Goal: Task Accomplishment & Management: Manage account settings

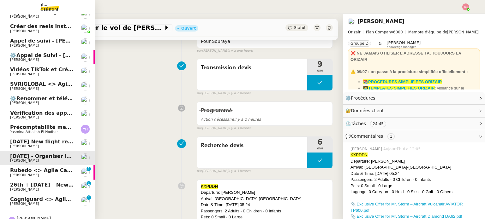
scroll to position [64, 0]
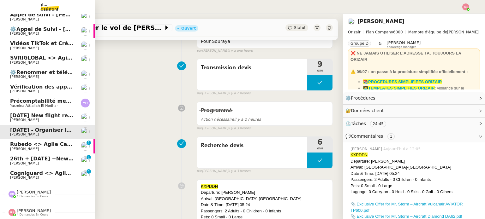
drag, startPoint x: 27, startPoint y: 170, endPoint x: 36, endPoint y: 167, distance: 10.3
click at [27, 171] on span "Cogniguard <> Agile Capital Markets" at bounding box center [63, 174] width 106 height 6
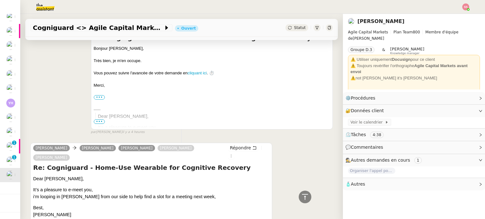
scroll to position [883, 0]
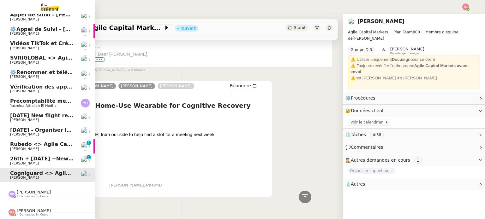
click at [60, 142] on span "Rubedo <> Agile Capital Markets ([PERSON_NAME])" at bounding box center [84, 144] width 148 height 6
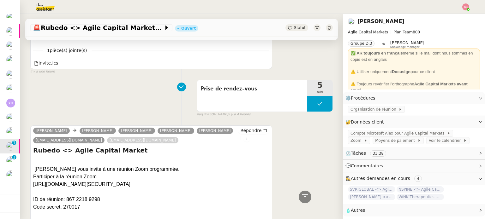
scroll to position [42, 0]
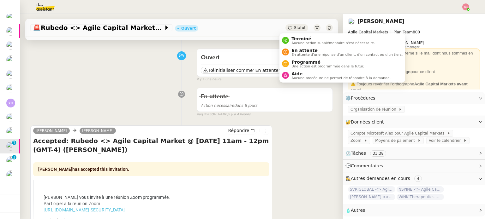
click at [294, 26] on span "Statut" at bounding box center [300, 28] width 12 height 4
click at [299, 51] on span "En attente" at bounding box center [346, 50] width 111 height 5
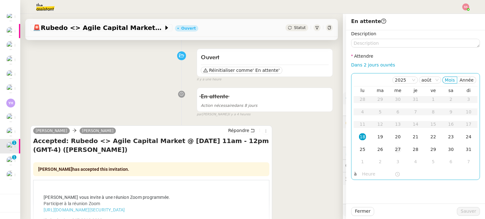
click at [394, 148] on div "27" at bounding box center [397, 149] width 7 height 7
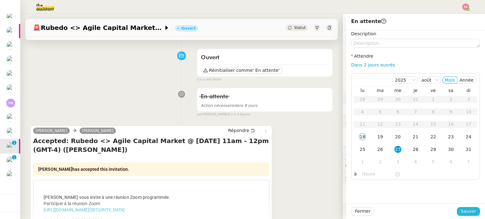
click at [457, 208] on button "Sauver" at bounding box center [468, 211] width 23 height 9
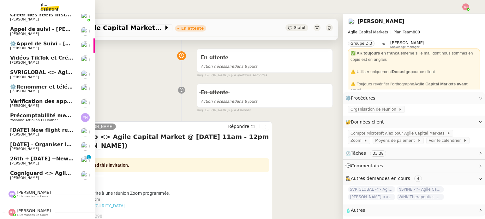
click at [30, 183] on div "Camille Barthès 4 demandes en cours" at bounding box center [47, 192] width 95 height 18
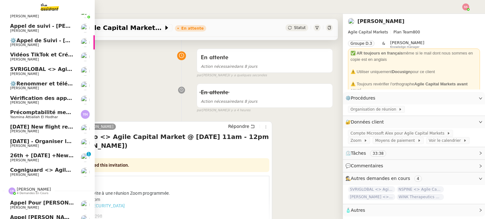
scroll to position [64, 0]
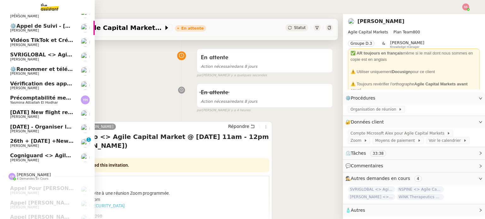
click at [52, 160] on span "[PERSON_NAME]" at bounding box center [42, 161] width 64 height 4
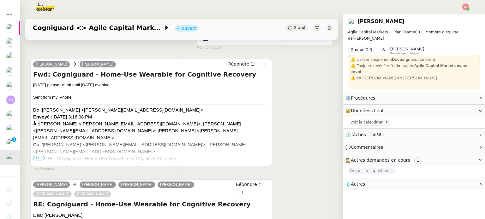
scroll to position [11, 0]
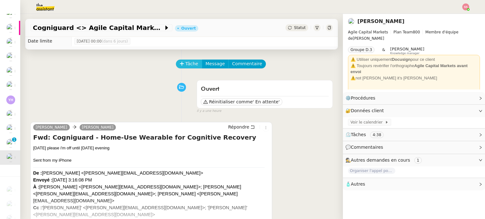
click at [185, 65] on span "Tâche" at bounding box center [191, 63] width 13 height 7
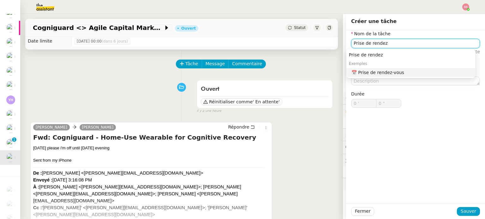
click at [404, 73] on div "📅 Prise de rendez-vous" at bounding box center [411, 73] width 121 height 6
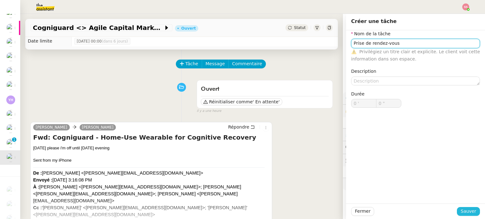
type input "Prise de rendez-vous"
click at [461, 209] on span "Sauver" at bounding box center [468, 211] width 15 height 7
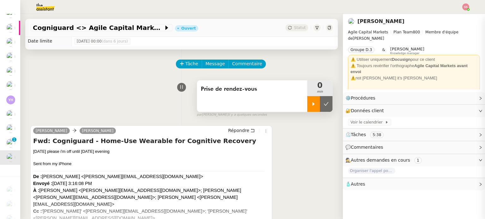
click at [307, 109] on div at bounding box center [313, 104] width 13 height 16
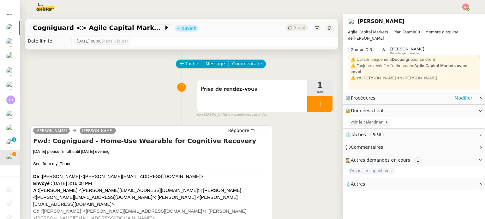
click at [454, 102] on div "⚙️ Procédures Modifier" at bounding box center [414, 98] width 142 height 12
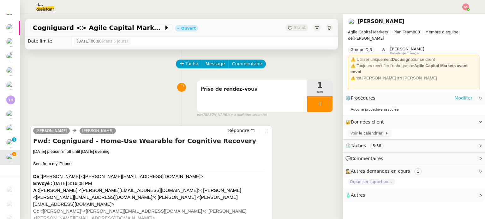
click at [462, 95] on link "Modifier" at bounding box center [463, 98] width 18 height 7
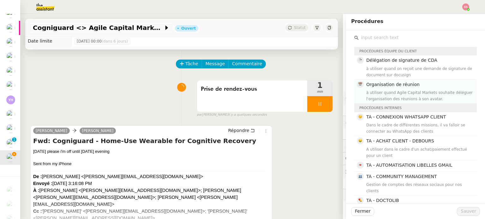
click at [385, 95] on div "à utiliser quand Agile Capital Markets souhaite déléguer l'organisation des réu…" at bounding box center [419, 96] width 107 height 13
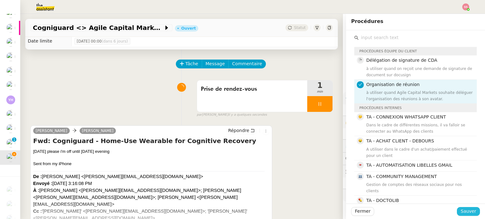
click at [457, 212] on button "Sauver" at bounding box center [468, 211] width 23 height 9
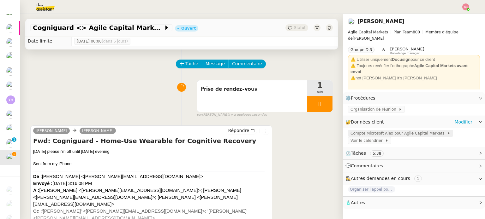
click at [384, 133] on span "Compte Microsoft Alex pour Agile Capital Markets" at bounding box center [399, 133] width 96 height 6
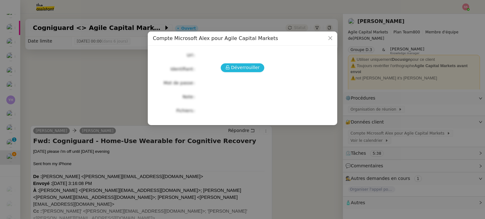
click at [239, 68] on span "Déverrouiller" at bounding box center [245, 67] width 29 height 7
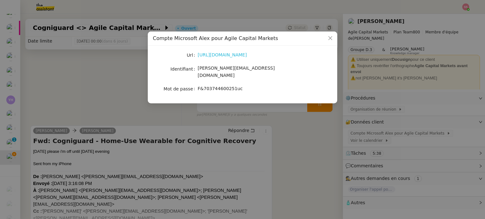
click at [223, 56] on link "https://www.office.com/?auth=2" at bounding box center [222, 54] width 49 height 5
click at [52, 67] on nz-modal-container "Compte Microsoft Alex pour Agile Capital Markets Url https://www.office.com/?au…" at bounding box center [242, 109] width 485 height 219
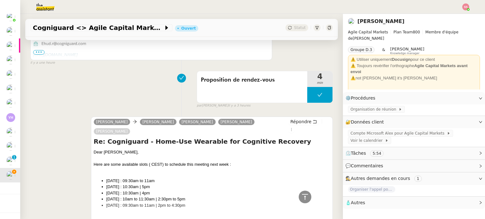
scroll to position [50, 0]
click at [88, 30] on span "Cogniguard <> Agile Capital Markets" at bounding box center [98, 28] width 131 height 6
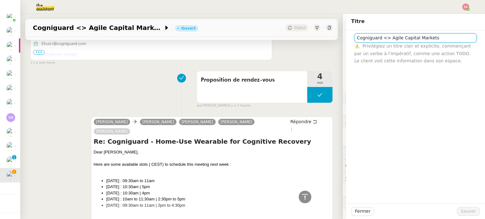
click at [397, 38] on input "Cogniguard <> Agile Capital Markets" at bounding box center [415, 37] width 123 height 9
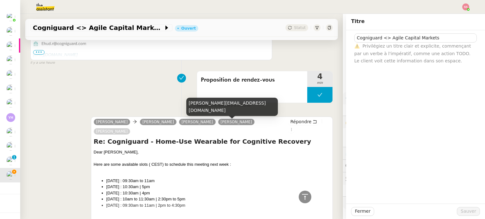
click at [219, 108] on div "ehud.r@cogniguard.com" at bounding box center [232, 107] width 92 height 19
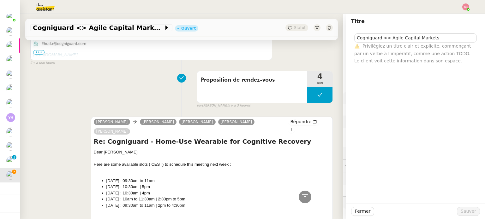
copy div "ehud.r@cogniguard.com"
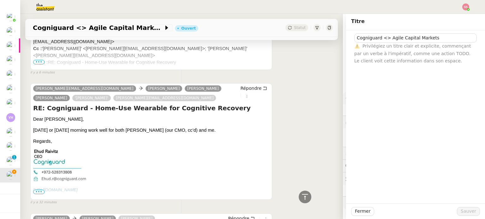
scroll to position [347, 0]
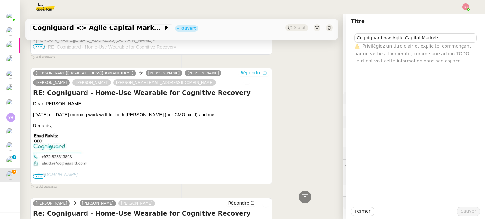
click at [240, 70] on span "Répondre" at bounding box center [250, 73] width 21 height 6
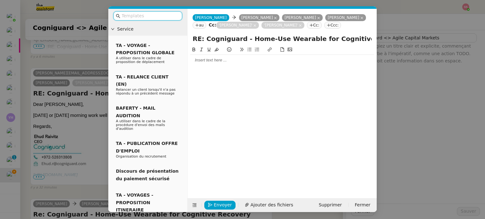
scroll to position [407, 0]
click at [212, 62] on div at bounding box center [282, 60] width 184 height 6
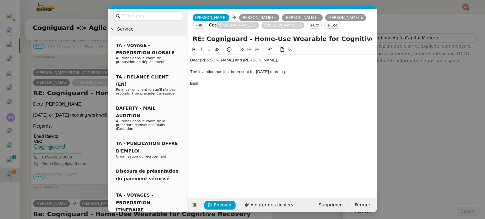
scroll to position [437, 0]
click at [221, 206] on span "Envoyer" at bounding box center [223, 205] width 18 height 7
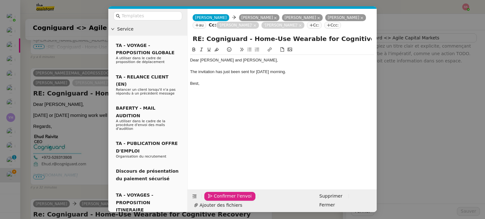
click at [221, 200] on span "Confirmer l'envoi" at bounding box center [233, 196] width 38 height 7
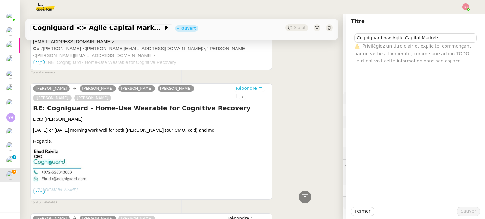
scroll to position [462, 0]
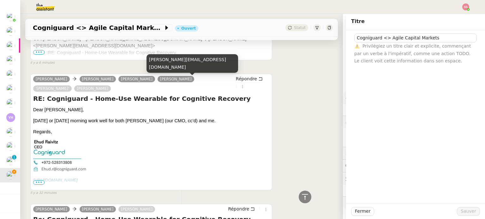
click at [179, 66] on div "adam.broncel@polandventures.com" at bounding box center [193, 63] width 92 height 19
copy div "adam.broncel@polandventures.com"
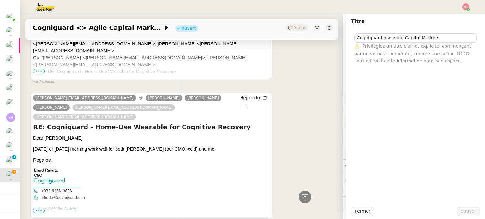
click at [297, 87] on div "ehud.r@cogniguard.com Alex CARON Steve-Maxence BENCHETRIT Michael KHAYAT adam.b…" at bounding box center [181, 155] width 303 height 137
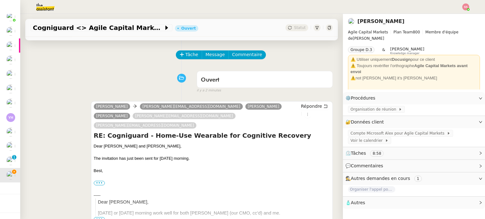
scroll to position [95, 0]
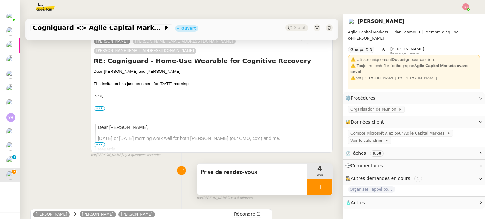
click at [320, 181] on div at bounding box center [319, 188] width 25 height 16
click at [324, 185] on icon at bounding box center [326, 187] width 5 height 5
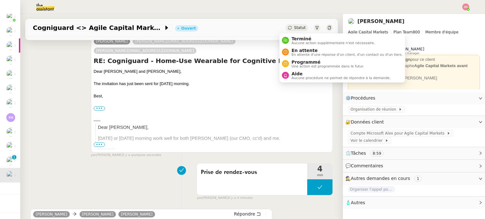
click at [294, 30] on span "Statut" at bounding box center [300, 28] width 12 height 4
click at [301, 49] on span "En attente" at bounding box center [346, 50] width 111 height 5
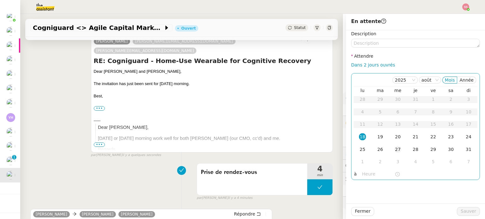
click at [394, 149] on div "27" at bounding box center [397, 149] width 7 height 7
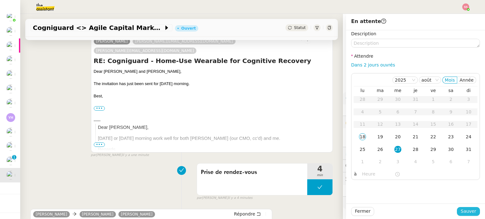
click at [463, 212] on span "Sauver" at bounding box center [468, 211] width 15 height 7
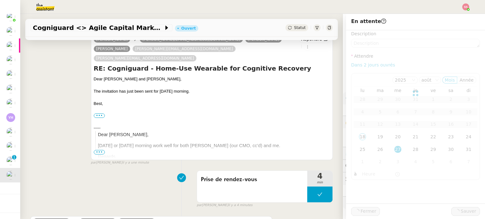
scroll to position [102, 0]
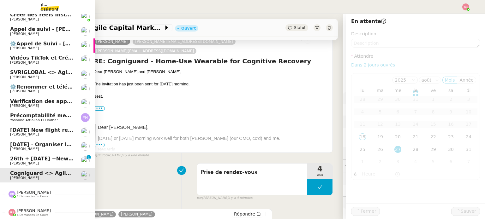
scroll to position [35, 0]
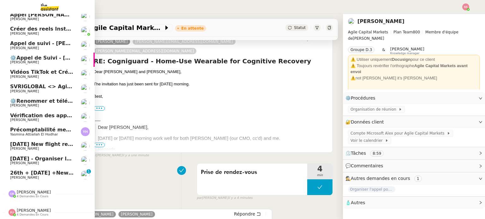
click at [33, 170] on span "26th + [DATE] +New flight request - [PERSON_NAME]" at bounding box center [86, 173] width 152 height 6
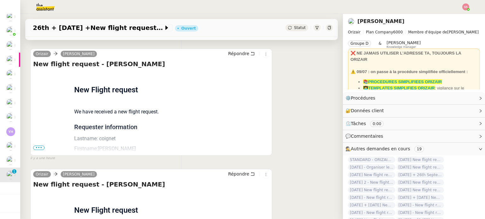
scroll to position [85, 0]
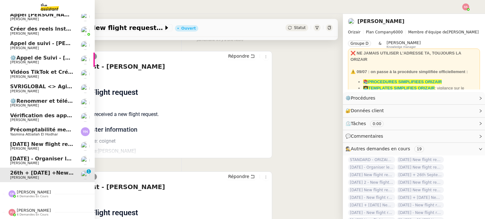
click at [55, 157] on span "[DATE] - Organiser le vol de [PERSON_NAME]" at bounding box center [74, 159] width 128 height 6
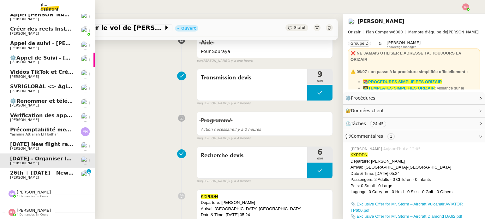
click at [36, 104] on span "Benjamin Delahaye" at bounding box center [42, 106] width 64 height 4
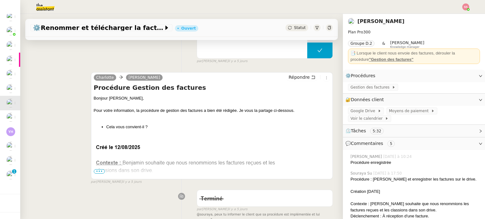
scroll to position [179, 0]
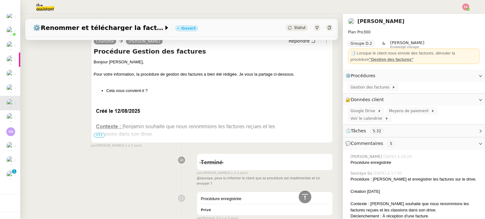
click at [96, 136] on span "•••" at bounding box center [99, 135] width 11 height 4
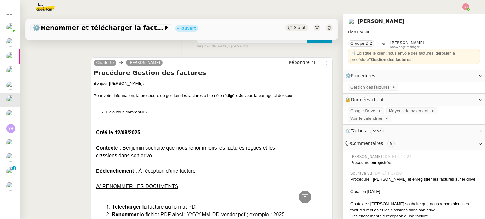
scroll to position [253, 0]
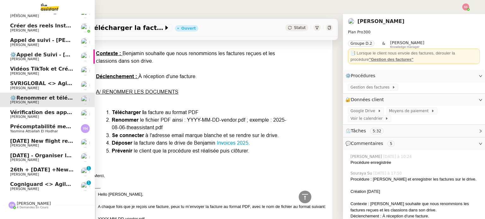
click at [24, 183] on span "Cogniguard <> Agile Capital Markets" at bounding box center [63, 185] width 106 height 6
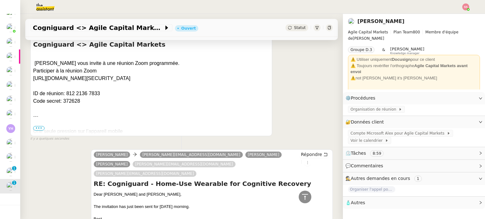
scroll to position [95, 0]
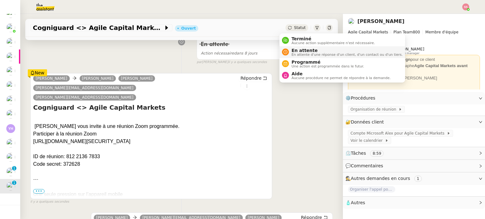
click at [298, 50] on span "En attente" at bounding box center [346, 50] width 111 height 5
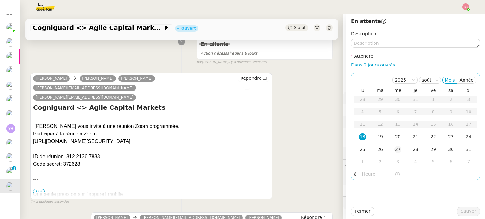
drag, startPoint x: 393, startPoint y: 151, endPoint x: 397, endPoint y: 154, distance: 4.7
click at [394, 151] on div "27" at bounding box center [397, 149] width 7 height 7
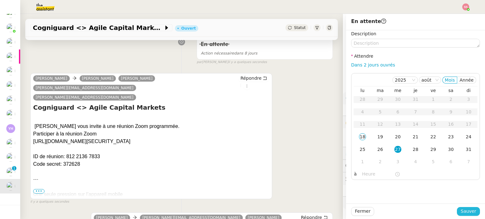
click at [464, 211] on span "Sauver" at bounding box center [468, 211] width 15 height 7
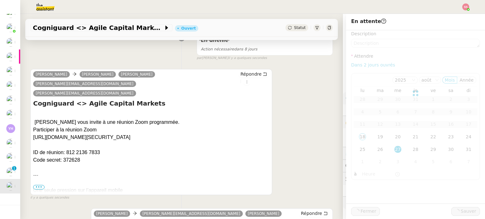
scroll to position [91, 0]
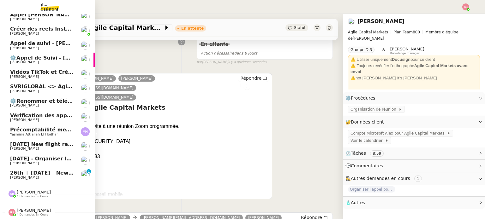
click at [30, 170] on span "26th + [DATE] +New flight request - [PERSON_NAME]" at bounding box center [86, 173] width 152 height 6
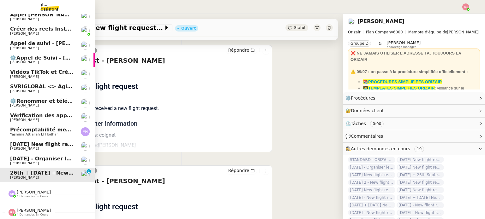
click at [38, 84] on span "SVRIGLOBAL <> Agile Capital Markets" at bounding box center [64, 87] width 109 height 6
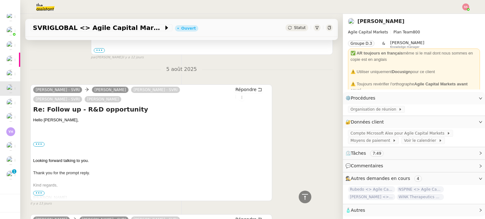
scroll to position [758, 0]
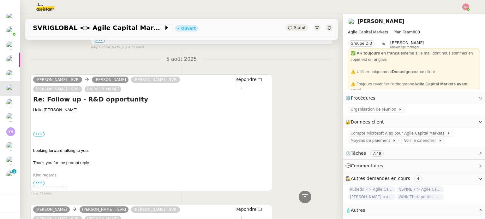
click at [42, 186] on span "•••" at bounding box center [38, 183] width 11 height 4
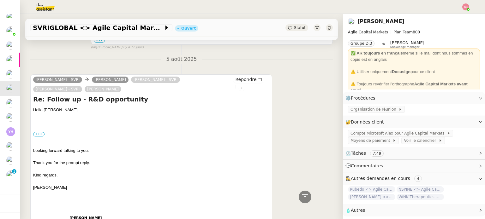
click at [40, 136] on label "•••" at bounding box center [38, 134] width 11 height 4
click at [0, 0] on input "•••" at bounding box center [0, 0] width 0 height 0
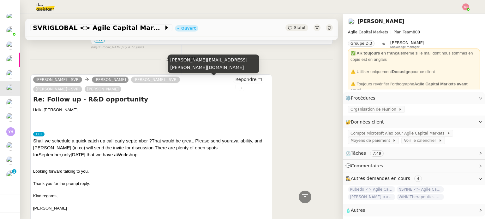
click at [207, 70] on div "debora.zaremba@svriglobal.com" at bounding box center [214, 64] width 92 height 19
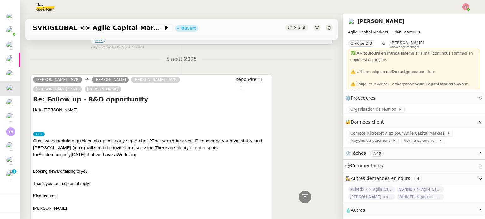
copy div "debora.zaremba@svriglobal.com"
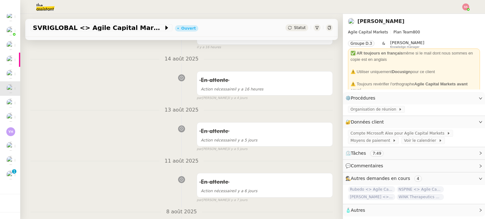
scroll to position [0, 0]
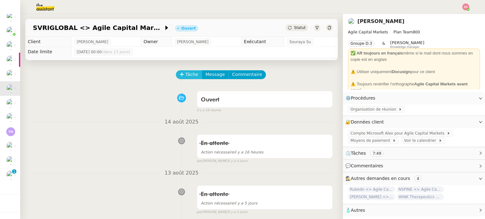
click at [186, 72] on span "Tâche" at bounding box center [191, 74] width 13 height 7
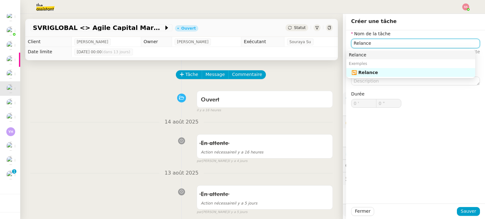
click at [424, 53] on div "Relance" at bounding box center [411, 55] width 124 height 6
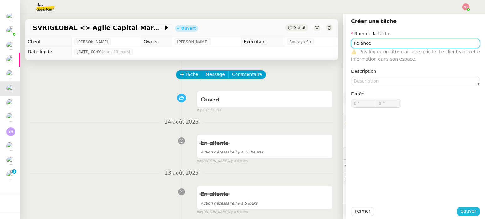
type input "Relance"
click at [461, 209] on span "Sauver" at bounding box center [468, 211] width 15 height 7
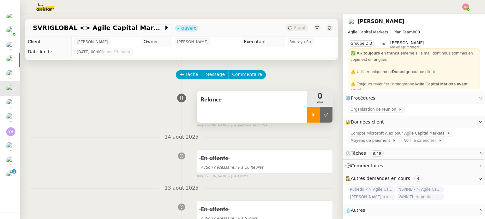
click at [311, 116] on icon at bounding box center [313, 114] width 5 height 5
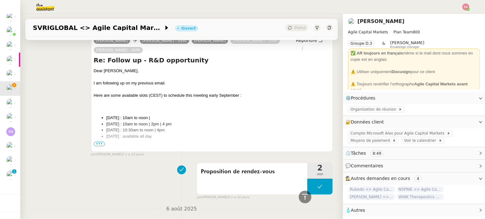
scroll to position [347, 0]
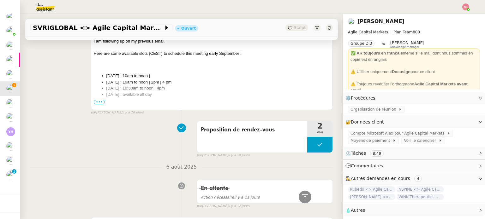
click at [96, 101] on span "•••" at bounding box center [99, 102] width 11 height 4
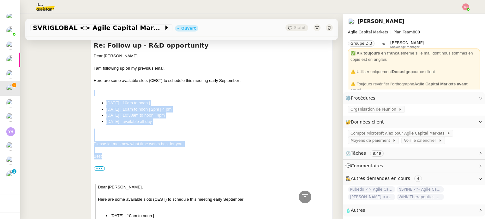
scroll to position [284, 0]
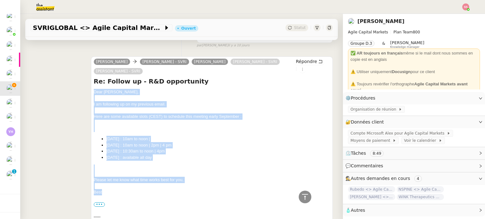
drag, startPoint x: 112, startPoint y: 133, endPoint x: 87, endPoint y: 93, distance: 46.1
copy div "Dear Leandro, I am following up on my previous email. Here are some available s…"
click at [296, 60] on span "Répondre" at bounding box center [306, 61] width 21 height 6
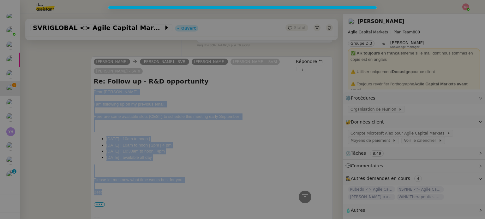
scroll to position [333, 0]
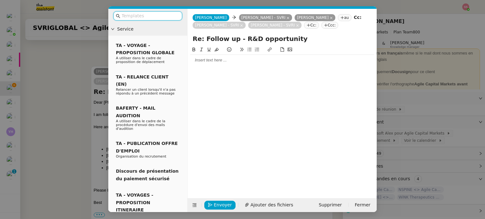
click at [205, 62] on div at bounding box center [282, 60] width 184 height 6
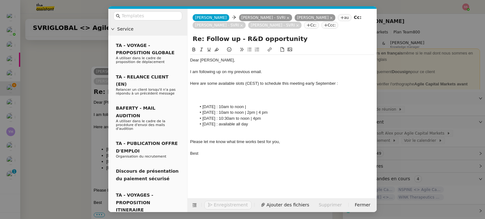
scroll to position [416, 0]
click at [208, 90] on div at bounding box center [282, 90] width 184 height 6
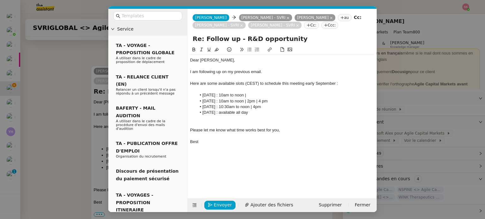
click at [257, 99] on ul "Monday September 1st : 10am to noon | Wednesday September 3rd : 10am to noon | …" at bounding box center [282, 104] width 184 height 23
click at [284, 102] on li "Wednesday September 3rd : 10am to noon | 2pm | 4 pm" at bounding box center [285, 102] width 178 height 6
click at [305, 105] on li "Thursday September 4th : 10:30am to noon | 4pm" at bounding box center [285, 107] width 178 height 6
click at [66, 102] on nz-modal-container "Service TA - VOYAGE - PROPOSITION GLOBALE A utiliser dans le cadre de propositi…" at bounding box center [242, 109] width 485 height 219
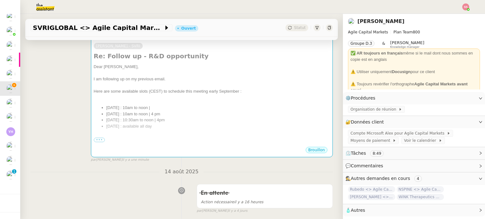
scroll to position [99, 0]
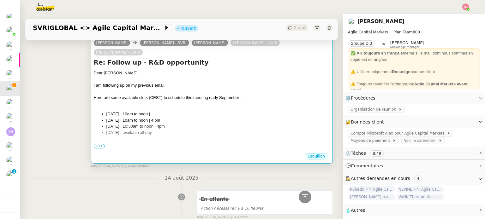
click at [225, 123] on li "Thursday September 4th : 10:30am to noon | 4pm" at bounding box center [218, 126] width 224 height 6
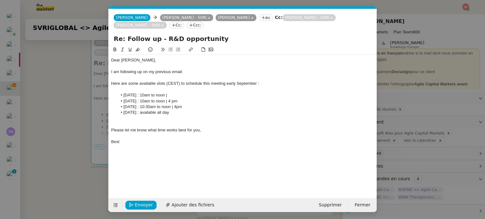
scroll to position [0, 13]
drag, startPoint x: 203, startPoint y: 115, endPoint x: 166, endPoint y: 116, distance: 36.6
click at [166, 116] on li "Friday September 5th : available all day" at bounding box center [245, 113] width 257 height 6
click at [145, 210] on div "Envoyer Ajouter des fichiers Supprimer Fermer" at bounding box center [243, 206] width 268 height 14
click at [146, 208] on span "Envoyer" at bounding box center [144, 205] width 18 height 7
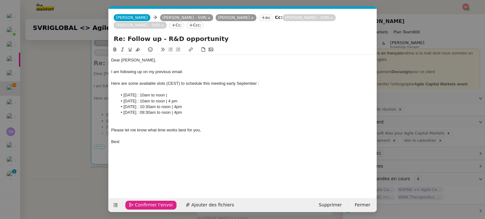
click at [157, 57] on div "Dear Leandro, I am following up on my previous email. Here are some available s…" at bounding box center [242, 101] width 263 height 93
click at [148, 204] on span "Envoyer" at bounding box center [144, 205] width 18 height 7
click at [148, 204] on span "Confirmer l'envoi" at bounding box center [154, 205] width 38 height 7
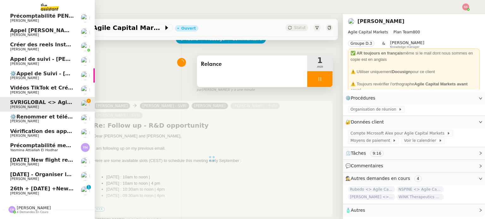
scroll to position [0, 0]
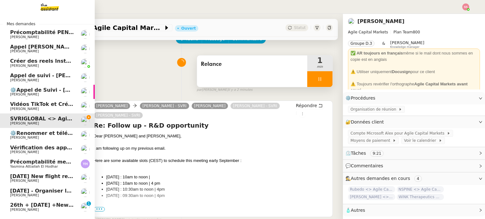
click at [26, 165] on span "Yasmina Attiallah El Hodhar" at bounding box center [34, 167] width 48 height 4
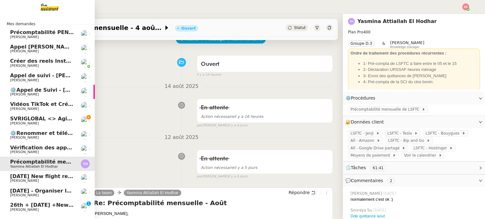
click at [25, 118] on span "SVRIGLOBAL <> Agile Capital Markets" at bounding box center [64, 119] width 109 height 6
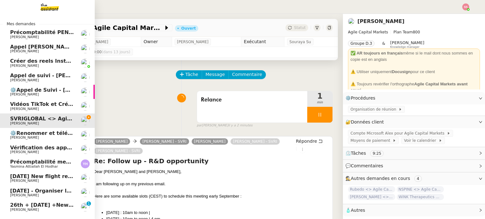
click at [44, 166] on span "Yasmina Attiallah El Hodhar" at bounding box center [34, 167] width 48 height 4
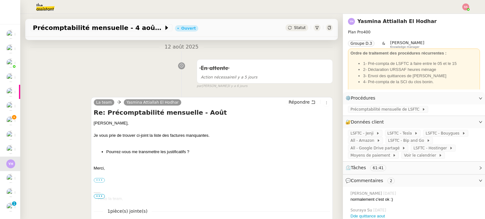
scroll to position [158, 0]
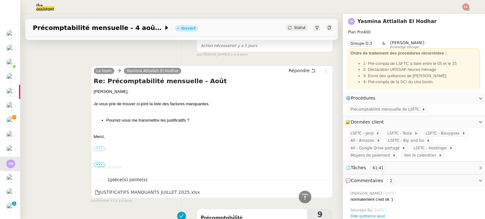
click at [98, 151] on label "•••" at bounding box center [99, 149] width 11 height 4
click at [0, 0] on input "•••" at bounding box center [0, 0] width 0 height 0
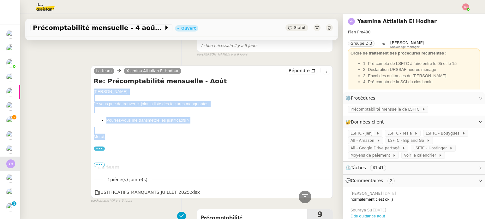
drag, startPoint x: 114, startPoint y: 136, endPoint x: 90, endPoint y: 94, distance: 48.6
click at [91, 94] on div "La team Yasmina Attiallah El Hodhar Répondre Re: Précomptabilité mensuelle - Ao…" at bounding box center [212, 132] width 242 height 133
copy div "Yasmina, Je vous prie de trouver ci-joint la liste des factures manquantes. Pou…"
click at [291, 73] on span "Répondre" at bounding box center [299, 71] width 21 height 6
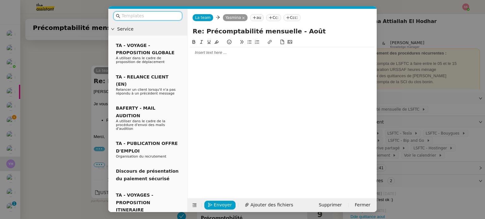
scroll to position [207, 0]
click at [206, 52] on div at bounding box center [282, 53] width 184 height 6
paste div
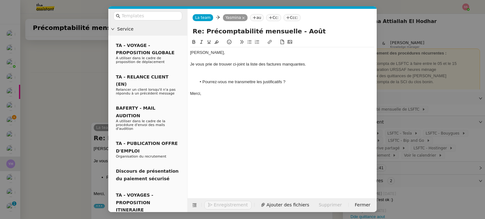
scroll to position [264, 0]
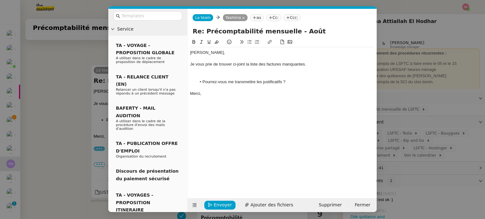
click at [214, 71] on div at bounding box center [282, 71] width 184 height 6
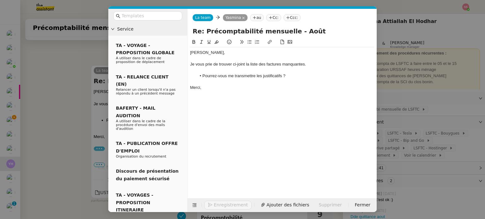
click at [77, 115] on nz-modal-container "Service TA - VOYAGE - PROPOSITION GLOBALE A utiliser dans le cadre de propositi…" at bounding box center [242, 109] width 485 height 219
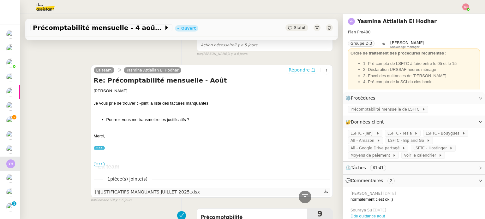
scroll to position [257, 0]
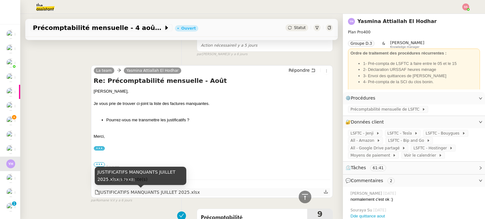
click at [115, 194] on div "JUSTIFICATIFS MANQUANTS JUILLET 2025.xlsx" at bounding box center [147, 192] width 105 height 7
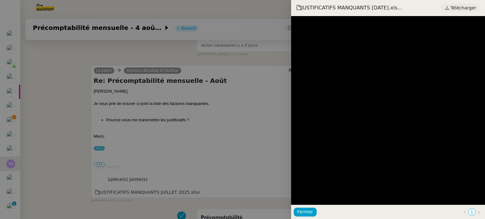
click at [449, 8] on icon at bounding box center [447, 7] width 4 height 3
click at [88, 60] on div at bounding box center [242, 109] width 485 height 219
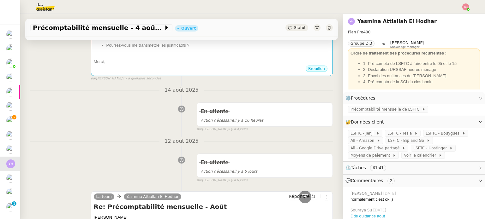
scroll to position [36, 0]
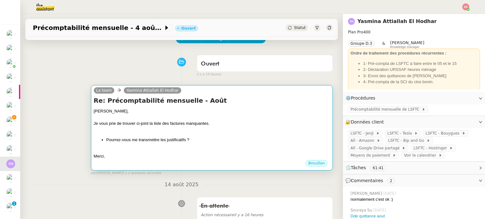
click at [167, 98] on h4 "Re: Précomptabilité mensuelle - Août" at bounding box center [212, 100] width 236 height 9
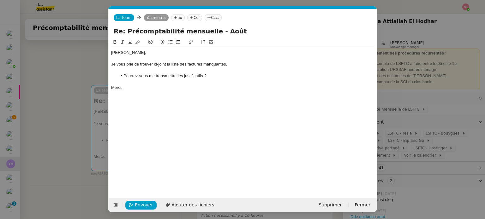
scroll to position [0, 13]
click at [187, 202] on span "Ajouter des fichiers" at bounding box center [192, 205] width 43 height 7
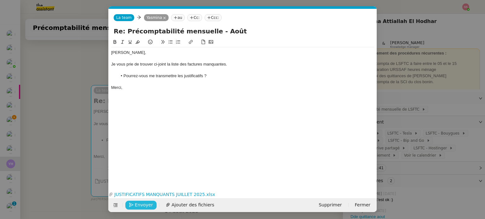
click at [150, 205] on button "Envoyer" at bounding box center [140, 205] width 31 height 9
click at [150, 205] on span "Confirmer l'envoi" at bounding box center [154, 205] width 38 height 7
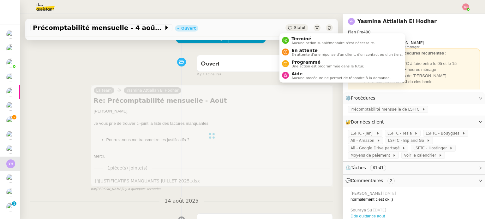
click at [294, 26] on span "Statut" at bounding box center [300, 28] width 12 height 4
click at [299, 49] on span "En attente" at bounding box center [346, 50] width 111 height 5
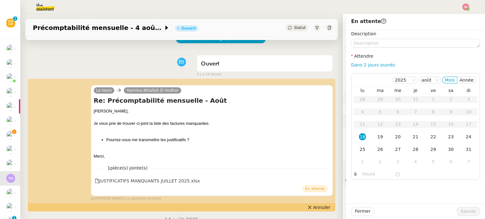
click at [135, 69] on div "Ouvert false il y a 16 heures" at bounding box center [181, 64] width 303 height 25
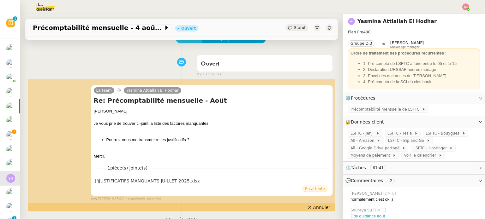
click at [185, 42] on span "Tâche" at bounding box center [191, 38] width 13 height 7
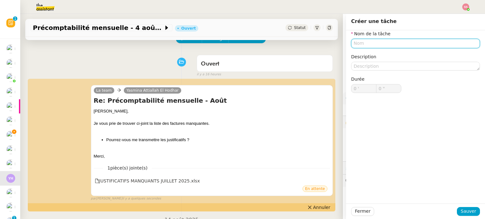
click at [372, 45] on input "text" at bounding box center [415, 43] width 129 height 9
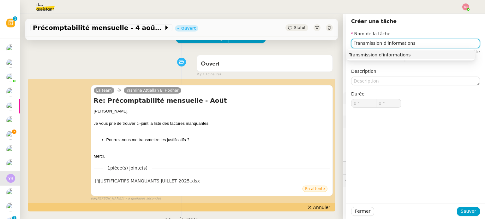
click at [377, 57] on div "Transmission d'informations" at bounding box center [411, 55] width 124 height 6
type input "Transmission d'informations"
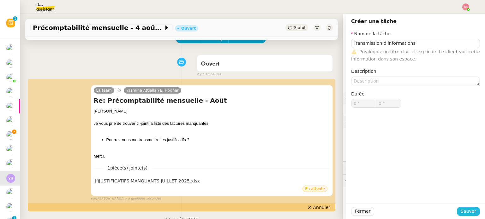
click at [457, 208] on button "Sauver" at bounding box center [468, 211] width 23 height 9
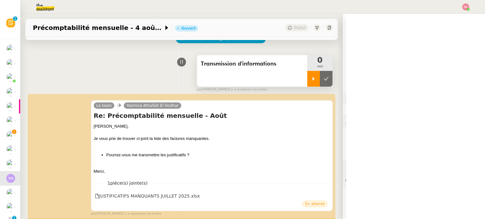
click at [311, 75] on div at bounding box center [313, 79] width 13 height 16
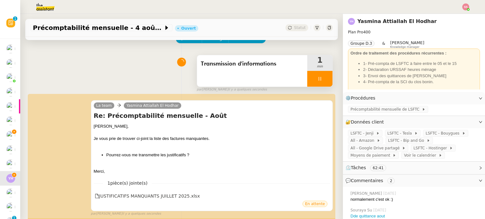
click at [319, 80] on div at bounding box center [319, 79] width 25 height 16
click at [324, 80] on icon at bounding box center [326, 78] width 5 height 5
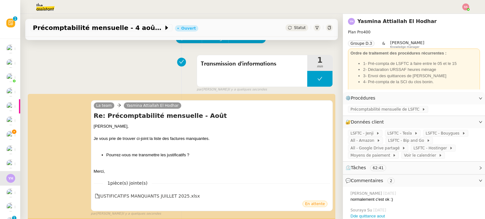
click at [291, 23] on div "Précomptabilité mensuelle - 4 août 2025 Ouvert Statut" at bounding box center [181, 28] width 313 height 18
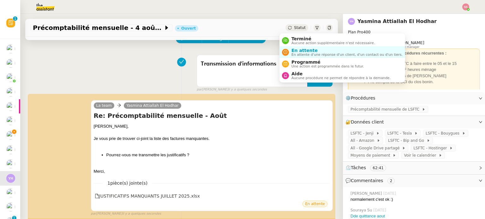
click at [294, 26] on span "Statut" at bounding box center [300, 28] width 12 height 4
drag, startPoint x: 298, startPoint y: 50, endPoint x: 307, endPoint y: 57, distance: 11.2
click at [298, 50] on span "En attente" at bounding box center [346, 50] width 111 height 5
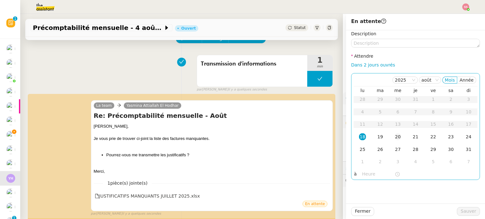
click at [397, 139] on td "20" at bounding box center [398, 137] width 18 height 13
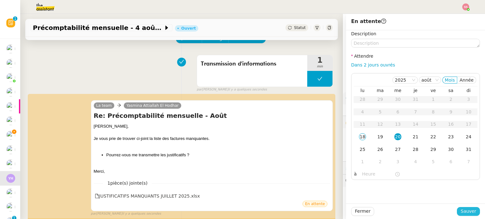
click at [469, 214] on span "Sauver" at bounding box center [468, 211] width 15 height 7
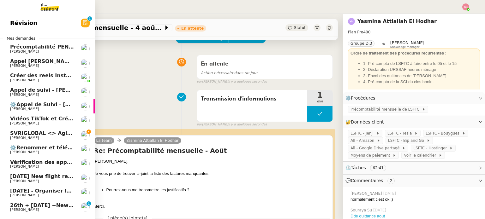
drag, startPoint x: 28, startPoint y: 133, endPoint x: 273, endPoint y: 94, distance: 247.1
click at [28, 133] on span "SVRIGLOBAL <> Agile Capital Markets" at bounding box center [64, 133] width 109 height 6
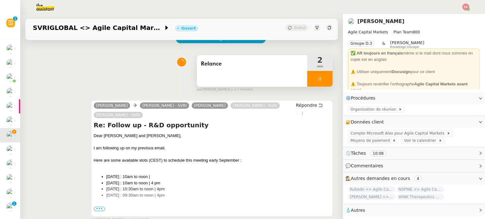
click at [320, 73] on div at bounding box center [319, 79] width 25 height 16
click at [322, 76] on button at bounding box center [326, 79] width 13 height 16
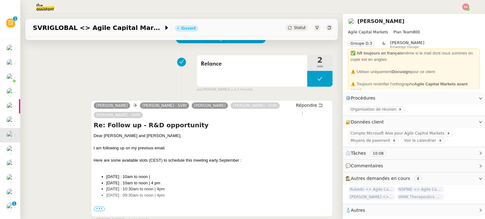
click at [294, 29] on span "Statut" at bounding box center [300, 28] width 12 height 4
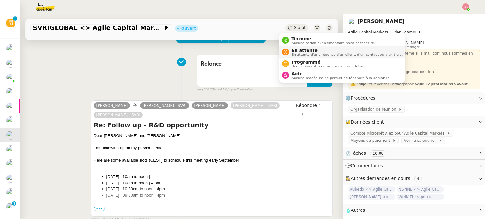
click at [299, 47] on li "En attente En attente d'une réponse d'un client, d'un contact ou d'un tiers." at bounding box center [342, 52] width 126 height 12
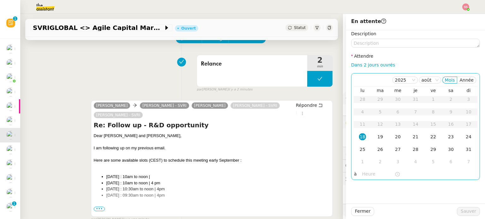
drag, startPoint x: 424, startPoint y: 137, endPoint x: 427, endPoint y: 142, distance: 5.9
click at [425, 137] on td "22" at bounding box center [433, 137] width 18 height 13
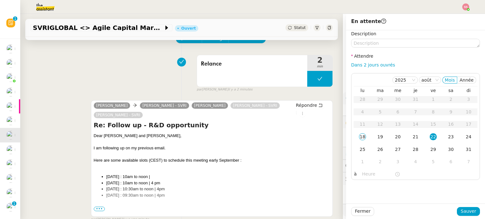
click at [453, 209] on div at bounding box center [415, 211] width 83 height 9
click at [457, 210] on button "Sauver" at bounding box center [468, 211] width 23 height 9
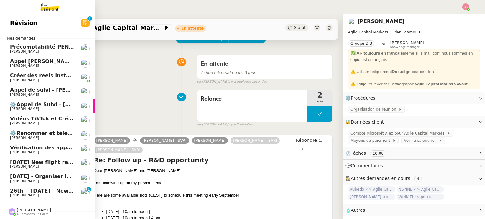
click at [38, 138] on span "Benjamin Delahaye" at bounding box center [42, 138] width 64 height 4
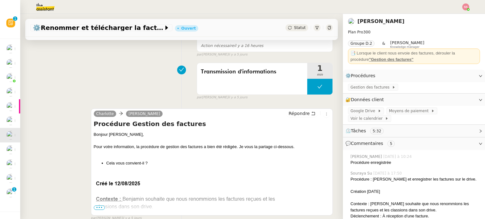
scroll to position [194, 0]
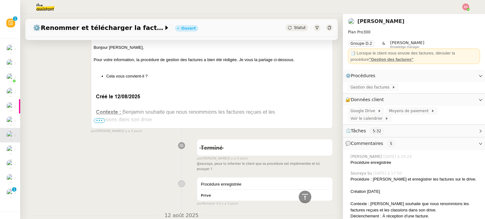
click at [99, 120] on span "•••" at bounding box center [99, 121] width 11 height 4
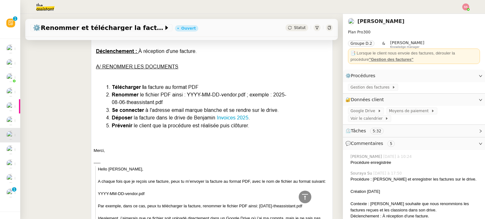
scroll to position [289, 0]
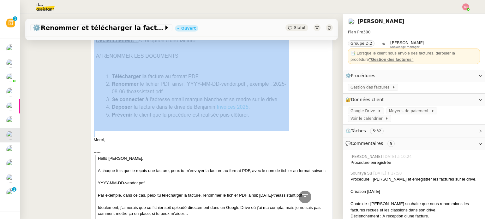
drag, startPoint x: 119, startPoint y: 133, endPoint x: 112, endPoint y: 105, distance: 29.5
click at [112, 105] on div "Bonjour Benjamin, Pour votre information, la procédure de gestion des factures …" at bounding box center [212, 122] width 236 height 345
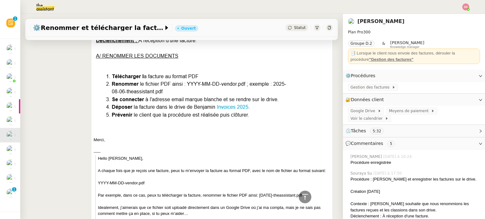
click at [107, 138] on div "Merci," at bounding box center [212, 140] width 236 height 6
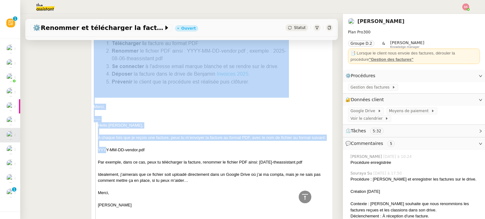
scroll to position [320, 0]
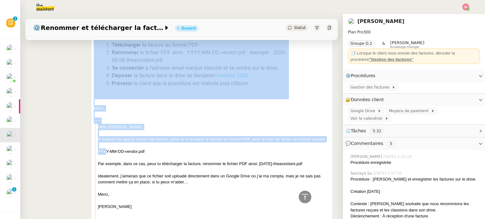
drag, startPoint x: 110, startPoint y: 140, endPoint x: 198, endPoint y: 99, distance: 97.4
click at [109, 77] on div "Bonjour Benjamin, Pour votre information, la procédure de gestion des factures …" at bounding box center [212, 90] width 236 height 345
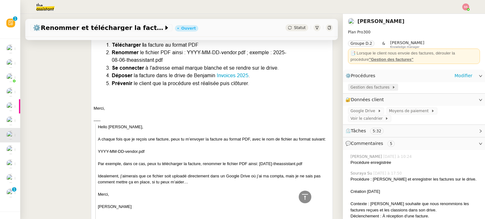
click at [354, 89] on span "Gestion des factures" at bounding box center [371, 87] width 41 height 6
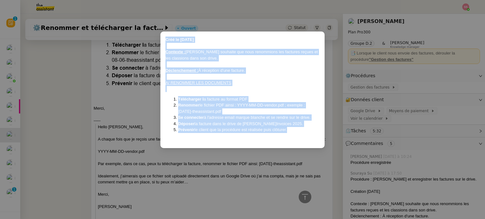
drag, startPoint x: 164, startPoint y: 38, endPoint x: 292, endPoint y: 132, distance: 159.4
click at [292, 132] on div "Créé le 12/08/2025 Contexte : Benjamin souhaite que nous renommions les facture…" at bounding box center [242, 90] width 164 height 117
copy div "Créé le 12/08/2025 Contexte : Benjamin souhaite que nous renommions les facture…"
click at [81, 120] on nz-modal-container "Créé le 12/08/2025 Contexte : Benjamin souhaite que nous renommions les facture…" at bounding box center [242, 109] width 485 height 219
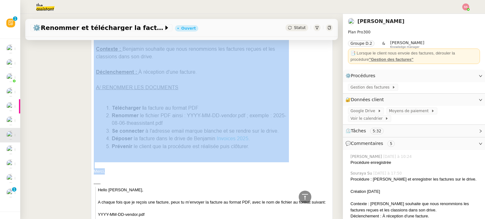
click at [108, 109] on div "Bonjour Benjamin, Pour votre information, la procédure de gestion des factures …" at bounding box center [212, 153] width 236 height 345
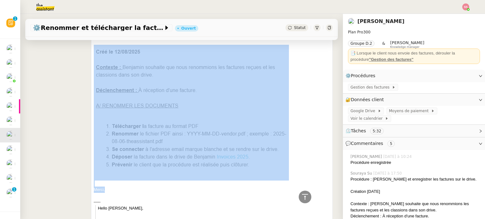
scroll to position [257, 0]
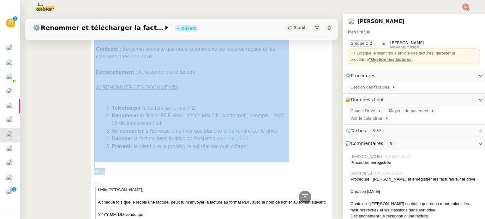
click at [111, 168] on div at bounding box center [212, 166] width 236 height 6
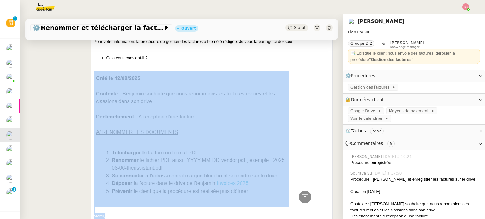
scroll to position [131, 0]
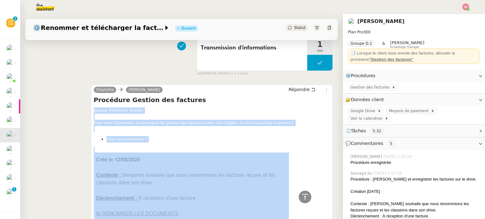
drag, startPoint x: 104, startPoint y: 173, endPoint x: 222, endPoint y: 95, distance: 141.3
copy div "Bonjour Benjamin, Pour votre information, la procédure de gestion des factures …"
click at [289, 89] on span "Répondre" at bounding box center [299, 90] width 21 height 6
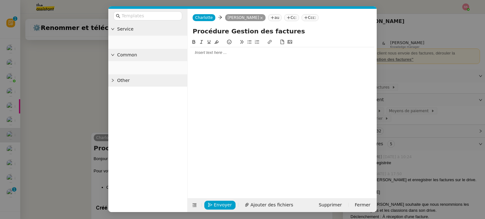
scroll to position [179, 0]
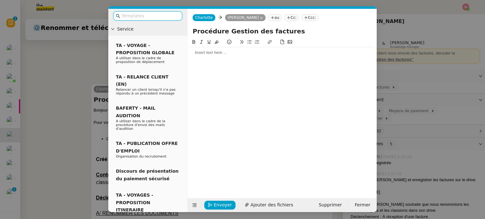
click at [209, 49] on div at bounding box center [282, 52] width 184 height 11
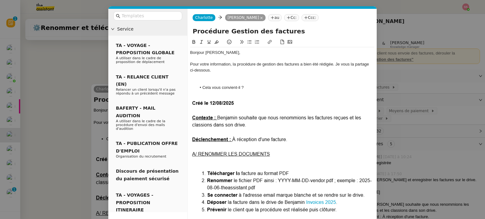
scroll to position [262, 0]
click at [202, 127] on img at bounding box center [282, 161] width 184 height 129
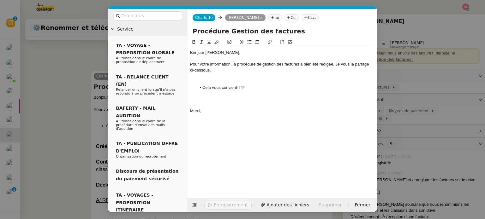
scroll to position [249, 0]
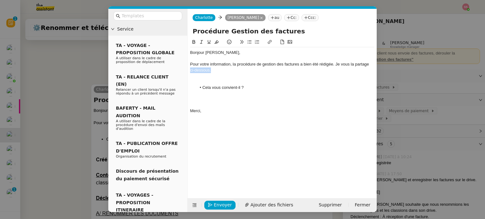
drag, startPoint x: 211, startPoint y: 71, endPoint x: 186, endPoint y: 70, distance: 25.3
click at [186, 70] on nz-layout "Service TA - VOYAGE - PROPOSITION GLOBALE A utiliser dans le cadre de propositi…" at bounding box center [242, 111] width 268 height 204
click at [270, 48] on div "Bonjour Benjamin, Pour votre information, la procédure de gestion des factures …" at bounding box center [282, 81] width 184 height 69
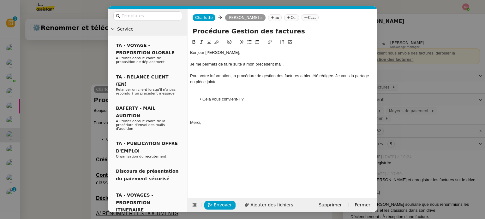
scroll to position [261, 0]
click at [270, 201] on button "Ajouter des fichiers" at bounding box center [269, 205] width 56 height 9
click at [220, 90] on div at bounding box center [282, 88] width 184 height 6
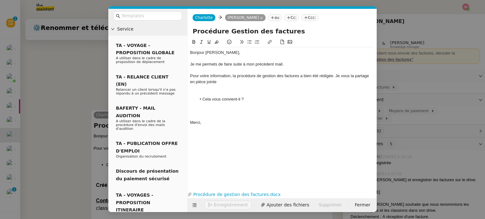
scroll to position [287, 0]
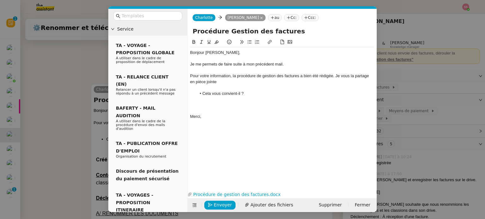
click at [207, 102] on div at bounding box center [282, 100] width 184 height 6
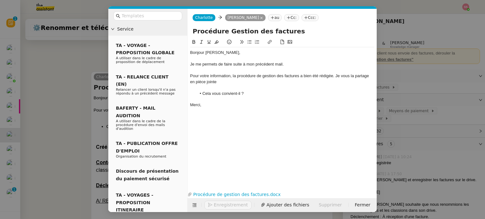
scroll to position [269, 0]
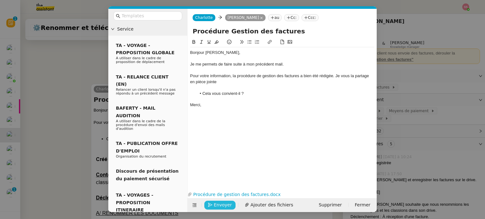
click at [214, 203] on span "Envoyer" at bounding box center [223, 205] width 18 height 7
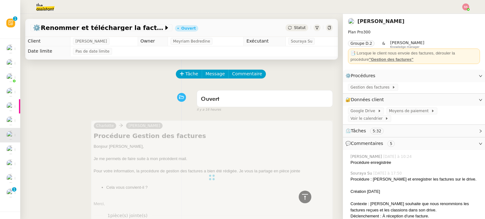
scroll to position [0, 0]
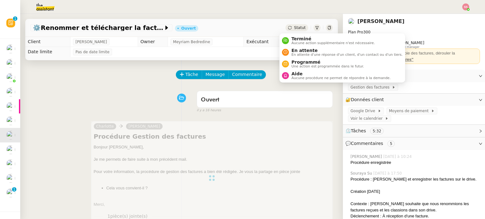
click at [294, 27] on span "Statut" at bounding box center [300, 28] width 12 height 4
click at [293, 51] on span "En attente" at bounding box center [346, 50] width 111 height 5
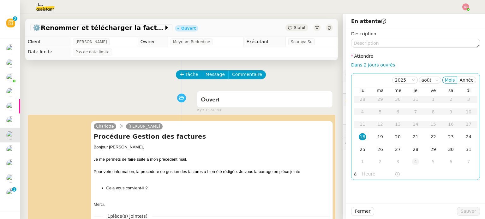
drag, startPoint x: 398, startPoint y: 137, endPoint x: 406, endPoint y: 160, distance: 24.8
click at [398, 137] on td "20" at bounding box center [398, 137] width 18 height 13
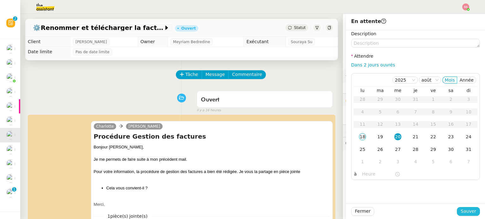
click at [462, 209] on span "Sauver" at bounding box center [468, 211] width 15 height 7
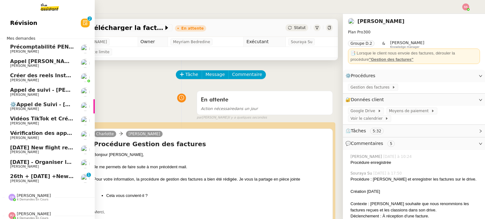
click at [44, 88] on span "Appel de suivi - [PERSON_NAME] - ISELECTION" at bounding box center [76, 90] width 132 height 6
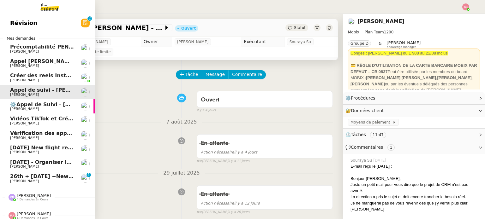
click at [47, 117] on span "Vidéos TikTok et Créatives META - août 2025" at bounding box center [73, 119] width 127 height 6
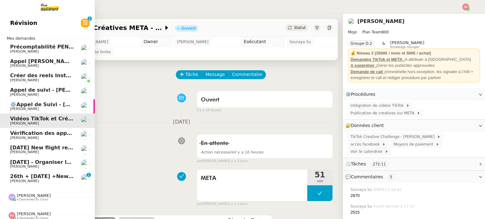
click at [44, 146] on span "[DATE] New flight request - [PERSON_NAME]" at bounding box center [73, 148] width 127 height 6
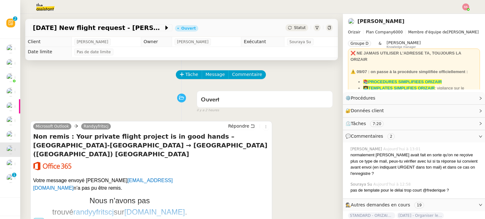
click at [190, 73] on span "Tâche" at bounding box center [191, 74] width 13 height 7
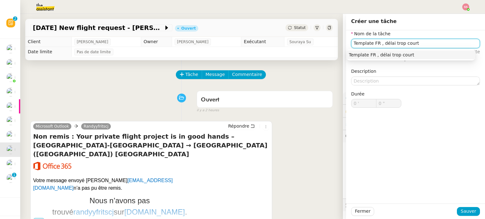
click at [406, 59] on nz-auto-option "Template FR , délai trop court" at bounding box center [410, 55] width 129 height 9
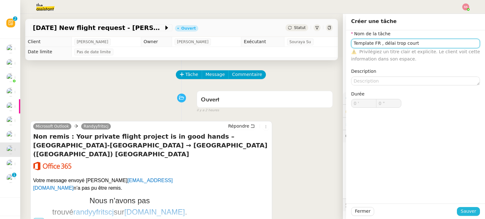
type input "Template FR , délai trop court"
click at [462, 212] on span "Sauver" at bounding box center [468, 211] width 15 height 7
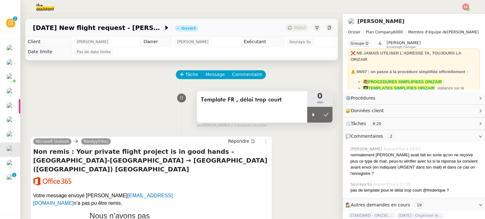
click at [279, 108] on div "Template FR , délai trop court" at bounding box center [252, 107] width 110 height 32
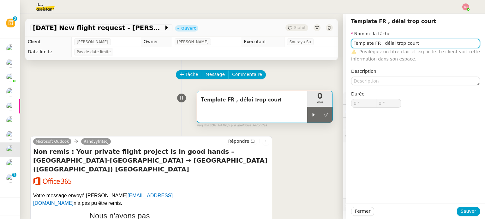
click at [388, 45] on input "Template FR , délai trop court" at bounding box center [415, 43] width 129 height 9
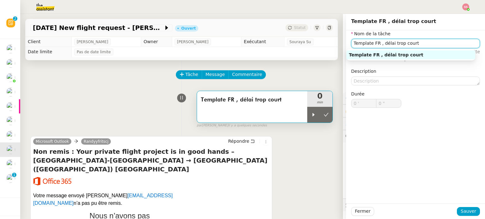
click at [388, 45] on input "Template FR , délai trop court" at bounding box center [415, 43] width 129 height 9
click at [379, 54] on div "Rédaction des templates" at bounding box center [411, 55] width 124 height 6
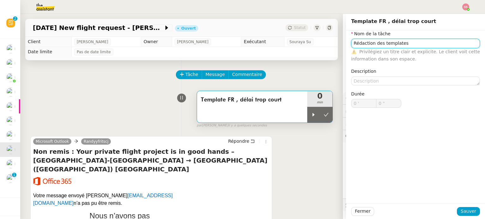
type input "Rédaction des templates"
click at [465, 218] on div "Fermer Sauver" at bounding box center [415, 211] width 139 height 15
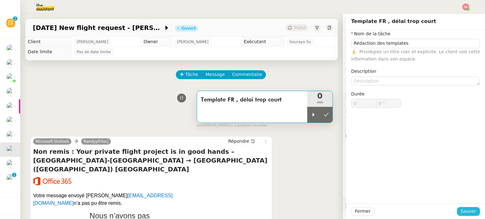
click at [465, 212] on span "Sauver" at bounding box center [468, 211] width 15 height 7
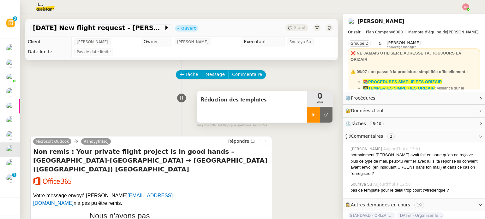
click at [307, 112] on div at bounding box center [313, 115] width 13 height 16
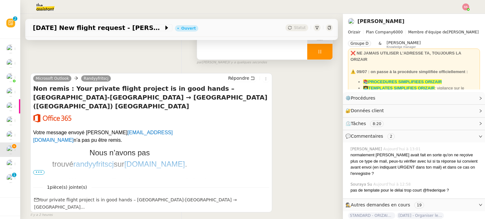
scroll to position [32, 0]
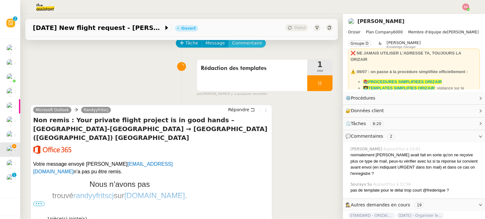
click at [240, 41] on span "Commentaire" at bounding box center [247, 42] width 30 height 7
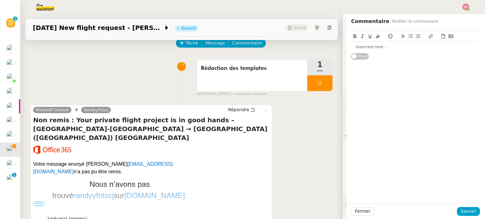
click at [368, 48] on div at bounding box center [415, 47] width 129 height 6
click at [457, 208] on button "Sauver" at bounding box center [468, 211] width 23 height 9
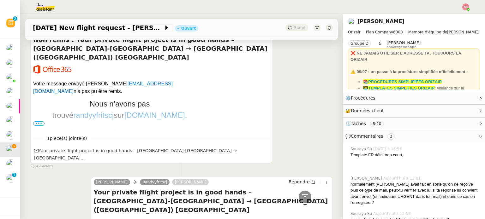
scroll to position [284, 0]
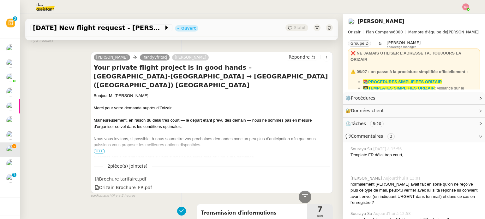
click at [99, 149] on span "•••" at bounding box center [99, 151] width 11 height 4
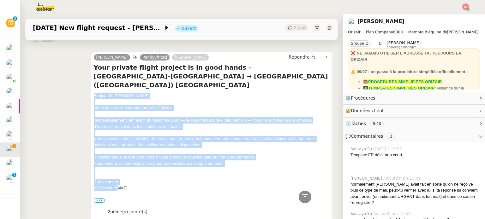
drag, startPoint x: 121, startPoint y: 164, endPoint x: 92, endPoint y: 81, distance: 88.0
click at [92, 81] on div "Josephine Kelly Randyyfritscj Louis Frei Répondre Your private flight project i…" at bounding box center [212, 145] width 242 height 187
copy div "Bonjour M. Randy Fritsch Merci pour votre demande auprès d’Orizair. Malheureuse…"
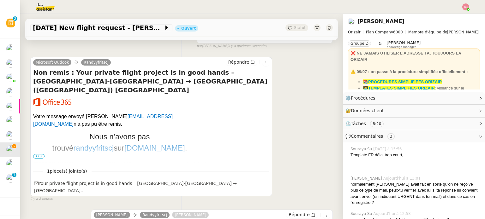
scroll to position [0, 0]
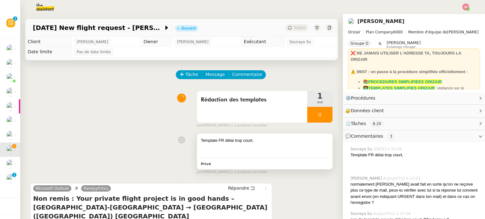
click at [222, 148] on div at bounding box center [265, 147] width 128 height 6
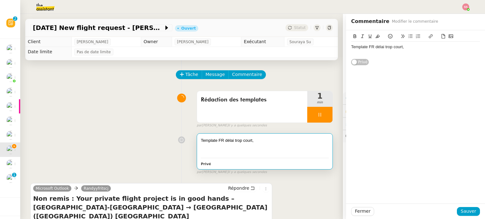
click at [370, 58] on div "Template FR délai trop court," at bounding box center [415, 50] width 129 height 17
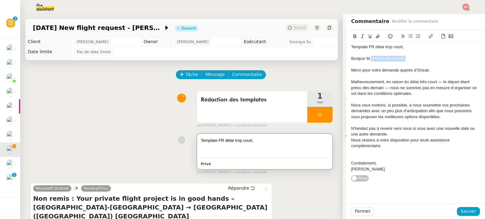
drag, startPoint x: 366, startPoint y: 57, endPoint x: 400, endPoint y: 58, distance: 34.1
click at [400, 58] on div "Bonjour M. [PERSON_NAME]" at bounding box center [415, 59] width 129 height 6
drag, startPoint x: 401, startPoint y: 58, endPoint x: 345, endPoint y: 59, distance: 55.6
click at [346, 59] on div "Template FR délai trop court, Bonjour M./Mme X Merci pour votre demande auprès …" at bounding box center [415, 106] width 139 height 152
click at [375, 38] on icon at bounding box center [377, 36] width 4 height 4
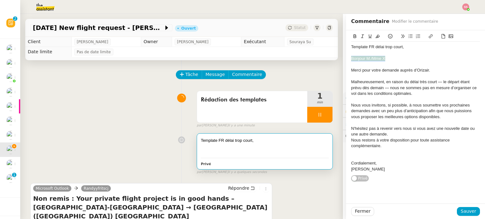
click at [375, 35] on icon at bounding box center [377, 36] width 4 height 4
click at [473, 210] on button "Sauver" at bounding box center [468, 211] width 23 height 9
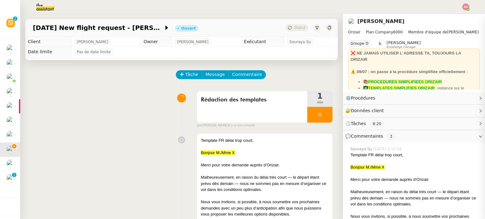
click at [162, 155] on div "Template FR délai trop court, Bonjour M./Mme X Merci pour votre demande auprès …" at bounding box center [181, 211] width 303 height 161
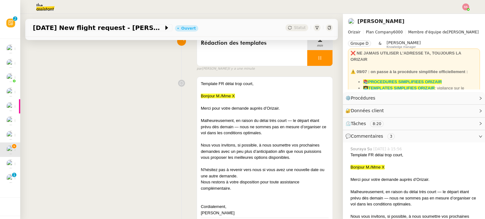
scroll to position [95, 0]
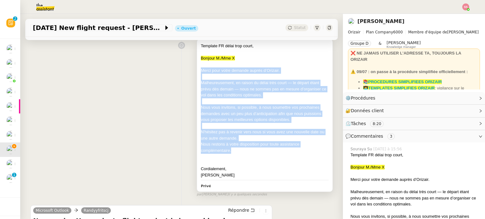
drag, startPoint x: 195, startPoint y: 70, endPoint x: 273, endPoint y: 153, distance: 113.3
click at [273, 153] on div "Template FR délai trop court, Bonjour M./Mme X Merci pour votre demande auprès …" at bounding box center [264, 115] width 135 height 153
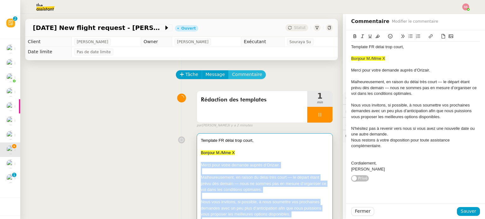
click at [232, 78] on span "Commentaire" at bounding box center [247, 74] width 30 height 7
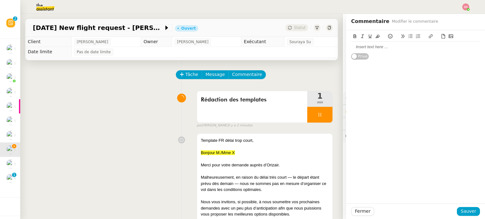
click at [448, 43] on div at bounding box center [415, 47] width 129 height 11
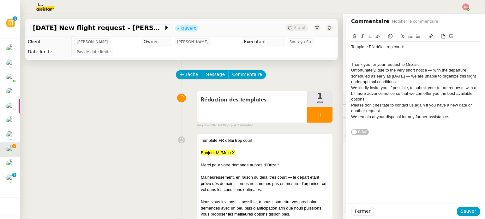
click at [352, 59] on div at bounding box center [415, 59] width 129 height 6
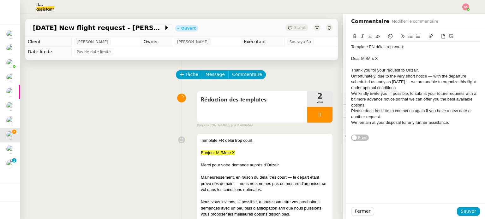
click at [351, 58] on div "Dear Mr/Mrs X" at bounding box center [415, 59] width 129 height 6
click at [375, 36] on icon at bounding box center [377, 36] width 4 height 4
click at [415, 68] on div "Thank you for your request to Orizair." at bounding box center [415, 71] width 129 height 6
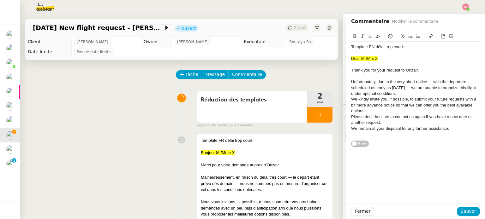
click at [409, 93] on div "Unfortunately, due to the very short notice — with the departure scheduled as e…" at bounding box center [415, 87] width 129 height 17
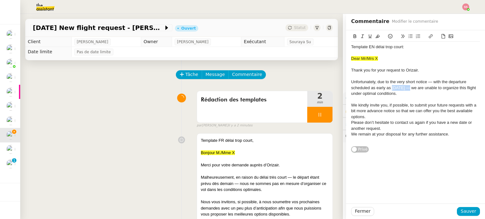
drag, startPoint x: 404, startPoint y: 87, endPoint x: 387, endPoint y: 87, distance: 16.8
click at [387, 87] on div "Unfortunately, due to the very short notice — with the departure scheduled as e…" at bounding box center [415, 87] width 129 height 17
drag, startPoint x: 398, startPoint y: 87, endPoint x: 388, endPoint y: 87, distance: 10.4
click at [388, 87] on div "Unfortunately, due to the very short notice — with the departure scheduled as e…" at bounding box center [415, 87] width 129 height 17
click at [375, 35] on icon at bounding box center [377, 36] width 4 height 4
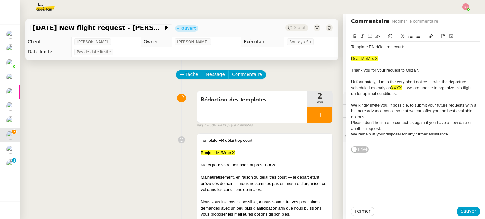
click at [381, 98] on div at bounding box center [415, 100] width 129 height 6
click at [409, 126] on div "Please don’t hesitate to contact us again if you have a new date or another req…" at bounding box center [415, 126] width 129 height 12
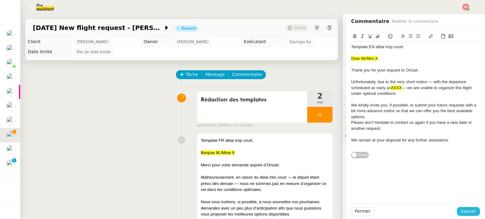
click at [472, 211] on button "Sauver" at bounding box center [468, 211] width 23 height 9
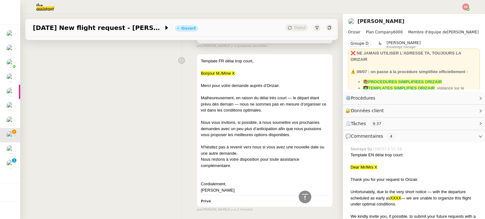
scroll to position [221, 0]
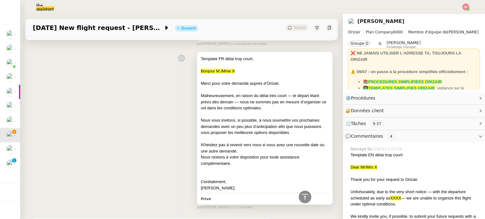
click at [252, 131] on div "Nous vous invitons, si possible, à nous soumettre vos prochaines demandes avec …" at bounding box center [265, 126] width 128 height 19
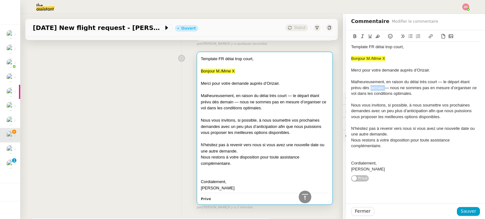
drag, startPoint x: 380, startPoint y: 87, endPoint x: 366, endPoint y: 86, distance: 14.3
click at [366, 86] on div "Malheureusement, en raison du délai très court — le départ étant prévu dès dema…" at bounding box center [415, 87] width 129 height 17
drag, startPoint x: 378, startPoint y: 88, endPoint x: 365, endPoint y: 87, distance: 13.0
click at [365, 87] on div "Malheureusement, en raison du délai très court — le départ étant prévu dès XXXX…" at bounding box center [415, 87] width 129 height 17
click at [375, 37] on icon at bounding box center [377, 36] width 4 height 4
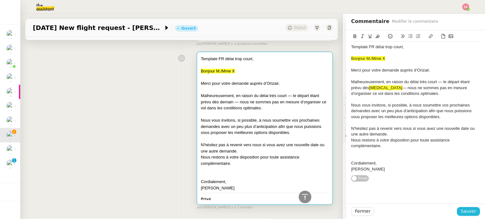
drag, startPoint x: 460, startPoint y: 214, endPoint x: 448, endPoint y: 202, distance: 17.2
click at [461, 214] on span "Sauver" at bounding box center [468, 211] width 15 height 7
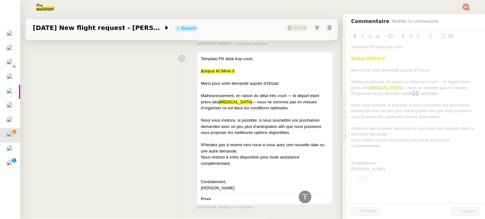
click at [162, 119] on div "Template FR délai trop court, Bonjour M./Mme X Merci pour votre demande auprès …" at bounding box center [181, 129] width 303 height 161
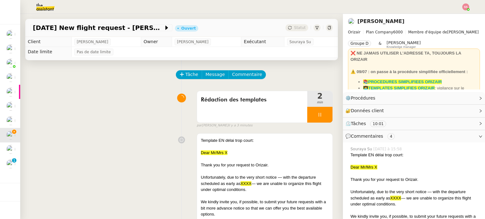
click at [466, 5] on img at bounding box center [465, 6] width 7 height 7
click at [466, 8] on img at bounding box center [465, 6] width 7 height 7
click at [456, 14] on li "Suivi" at bounding box center [448, 18] width 41 height 9
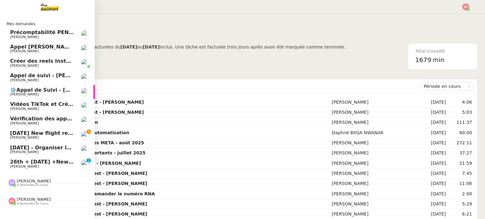
click at [27, 163] on span "26th + [DATE] +New flight request - [PERSON_NAME]" at bounding box center [86, 162] width 152 height 6
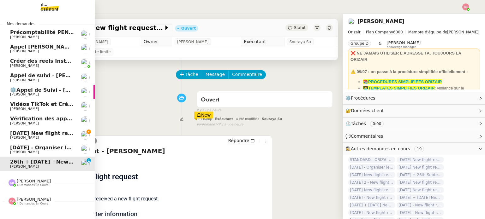
drag, startPoint x: 34, startPoint y: 134, endPoint x: 41, endPoint y: 131, distance: 7.3
click at [34, 134] on span "[DATE] New flight request - [PERSON_NAME]" at bounding box center [73, 133] width 127 height 6
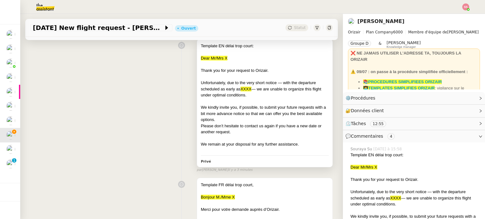
scroll to position [32, 0]
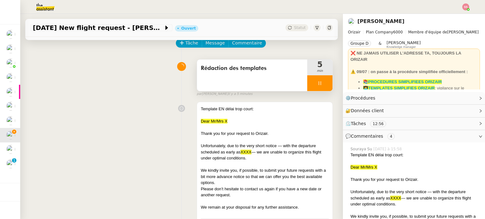
click at [317, 87] on div at bounding box center [319, 83] width 25 height 16
click at [324, 86] on icon at bounding box center [326, 83] width 5 height 5
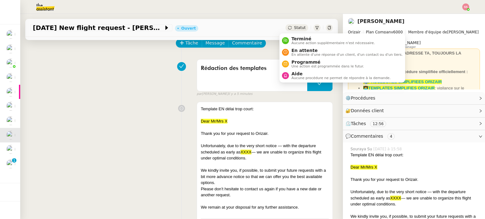
click at [290, 25] on div "Statut" at bounding box center [296, 27] width 23 height 7
click at [293, 78] on span "Aucune procédure ne permet de répondre à la demande." at bounding box center [340, 77] width 99 height 3
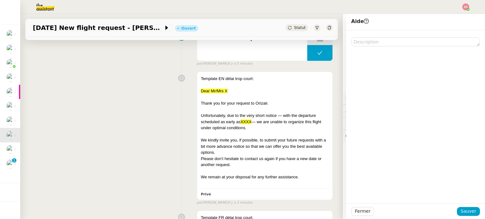
scroll to position [63, 0]
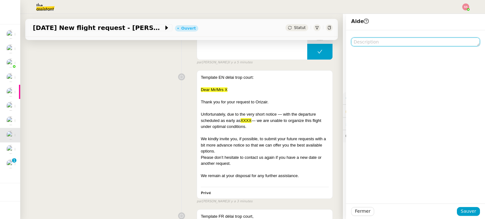
click at [357, 41] on textarea at bounding box center [415, 42] width 129 height 9
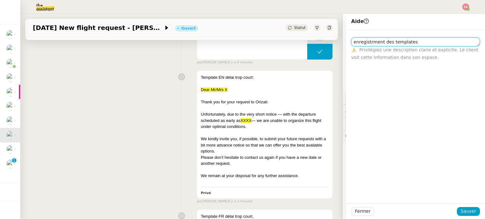
click at [357, 41] on textarea "enregistrment des templates" at bounding box center [415, 42] width 129 height 9
click at [0, 0] on lt-em "Enregistrement" at bounding box center [0, 0] width 0 height 0
type textarea "Enregistrement des templates"
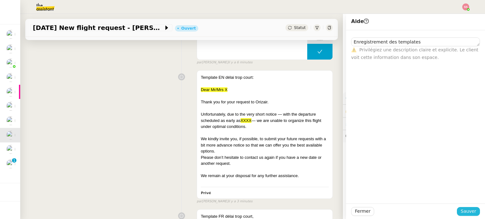
click at [466, 209] on span "Sauver" at bounding box center [468, 211] width 15 height 7
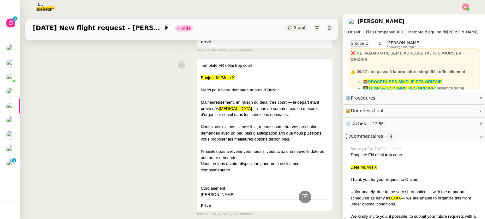
scroll to position [253, 0]
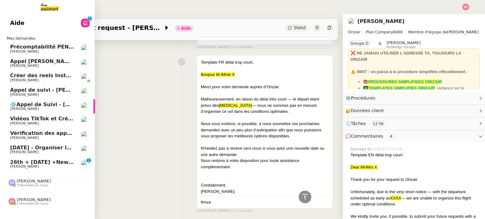
click at [35, 161] on span "26th + [DATE] +New flight request - [PERSON_NAME]" at bounding box center [86, 162] width 152 height 6
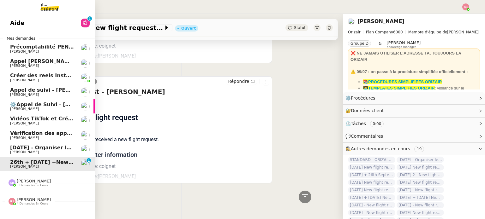
scroll to position [184, 0]
click at [72, 143] on link "23rd August - Organiser le vol de Ludovic Storm Louis Frei" at bounding box center [47, 150] width 95 height 15
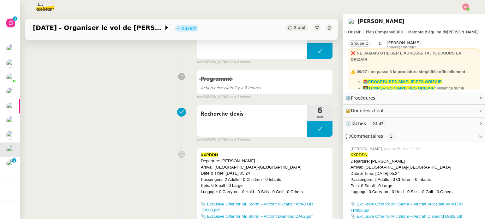
scroll to position [32, 0]
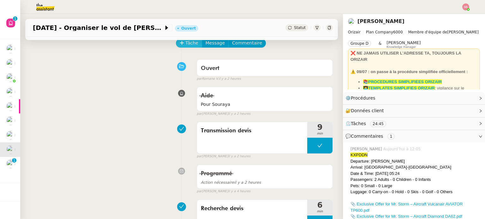
click at [185, 45] on span "Tâche" at bounding box center [191, 42] width 13 height 7
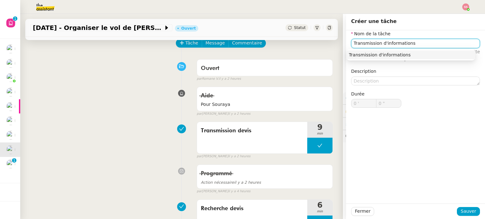
click at [387, 51] on nz-auto-option "Transmission d'informations" at bounding box center [410, 55] width 129 height 9
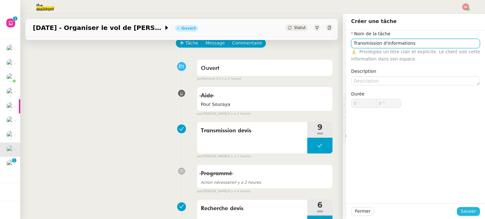
type input "Transmission d'informations"
click at [464, 212] on span "Sauver" at bounding box center [468, 211] width 15 height 7
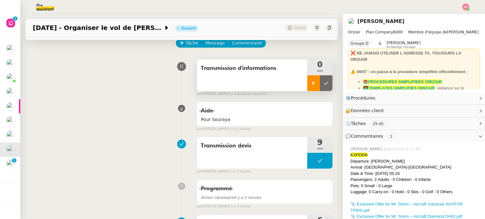
click at [307, 80] on div at bounding box center [313, 83] width 13 height 16
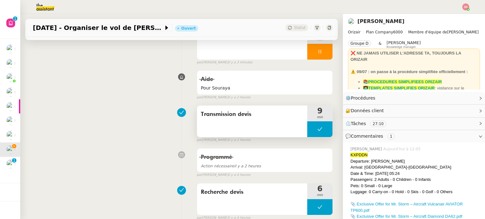
scroll to position [32, 0]
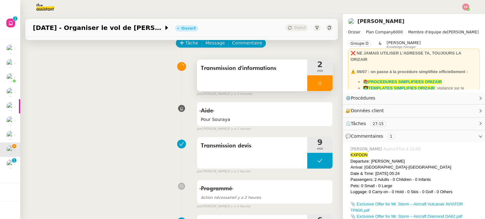
click at [320, 86] on div at bounding box center [319, 83] width 25 height 16
click at [324, 86] on icon at bounding box center [326, 83] width 5 height 5
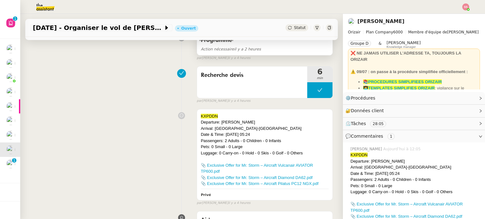
scroll to position [189, 0]
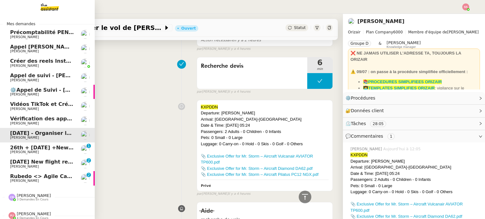
drag, startPoint x: 19, startPoint y: 181, endPoint x: 277, endPoint y: 31, distance: 298.0
click at [19, 181] on span "[PERSON_NAME]" at bounding box center [24, 181] width 29 height 4
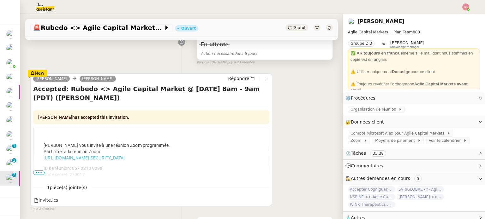
scroll to position [95, 0]
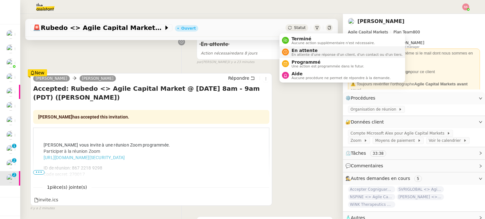
click at [287, 47] on li "En attente En attente d'une réponse d'un client, d'un contact ou d'un tiers." at bounding box center [342, 52] width 126 height 12
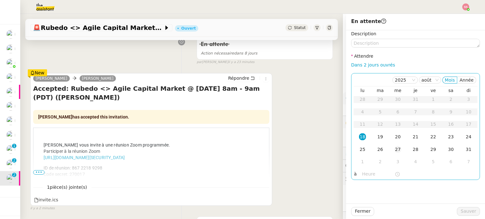
click at [397, 151] on td "27" at bounding box center [398, 150] width 18 height 13
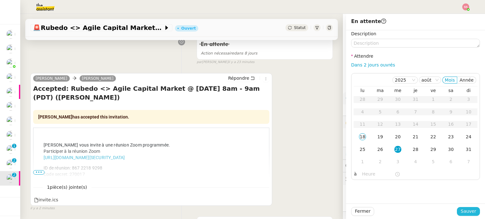
click at [462, 210] on span "Sauver" at bounding box center [468, 211] width 15 height 7
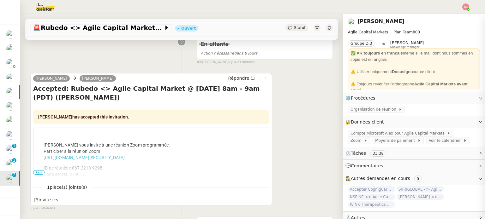
scroll to position [91, 0]
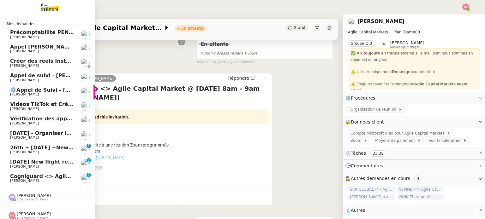
click at [22, 181] on span "[PERSON_NAME]" at bounding box center [24, 181] width 29 height 4
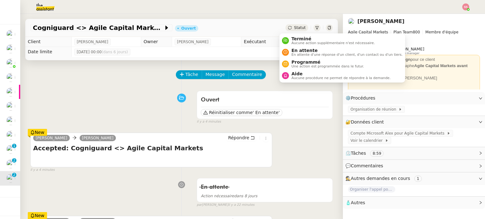
click at [294, 30] on span "Statut" at bounding box center [300, 28] width 12 height 4
click at [301, 50] on span "En attente" at bounding box center [346, 50] width 111 height 5
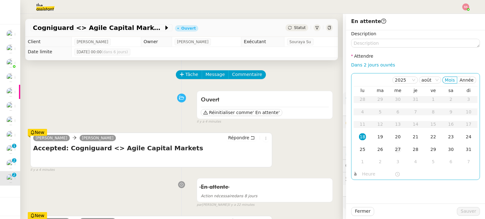
click at [394, 149] on div "27" at bounding box center [397, 149] width 7 height 7
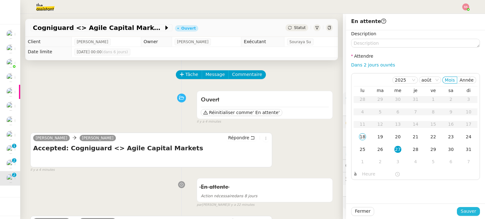
click at [467, 213] on span "Sauver" at bounding box center [468, 211] width 15 height 7
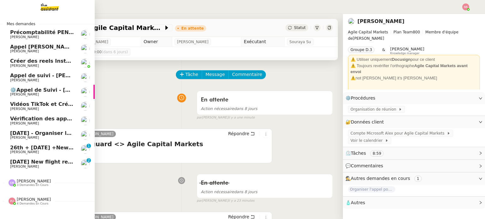
click at [18, 165] on span "[PERSON_NAME]" at bounding box center [24, 167] width 29 height 4
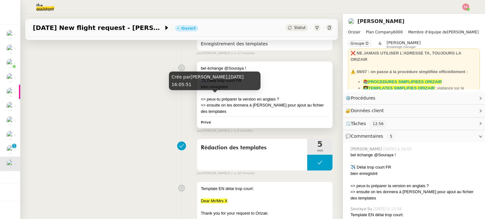
scroll to position [63, 0]
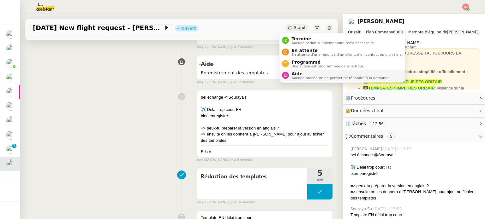
click at [306, 74] on span "Aide" at bounding box center [340, 73] width 99 height 5
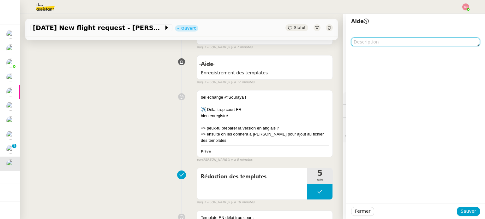
click at [356, 44] on textarea at bounding box center [415, 42] width 129 height 9
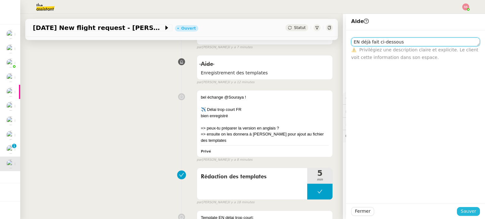
type textarea "EN déjà fait ci-dessous"
click at [461, 212] on span "Sauver" at bounding box center [468, 211] width 15 height 7
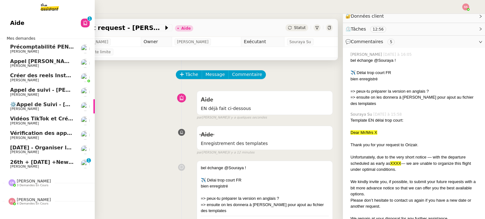
click at [54, 163] on span "26th + [DATE] +New flight request - [PERSON_NAME]" at bounding box center [86, 162] width 152 height 6
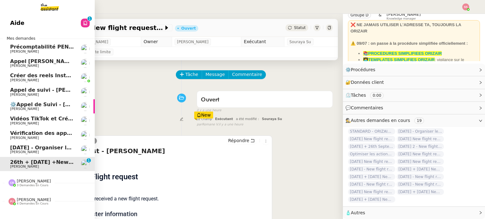
scroll to position [31, 0]
click at [35, 151] on span "[PERSON_NAME]" at bounding box center [42, 153] width 64 height 4
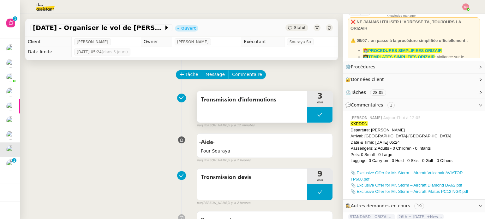
scroll to position [95, 0]
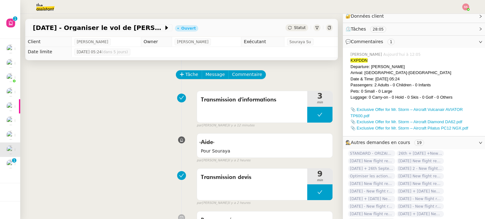
click at [370, 106] on div at bounding box center [415, 104] width 129 height 6
click at [371, 110] on link "📎 Exclusive Offer for Mr. Storm – Aircraft Vulcanair AVIATOR TP600.pdf" at bounding box center [407, 112] width 112 height 11
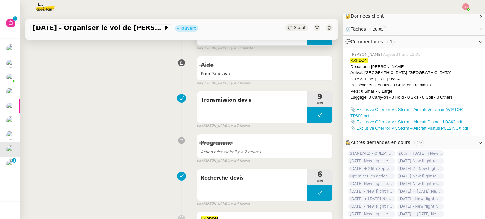
scroll to position [158, 0]
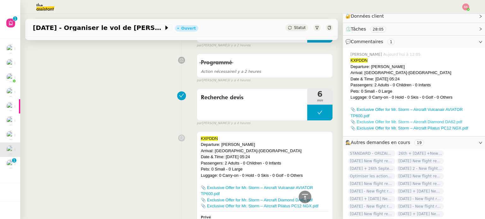
click at [383, 122] on link "📎 Exclusive Offer for Mr. Storm – Aircraft Diamond DA62.pdf" at bounding box center [407, 122] width 112 height 5
click at [395, 114] on div "📎 Exclusive Offer for Mr. Storm – Aircraft Vulcanair AVIATOR TP600.pdf" at bounding box center [415, 113] width 129 height 12
click at [380, 129] on link "📎 Exclusive Offer for Mr. Storm – Aircraft Pilatus PC12 NGX.pdf" at bounding box center [410, 128] width 118 height 5
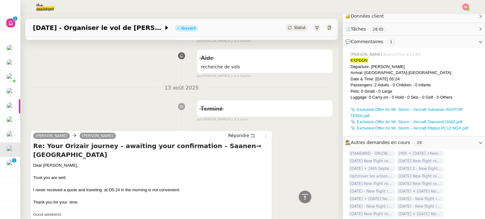
scroll to position [379, 0]
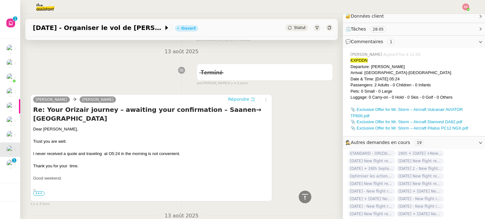
click at [228, 101] on span "Répondre" at bounding box center [238, 99] width 21 height 6
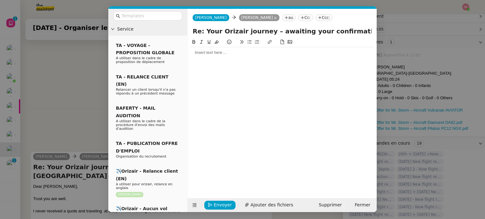
scroll to position [427, 0]
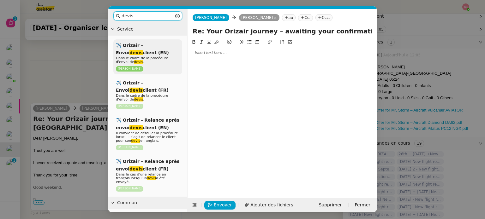
type input "devis"
click at [141, 46] on span "✈️ Orizair - Envoi devis client (EN)" at bounding box center [142, 49] width 53 height 12
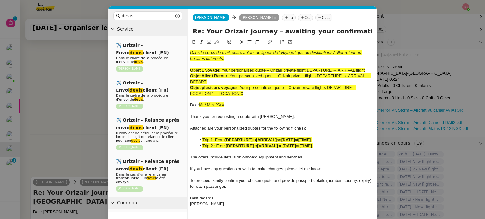
scroll to position [510, 0]
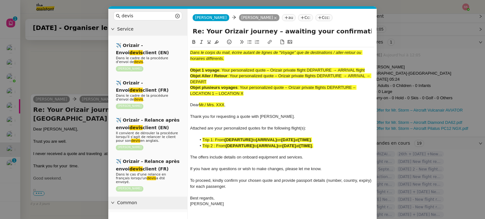
drag, startPoint x: 256, startPoint y: 95, endPoint x: 168, endPoint y: 33, distance: 108.0
click at [168, 33] on nz-layout "devis Service ✈️ Orizair - Envoi devis client (EN) Dans le cadre de la procédur…" at bounding box center [242, 121] width 268 height 225
drag, startPoint x: 268, startPoint y: 69, endPoint x: 221, endPoint y: 69, distance: 46.4
click at [221, 69] on span ": Your personalized quote – Orizair private flight DEPARTURE → ARRIVAL flight" at bounding box center [292, 70] width 146 height 5
drag, startPoint x: 349, startPoint y: 31, endPoint x: 194, endPoint y: 31, distance: 155.4
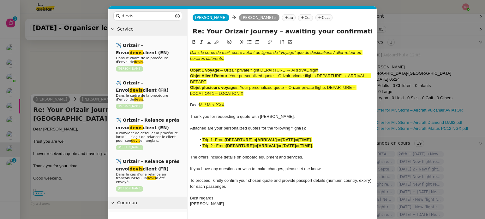
click at [193, 31] on input "Re: Your Orizair journey – awaiting your confirmation – Saanen→ Nice" at bounding box center [282, 31] width 179 height 9
paste input "Your personalized quote"
type input "Your personalized quotes – Saanen→ Nice"
drag, startPoint x: 250, startPoint y: 96, endPoint x: 155, endPoint y: 36, distance: 112.4
click at [155, 36] on nz-layout "devis Service ✈️ Orizair - Envoi devis client (EN) Dans le cadre de la procédur…" at bounding box center [242, 121] width 268 height 225
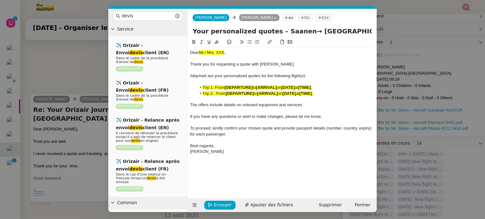
drag, startPoint x: 61, startPoint y: 81, endPoint x: 87, endPoint y: 83, distance: 26.6
click at [61, 81] on nz-modal-container "devis Service ✈️ Orizair - Envoi devis client (EN) Dans le cadre de la procédur…" at bounding box center [242, 109] width 485 height 219
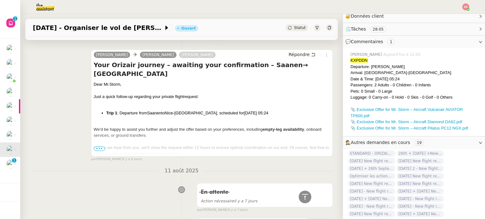
scroll to position [794, 0]
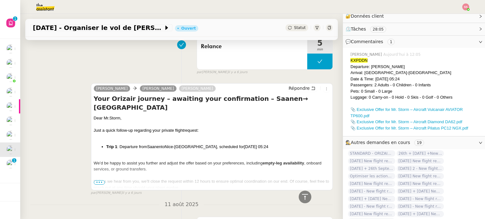
click at [148, 135] on div "Dear Mr.Storm, Just a quick follow-up regarding your private flight request: Tr…" at bounding box center [212, 217] width 236 height 205
click at [149, 145] on span "Saanen" at bounding box center [154, 147] width 14 height 5
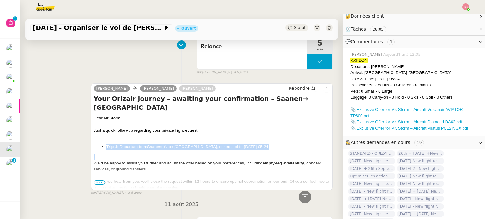
click at [149, 145] on span "Saanen" at bounding box center [154, 147] width 14 height 5
copy li "Trip 1 : Departure from Saanen to Nice-Côte d'Azur Airport , scheduled for 23rd…"
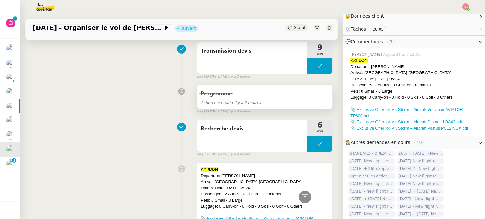
scroll to position [36, 0]
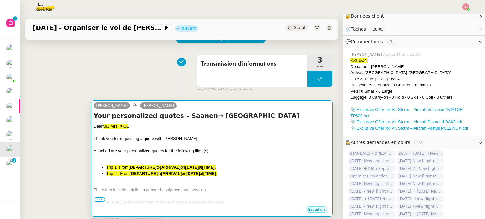
click at [190, 128] on div "Dear Mr./ Mrs. XXX ," at bounding box center [212, 126] width 236 height 6
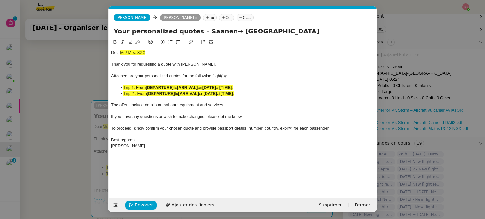
scroll to position [0, 23]
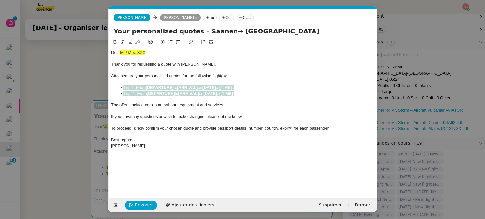
drag, startPoint x: 245, startPoint y: 92, endPoint x: 119, endPoint y: 87, distance: 126.8
click at [119, 87] on ul "Trip 1: From [DEPARTURE] to [ARRIVAL] on [DATE] at [TIME] . Trip 2 : From [DEPA…" at bounding box center [242, 91] width 263 height 12
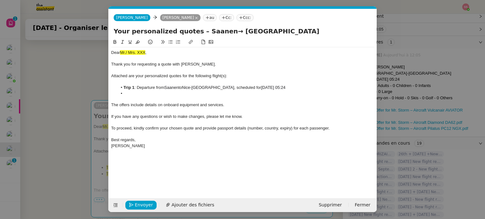
scroll to position [0, 0]
click at [223, 76] on span "Attached are your personalized quotes for the following flight(s):" at bounding box center [169, 76] width 116 height 5
click at [142, 93] on li at bounding box center [245, 94] width 257 height 6
drag, startPoint x: 82, startPoint y: 51, endPoint x: 77, endPoint y: 50, distance: 5.4
click at [77, 50] on nz-modal-container "devis Service ✈️ Orizair - Envoi devis client (EN) Dans le cadre de la procédur…" at bounding box center [242, 109] width 485 height 219
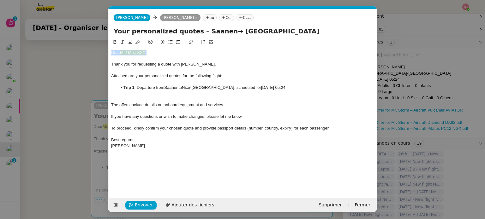
click at [155, 52] on div "Dear Mr./ Mrs. XXX ," at bounding box center [242, 53] width 263 height 6
drag, startPoint x: 151, startPoint y: 51, endPoint x: 122, endPoint y: 52, distance: 28.8
click at [122, 52] on div "Dear Mr./ Mrs. XXX ," at bounding box center [242, 53] width 263 height 6
click at [139, 43] on icon at bounding box center [137, 42] width 4 height 4
click at [160, 55] on div "Dear Mr./ Mrs. XXX," at bounding box center [242, 53] width 263 height 6
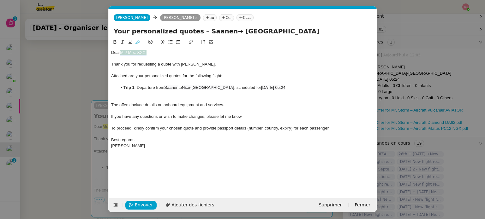
drag, startPoint x: 155, startPoint y: 54, endPoint x: 121, endPoint y: 51, distance: 33.9
click at [121, 51] on div "Dear Mr./ Mrs. XXX," at bounding box center [242, 53] width 263 height 6
click at [138, 43] on icon at bounding box center [137, 42] width 4 height 4
click at [165, 50] on div "Dear Mr./ Mrs. XXX," at bounding box center [242, 53] width 263 height 6
drag, startPoint x: 151, startPoint y: 53, endPoint x: 129, endPoint y: 51, distance: 21.6
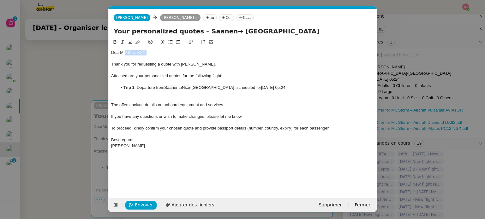
click at [129, 51] on div "Dear Mr./ Mrs. XXX," at bounding box center [242, 53] width 263 height 6
click at [237, 17] on nz-tag "Ccc:" at bounding box center [245, 17] width 17 height 7
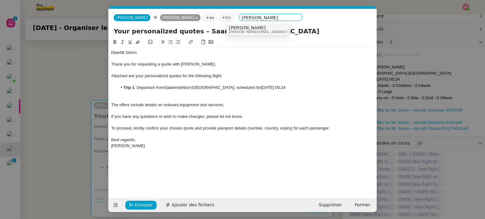
type input "[PERSON_NAME]"
click at [235, 24] on nz-option-item "[PERSON_NAME] [PERSON_NAME][EMAIL_ADDRESS][DOMAIN_NAME]" at bounding box center [257, 30] width 63 height 12
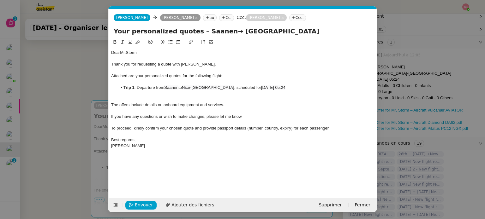
click at [201, 200] on div "Envoyer Ajouter des fichiers Supprimer Fermer" at bounding box center [243, 206] width 268 height 14
click at [201, 206] on span "Ajouter des fichiers" at bounding box center [192, 205] width 43 height 7
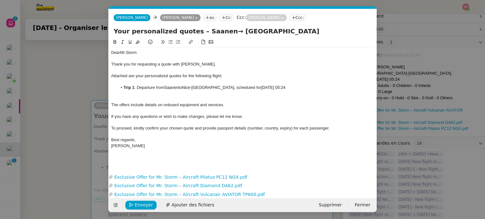
click at [208, 93] on div at bounding box center [242, 94] width 263 height 6
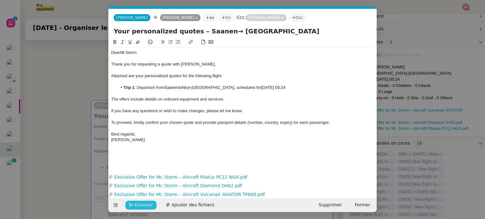
click at [141, 206] on span "Envoyer" at bounding box center [144, 205] width 18 height 7
click at [155, 207] on span "Confirmer l'envoi" at bounding box center [154, 205] width 38 height 7
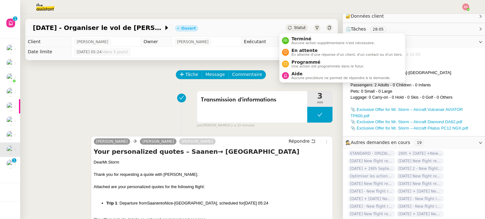
click at [294, 26] on span "Statut" at bounding box center [300, 28] width 12 height 4
click at [300, 53] on span "En attente d'une réponse d'un client, d'un contact ou d'un tiers." at bounding box center [346, 54] width 111 height 3
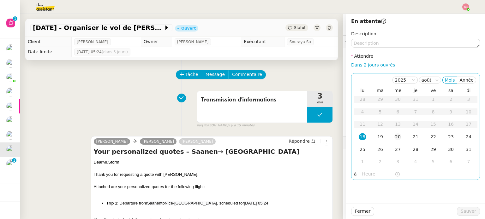
drag, startPoint x: 378, startPoint y: 136, endPoint x: 393, endPoint y: 142, distance: 16.5
click at [378, 136] on div "19" at bounding box center [380, 137] width 7 height 7
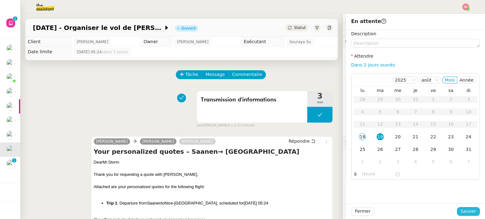
click at [464, 209] on span "Sauver" at bounding box center [468, 211] width 15 height 7
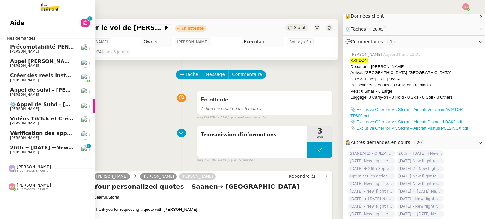
click at [52, 146] on span "26th + [DATE] +New flight request - [PERSON_NAME]" at bounding box center [86, 148] width 152 height 6
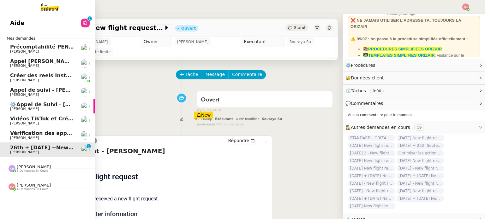
scroll to position [31, 0]
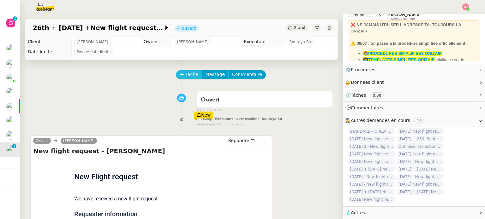
click at [190, 76] on span "Tâche" at bounding box center [191, 74] width 13 height 7
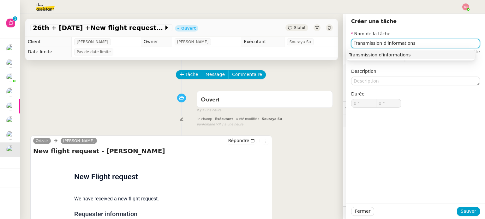
click at [356, 52] on div "Transmission d'informations" at bounding box center [411, 55] width 124 height 6
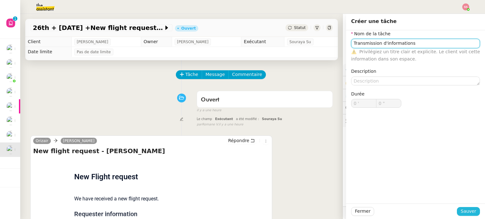
type input "Transmission d'informations"
click at [472, 213] on button "Sauver" at bounding box center [468, 211] width 23 height 9
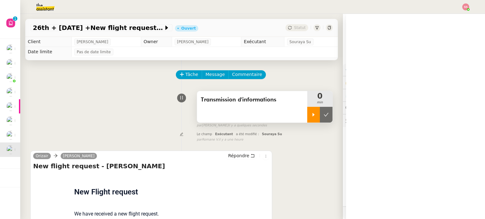
scroll to position [31, 0]
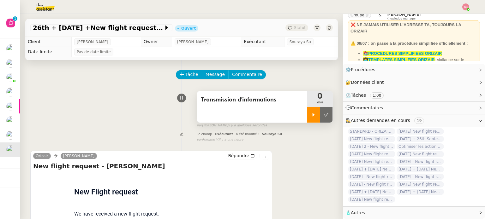
click at [307, 112] on div at bounding box center [313, 115] width 13 height 16
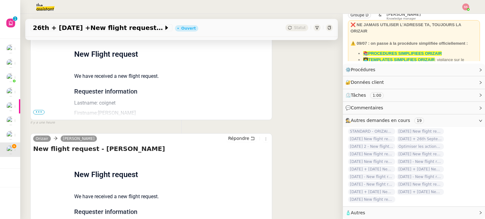
scroll to position [189, 0]
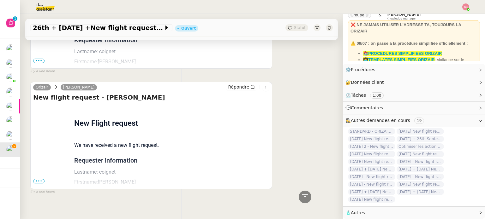
drag, startPoint x: 39, startPoint y: 183, endPoint x: 43, endPoint y: 182, distance: 4.1
click at [39, 183] on span "•••" at bounding box center [38, 181] width 11 height 4
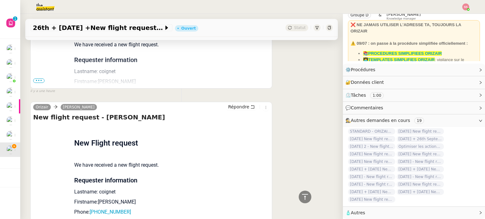
scroll to position [63, 0]
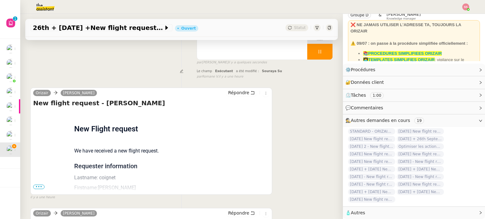
click at [40, 187] on span "•••" at bounding box center [38, 187] width 11 height 4
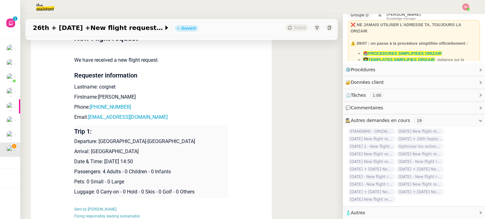
scroll to position [158, 0]
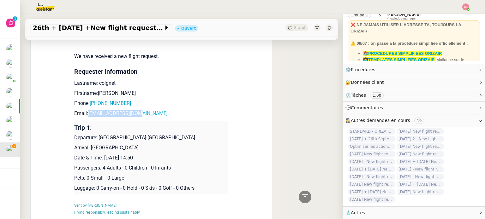
drag, startPoint x: 138, startPoint y: 116, endPoint x: 86, endPoint y: 115, distance: 51.8
click at [86, 115] on p "Email: kevin_42@hotmail.fr" at bounding box center [151, 114] width 154 height 8
copy link "kevin_42@hotmail.fr"
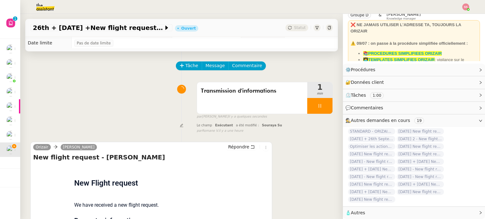
scroll to position [0, 0]
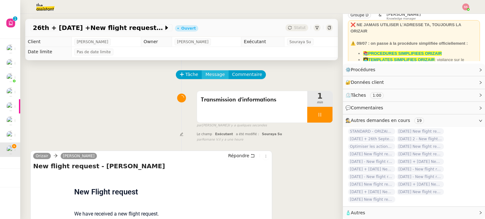
click at [208, 78] on span "Message" at bounding box center [215, 74] width 19 height 7
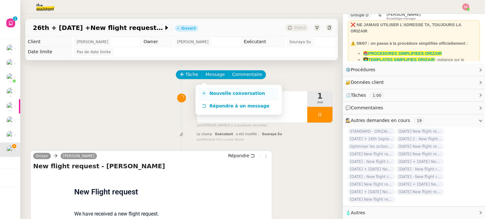
click at [206, 91] on link "Nouvelle conversation" at bounding box center [238, 93] width 79 height 13
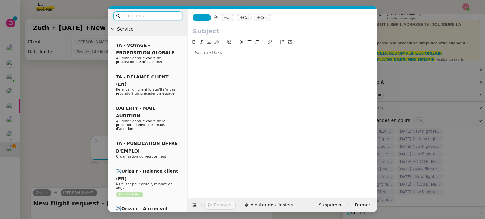
scroll to position [32, 0]
click at [228, 20] on nz-tag "au" at bounding box center [228, 17] width 14 height 7
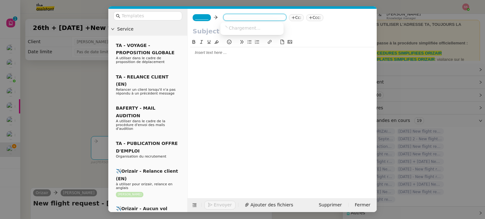
paste input "kevin_42@hotmail.fr"
type input "kevin_42@hotmail.fr"
click at [240, 29] on span "kevin_42@hotmail.fr" at bounding box center [261, 27] width 77 height 5
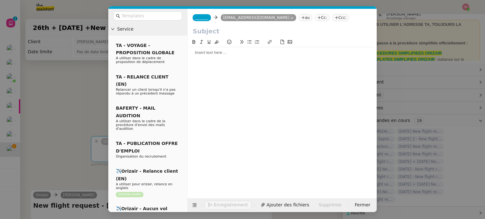
click at [335, 18] on icon at bounding box center [336, 17] width 3 height 0
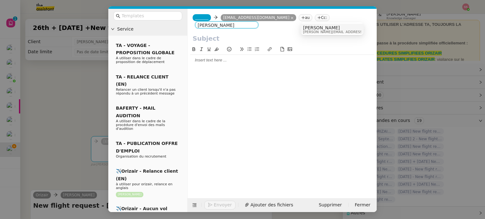
type input "[PERSON_NAME]"
click at [310, 31] on div "[PERSON_NAME] [PERSON_NAME][EMAIL_ADDRESS][DOMAIN_NAME]" at bounding box center [350, 29] width 94 height 9
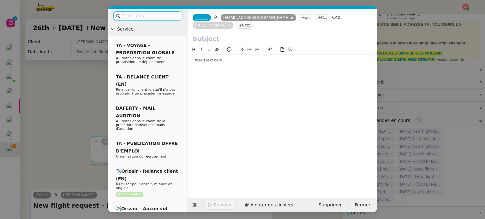
click at [171, 16] on input "text" at bounding box center [150, 15] width 57 height 7
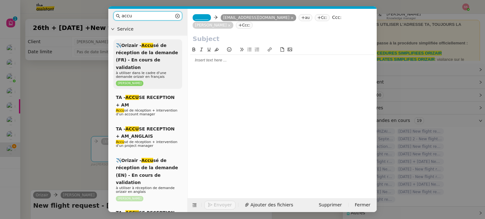
type input "accu"
click at [170, 55] on span "✈️Orizair - Accu sé de réception de la demande (FR) - En cours de validation" at bounding box center [147, 56] width 62 height 27
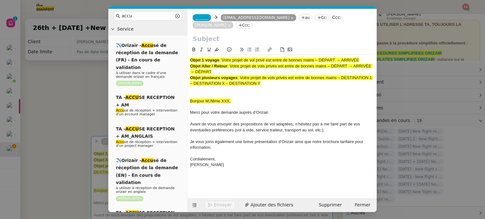
drag, startPoint x: 223, startPoint y: 51, endPoint x: 373, endPoint y: 46, distance: 150.1
click at [373, 46] on div "Objet 1 voyage : Votre projet de vol privé est entre de bonnes mains – DÉPART →…" at bounding box center [282, 111] width 184 height 130
click at [232, 34] on input "text" at bounding box center [282, 38] width 179 height 9
paste input "Votre projet de vol privé est entre de bonnes mains – DÉPART → ARRIVÉE"
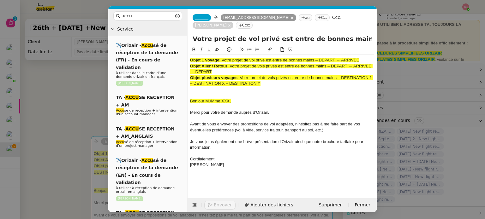
scroll to position [0, 39]
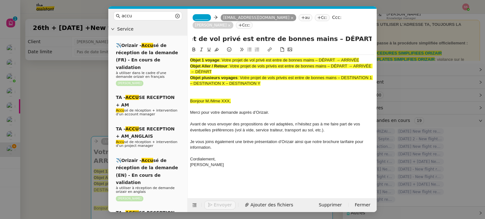
drag, startPoint x: 335, startPoint y: 31, endPoint x: 313, endPoint y: 31, distance: 21.8
click at [313, 34] on input "Votre projet de vol privé est entre de bonnes mains – DÉPART → ARRIVÉE" at bounding box center [282, 38] width 179 height 9
drag, startPoint x: 355, startPoint y: 30, endPoint x: 402, endPoint y: 40, distance: 47.8
click at [402, 40] on nz-modal-container "accu Service ✈️Orizair - Accu sé de réception de la demande (FR) - En cours de …" at bounding box center [242, 109] width 485 height 219
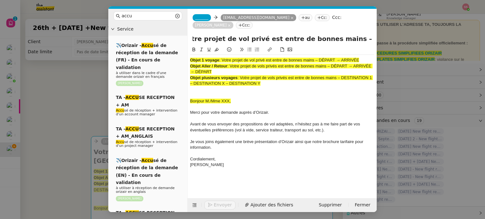
scroll to position [0, 16]
type input "Votre projet de vol privé est entre de bonnes mains – Paris → Ibiza"
click at [202, 17] on span "_______" at bounding box center [201, 17] width 13 height 4
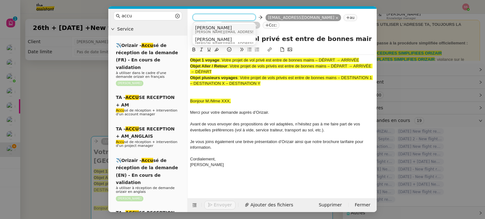
click at [213, 25] on span "[PERSON_NAME]" at bounding box center [240, 27] width 90 height 5
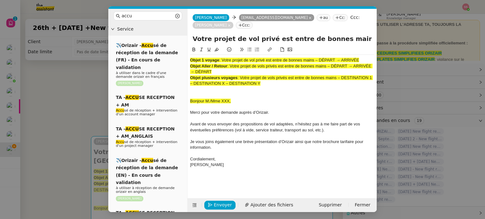
drag, startPoint x: 261, startPoint y: 75, endPoint x: 193, endPoint y: 38, distance: 77.9
click at [172, 39] on nz-layout "accu Service ✈️Orizair - Accu sé de réception de la demande (FR) - En cours de …" at bounding box center [242, 111] width 268 height 204
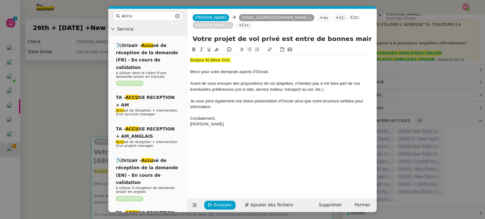
click at [84, 117] on nz-modal-container "accu Service ✈️Orizair - Accu sé de réception de la demande (FR) - En cours de …" at bounding box center [242, 109] width 485 height 219
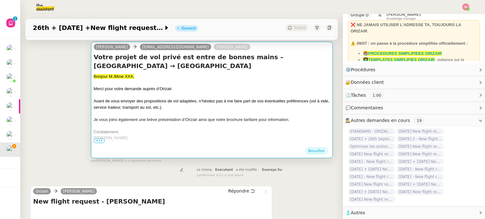
scroll to position [316, 0]
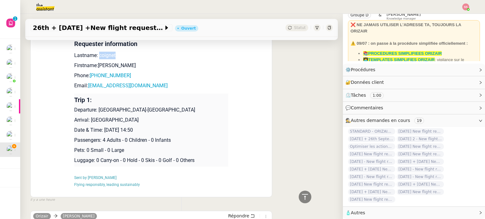
drag, startPoint x: 112, startPoint y: 50, endPoint x: 95, endPoint y: 48, distance: 16.6
click at [95, 52] on p "Lastname: coignet" at bounding box center [151, 56] width 154 height 8
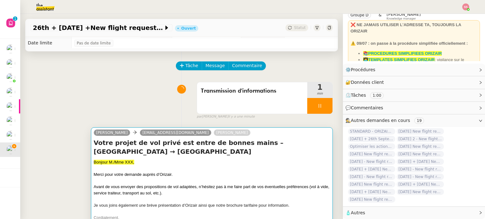
scroll to position [0, 0]
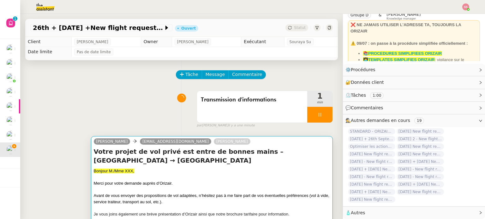
click at [147, 168] on div "Bonjour M./Mme XXX," at bounding box center [212, 171] width 236 height 6
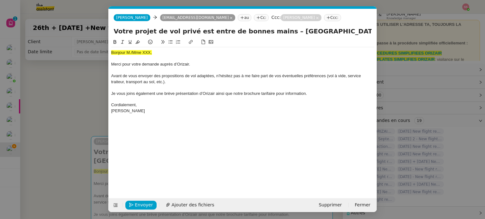
scroll to position [32, 0]
click at [127, 53] on span "Bonjour M./Mme XXX," at bounding box center [131, 52] width 41 height 5
click at [141, 43] on button at bounding box center [138, 42] width 8 height 7
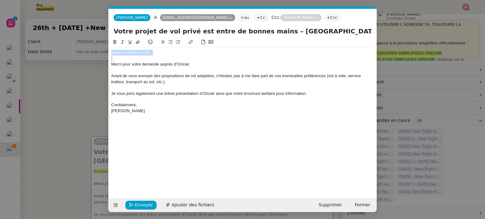
click at [158, 54] on div "Bonjour M./Mme XXX," at bounding box center [242, 53] width 263 height 6
drag, startPoint x: 155, startPoint y: 52, endPoint x: 131, endPoint y: 51, distance: 24.1
click at [131, 51] on div "Bonjour M./Mme XXX," at bounding box center [242, 53] width 263 height 6
click at [134, 52] on div "Bonjour M.coignet" at bounding box center [242, 53] width 263 height 6
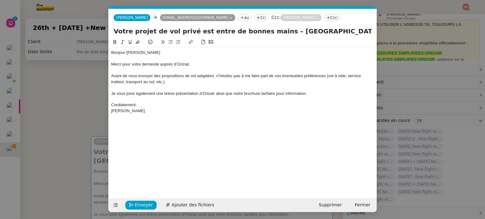
click at [133, 52] on div "Bonjour M.coignet" at bounding box center [242, 53] width 263 height 6
click at [176, 204] on span "Ajouter des fichiers" at bounding box center [192, 205] width 43 height 7
click at [149, 205] on span "Envoyer" at bounding box center [144, 205] width 18 height 7
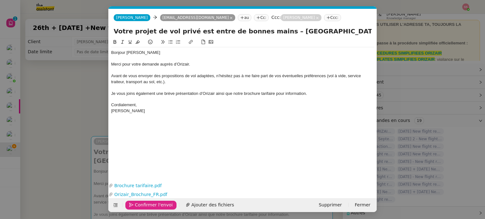
click at [149, 205] on span "Confirmer l'envoi" at bounding box center [154, 205] width 38 height 7
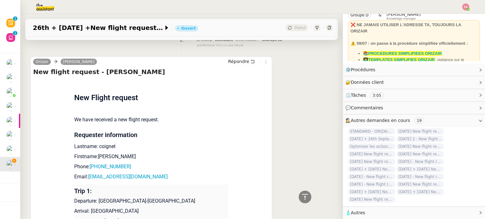
scroll to position [294, 0]
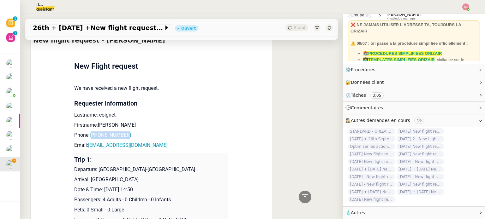
drag, startPoint x: 128, startPoint y: 129, endPoint x: 90, endPoint y: 128, distance: 37.6
click at [90, 132] on p "Phone: +33 761048865" at bounding box center [151, 136] width 154 height 8
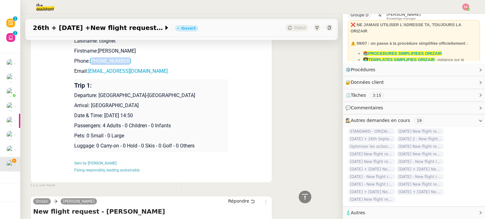
scroll to position [357, 0]
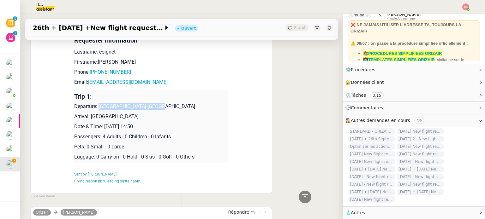
drag, startPoint x: 96, startPoint y: 100, endPoint x: 156, endPoint y: 99, distance: 60.6
click at [156, 103] on p "Departure: [GEOGRAPHIC_DATA]-[GEOGRAPHIC_DATA]" at bounding box center [151, 107] width 154 height 8
drag, startPoint x: 119, startPoint y: 108, endPoint x: 87, endPoint y: 107, distance: 31.6
click at [87, 113] on p "Arrival: Ibiza Airport" at bounding box center [151, 117] width 154 height 8
drag, startPoint x: 135, startPoint y: 76, endPoint x: 86, endPoint y: 74, distance: 48.7
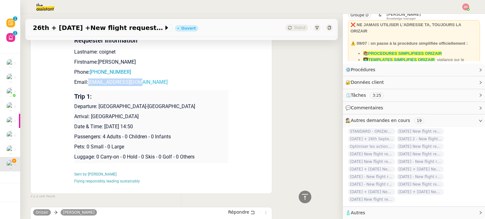
click at [86, 79] on p "Email: kevin_42@hotmail.fr" at bounding box center [151, 83] width 154 height 8
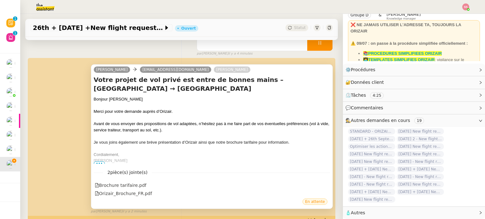
scroll to position [9, 0]
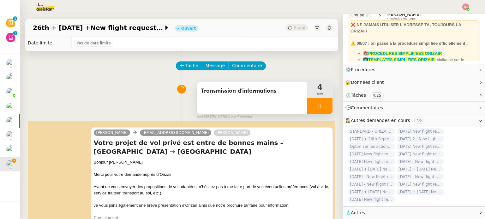
click at [319, 105] on div at bounding box center [319, 106] width 25 height 16
click at [324, 105] on icon at bounding box center [326, 106] width 5 height 5
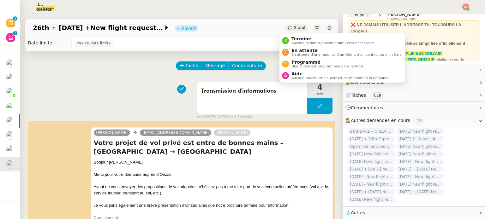
click at [294, 30] on span "Statut" at bounding box center [300, 28] width 12 height 4
click at [303, 50] on span "En attente" at bounding box center [346, 50] width 111 height 5
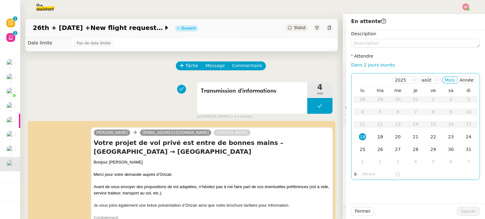
scroll to position [31, 0]
click at [377, 136] on div "19" at bounding box center [380, 137] width 7 height 7
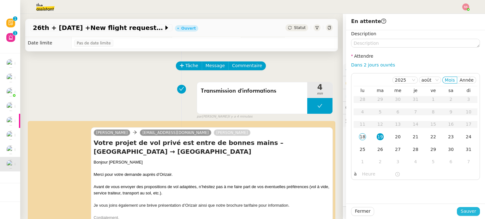
click at [464, 212] on span "Sauver" at bounding box center [468, 211] width 15 height 7
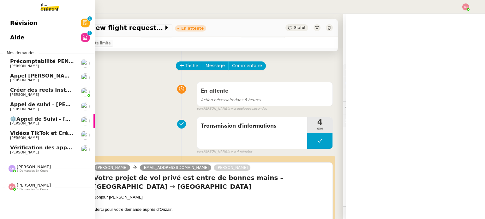
scroll to position [31, 0]
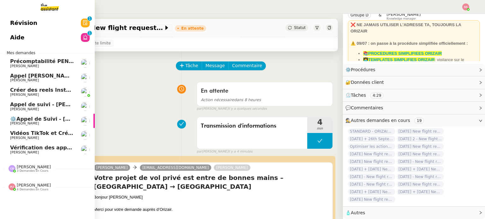
drag, startPoint x: 45, startPoint y: 132, endPoint x: 52, endPoint y: 131, distance: 7.4
click at [45, 132] on span "Vidéos TikTok et Créatives META - août 2025" at bounding box center [73, 133] width 127 height 6
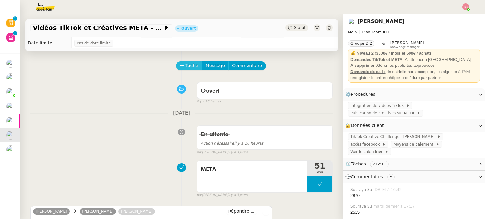
click at [181, 67] on button "Tâche" at bounding box center [189, 66] width 26 height 9
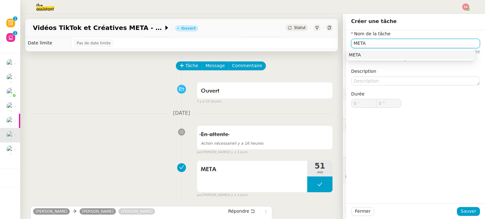
click at [361, 54] on div "META" at bounding box center [411, 55] width 124 height 6
type input "META"
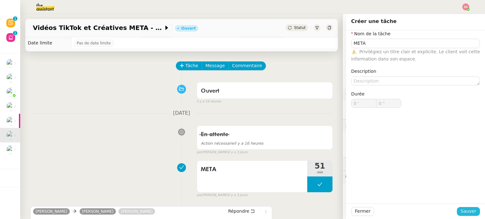
click at [462, 210] on span "Sauver" at bounding box center [468, 211] width 15 height 7
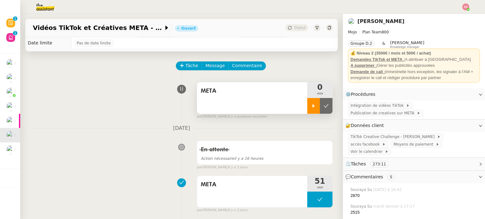
click at [308, 106] on div at bounding box center [313, 106] width 13 height 16
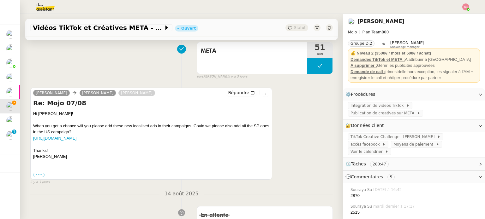
scroll to position [104, 0]
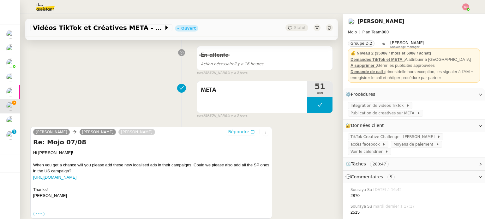
click at [234, 135] on span "Répondre" at bounding box center [238, 132] width 21 height 6
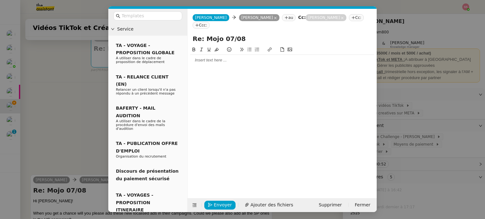
drag, startPoint x: 228, startPoint y: 30, endPoint x: 220, endPoint y: 30, distance: 8.5
click at [220, 34] on input "Re: Mojo 07/08" at bounding box center [282, 38] width 179 height 9
drag, startPoint x: 203, startPoint y: 33, endPoint x: 176, endPoint y: 35, distance: 27.2
click at [173, 34] on nz-layout "Service TA - VOYAGE - PROPOSITION GLOBALE A utiliser dans le cadre de propositi…" at bounding box center [242, 111] width 268 height 204
type input "Mojo 18 /08"
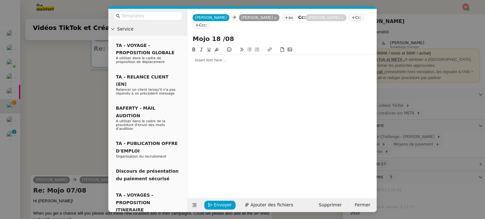
click at [213, 57] on div at bounding box center [282, 60] width 184 height 6
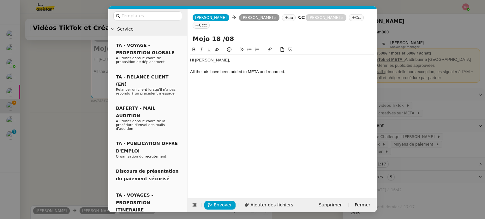
click at [72, 127] on nz-modal-container "Service TA - VOYAGE - PROPOSITION GLOBALE A utiliser dans le cadre de propositi…" at bounding box center [242, 109] width 485 height 219
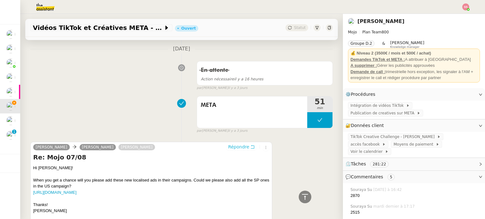
scroll to position [72, 0]
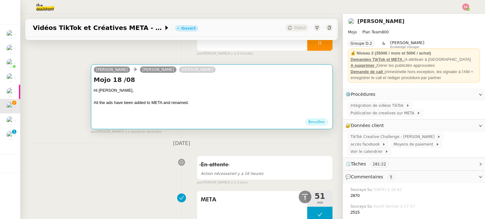
click at [206, 81] on h4 "Mojo 18 /08" at bounding box center [212, 79] width 236 height 9
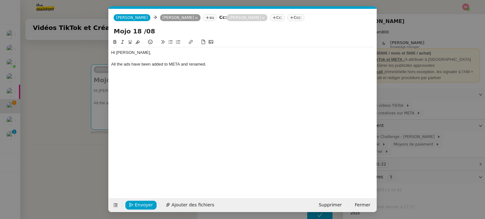
scroll to position [0, 13]
click at [183, 79] on div "Hi Pia, All the ads have been added to META and renamed." at bounding box center [242, 114] width 263 height 150
click at [215, 67] on div "All the ads have been added to META and renamed." at bounding box center [242, 65] width 263 height 6
click at [141, 210] on div "Envoyer Ajouter des fichiers Supprimer Fermer" at bounding box center [243, 206] width 268 height 14
click at [144, 206] on span "Envoyer" at bounding box center [144, 205] width 18 height 7
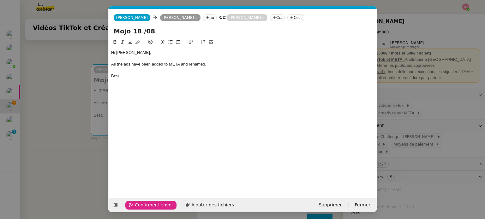
click at [141, 207] on span "Confirmer l'envoi" at bounding box center [154, 205] width 38 height 7
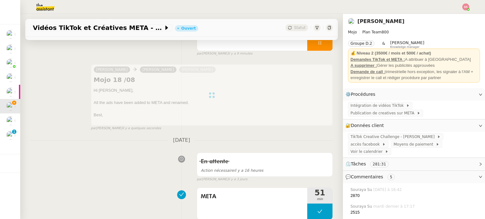
scroll to position [0, 0]
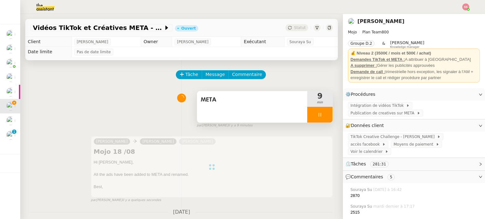
click at [321, 121] on div at bounding box center [319, 115] width 25 height 16
click at [321, 121] on button at bounding box center [326, 115] width 13 height 16
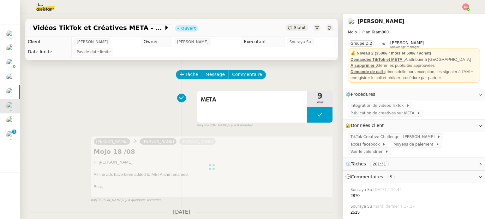
click at [294, 26] on span "Statut" at bounding box center [300, 28] width 12 height 4
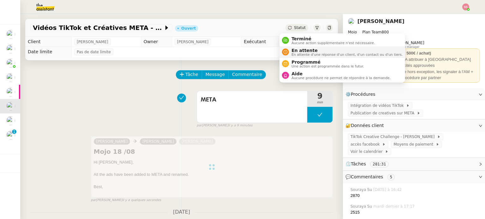
click at [305, 54] on span "En attente d'une réponse d'un client, d'un contact ou d'un tiers." at bounding box center [346, 54] width 111 height 3
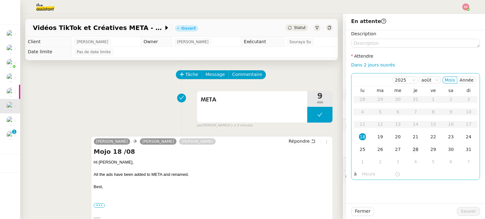
drag, startPoint x: 380, startPoint y: 136, endPoint x: 403, endPoint y: 149, distance: 26.9
click at [380, 136] on td "19" at bounding box center [380, 137] width 18 height 13
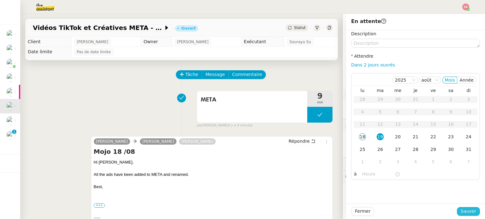
click at [469, 210] on span "Sauver" at bounding box center [468, 211] width 15 height 7
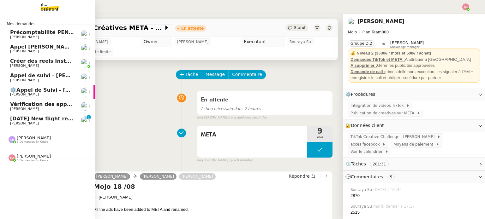
click at [17, 119] on span "[DATE] New flight request - [PERSON_NAME]" at bounding box center [73, 119] width 127 height 6
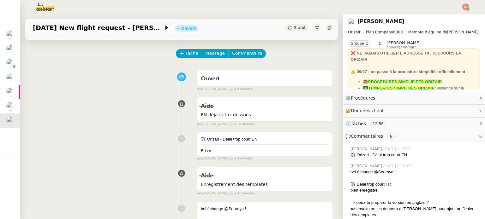
scroll to position [32, 0]
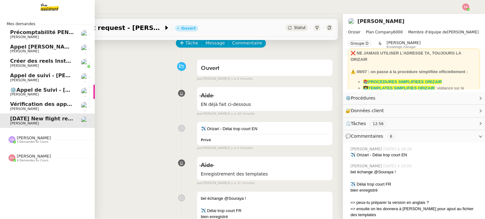
click at [36, 107] on span "Vérification des appels sortants - juillet 2025" at bounding box center [74, 104] width 129 height 6
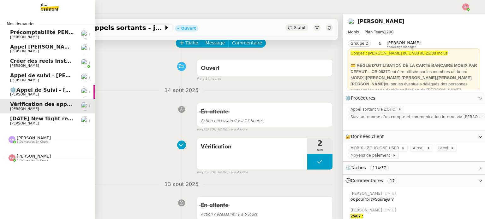
click at [48, 89] on span "⚙️Appel de Suivi - [PERSON_NAME] - UCPA VITAM" at bounding box center [80, 90] width 140 height 6
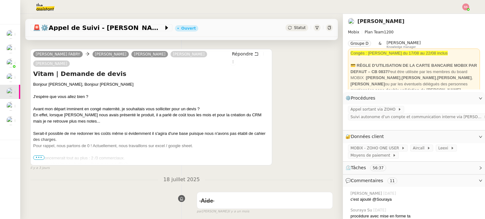
scroll to position [126, 0]
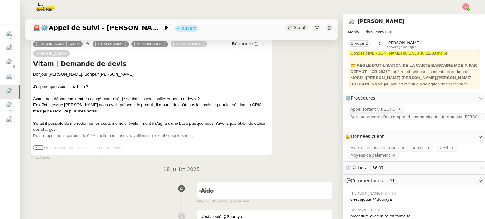
click at [42, 146] on span "•••" at bounding box center [38, 148] width 11 height 4
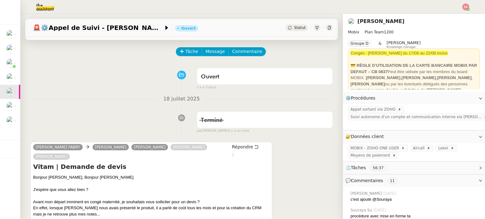
scroll to position [0, 0]
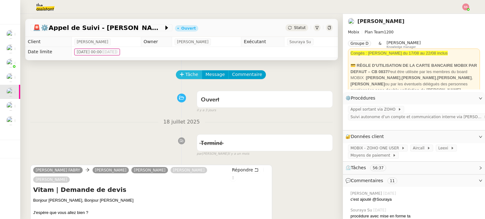
click at [190, 76] on span "Tâche" at bounding box center [191, 74] width 13 height 7
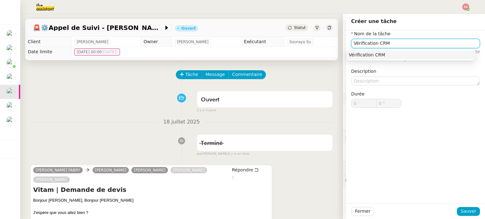
click at [353, 57] on div "Vérification CRM" at bounding box center [411, 55] width 124 height 6
type input "Vérification CRM"
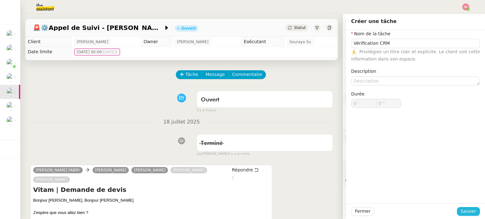
click at [471, 209] on button "Sauver" at bounding box center [468, 211] width 23 height 9
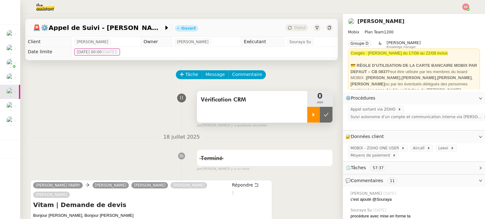
click at [311, 115] on icon at bounding box center [313, 114] width 5 height 5
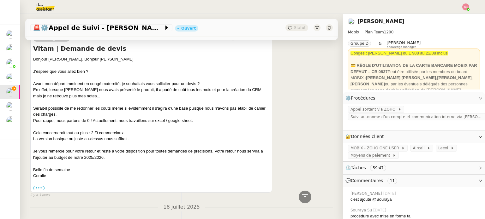
scroll to position [126, 0]
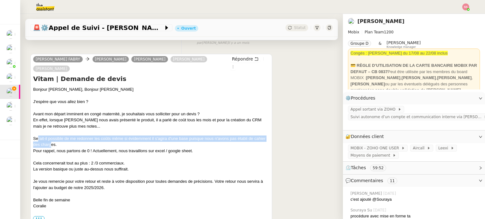
drag, startPoint x: 38, startPoint y: 130, endPoint x: 63, endPoint y: 137, distance: 26.4
click at [63, 137] on div "Serait-il possible de me redonner les coûts même si évidemment il s'agira d'une…" at bounding box center [151, 142] width 236 height 12
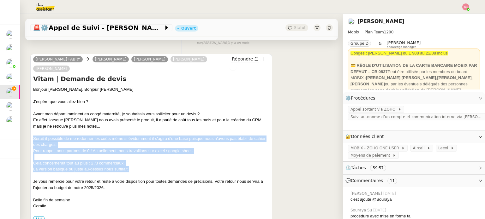
drag, startPoint x: 33, startPoint y: 129, endPoint x: 133, endPoint y: 160, distance: 105.1
click at [133, 160] on div "Coralie GEX FABRY Alex Mobix Florian Parant Stephanie JOUVE-SOARES Nathalie LAM…" at bounding box center [151, 139] width 242 height 170
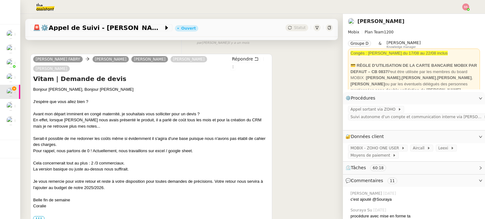
click at [299, 93] on div "Coralie GEX FABRY Alex Mobix Florian Parant Stephanie JOUVE-SOARES Nathalie LAM…" at bounding box center [181, 138] width 303 height 180
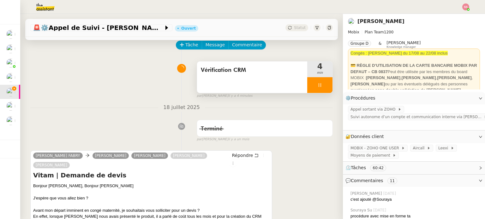
scroll to position [32, 0]
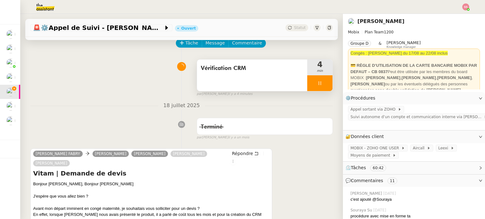
click at [320, 84] on div at bounding box center [319, 83] width 25 height 16
click at [324, 84] on icon at bounding box center [326, 83] width 5 height 5
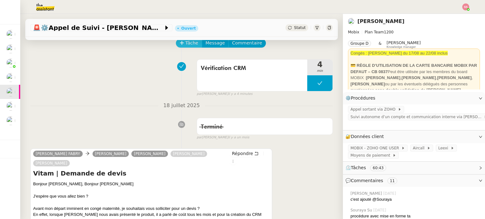
click at [187, 46] on span "Tâche" at bounding box center [191, 42] width 13 height 7
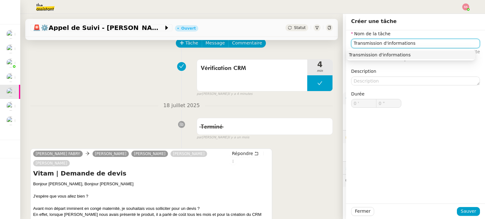
click at [371, 52] on div "Transmission d'informations" at bounding box center [411, 55] width 124 height 6
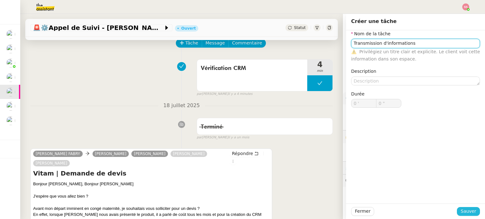
type input "Transmission d'informations"
click at [457, 209] on button "Sauver" at bounding box center [468, 211] width 23 height 9
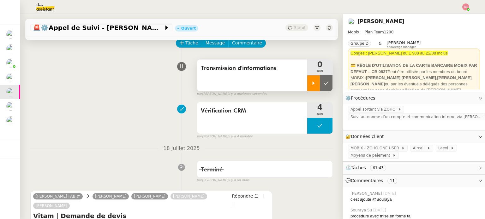
click at [311, 83] on icon at bounding box center [313, 83] width 5 height 5
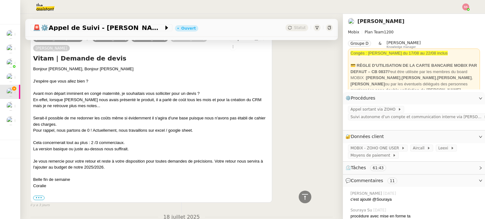
scroll to position [158, 0]
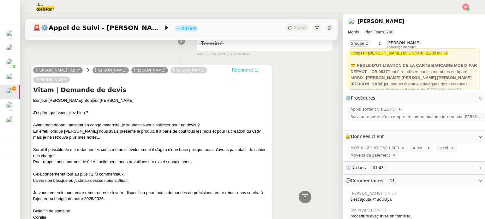
click at [235, 70] on span "Répondre" at bounding box center [242, 70] width 21 height 6
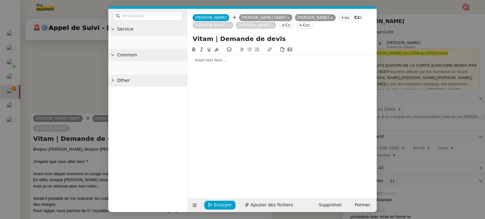
scroll to position [207, 0]
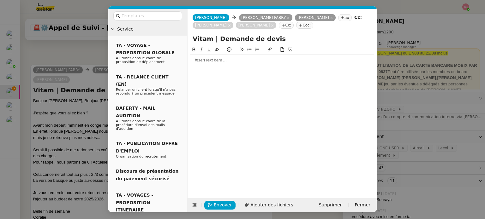
click at [235, 59] on div at bounding box center [282, 60] width 184 height 6
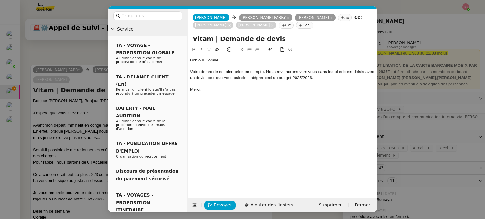
scroll to position [243, 0]
click at [218, 206] on span "Envoyer" at bounding box center [223, 205] width 18 height 7
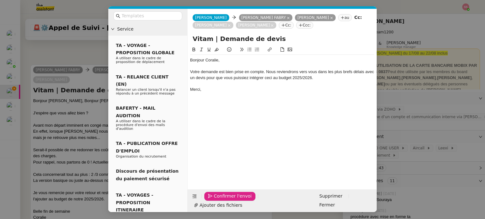
click at [218, 200] on span "Confirmer l'envoi" at bounding box center [233, 196] width 38 height 7
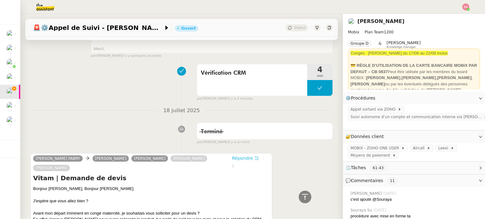
scroll to position [0, 0]
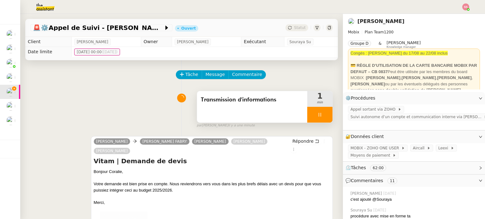
click at [319, 120] on div at bounding box center [319, 115] width 25 height 16
click at [320, 120] on button at bounding box center [326, 115] width 13 height 16
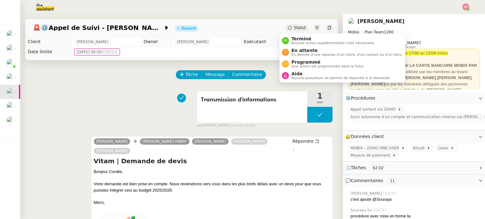
click at [294, 27] on span "Statut" at bounding box center [300, 28] width 12 height 4
click at [296, 48] on span "En attente" at bounding box center [346, 50] width 111 height 5
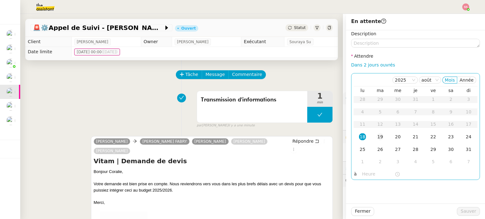
click at [380, 134] on td "19" at bounding box center [380, 137] width 18 height 13
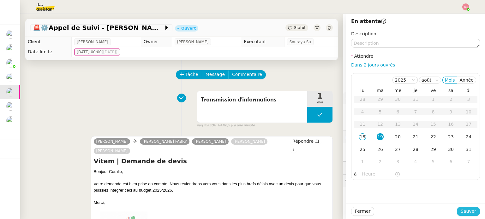
click at [468, 212] on span "Sauver" at bounding box center [468, 211] width 15 height 7
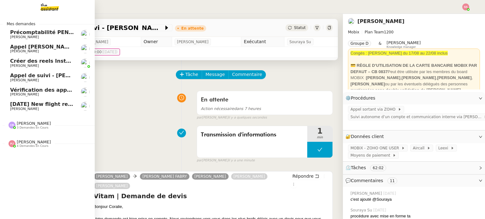
click at [26, 94] on span "[PERSON_NAME]" at bounding box center [24, 95] width 29 height 4
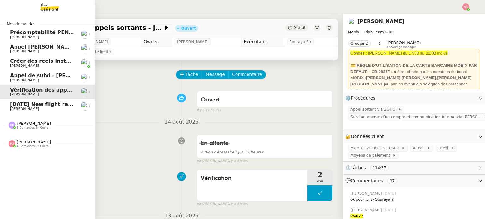
click at [35, 104] on span "[DATE] New flight request - [PERSON_NAME]" at bounding box center [73, 104] width 127 height 6
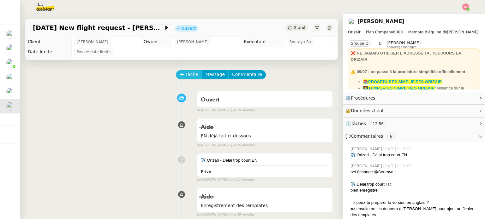
click at [185, 74] on span "Tâche" at bounding box center [191, 74] width 13 height 7
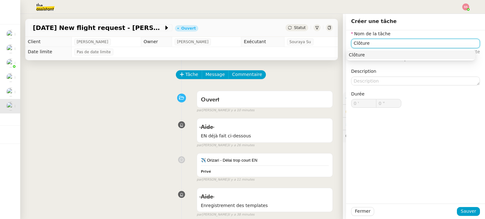
click at [433, 51] on nz-auto-option "Clôture" at bounding box center [410, 55] width 129 height 9
type input "Clôture"
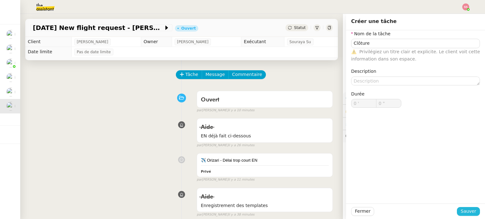
click at [461, 212] on span "Sauver" at bounding box center [468, 211] width 15 height 7
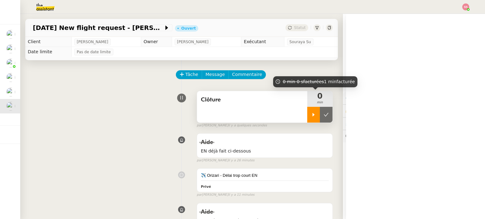
click at [307, 112] on div at bounding box center [313, 115] width 13 height 16
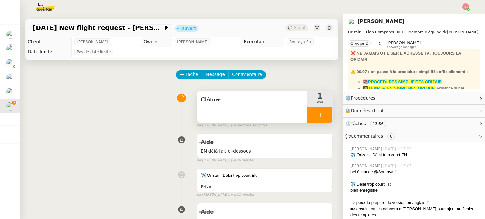
click at [324, 114] on div at bounding box center [319, 115] width 25 height 16
click at [323, 115] on button at bounding box center [326, 115] width 13 height 16
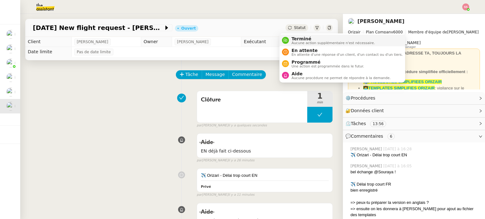
click at [299, 40] on span "Terminé" at bounding box center [332, 38] width 83 height 5
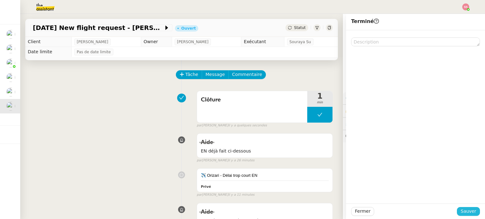
click at [462, 211] on span "Sauver" at bounding box center [468, 211] width 15 height 7
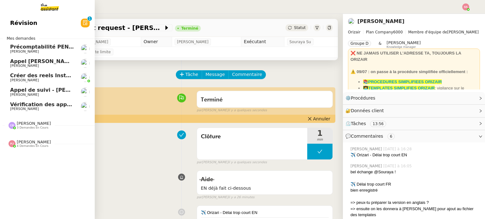
drag, startPoint x: 27, startPoint y: 104, endPoint x: 30, endPoint y: 103, distance: 3.3
click at [27, 104] on span "Vérification des appels sortants - juillet 2025" at bounding box center [74, 105] width 129 height 6
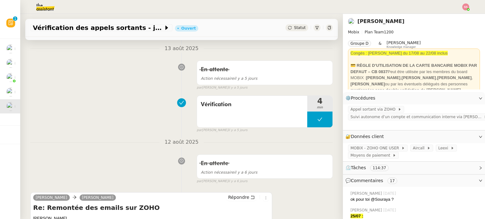
scroll to position [253, 0]
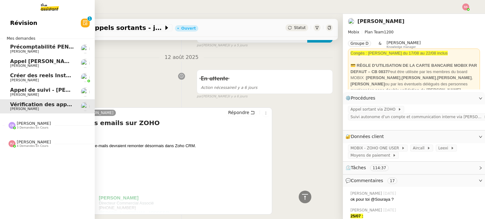
click at [33, 94] on span "[PERSON_NAME]" at bounding box center [42, 95] width 64 height 4
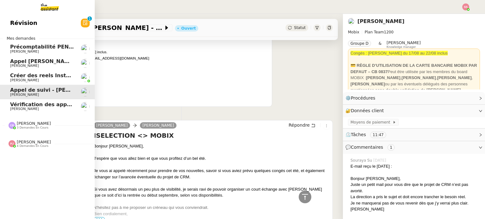
click at [58, 106] on span "Vérification des appels sortants - juillet 2025" at bounding box center [74, 105] width 129 height 6
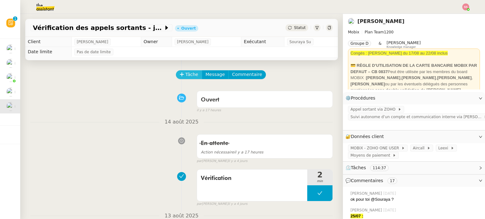
click at [190, 77] on span "Tâche" at bounding box center [191, 74] width 13 height 7
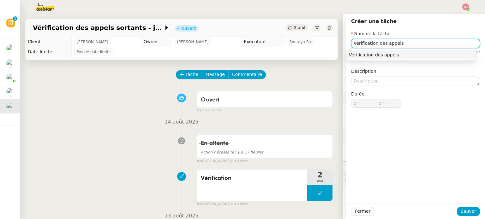
click at [373, 56] on div "Vérification des appels" at bounding box center [411, 55] width 124 height 6
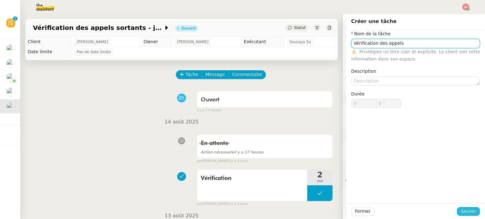
type input "Vérification des appels"
click at [472, 211] on button "Sauver" at bounding box center [468, 211] width 23 height 9
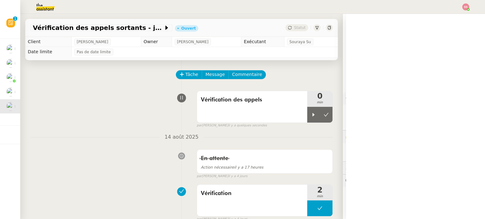
drag, startPoint x: 303, startPoint y: 112, endPoint x: 433, endPoint y: 41, distance: 147.8
click at [307, 112] on div at bounding box center [313, 115] width 13 height 16
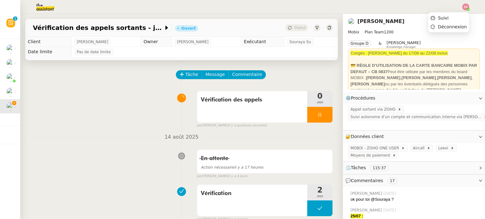
click at [467, 5] on img at bounding box center [465, 6] width 7 height 7
click at [449, 14] on li "Suivi" at bounding box center [448, 18] width 41 height 9
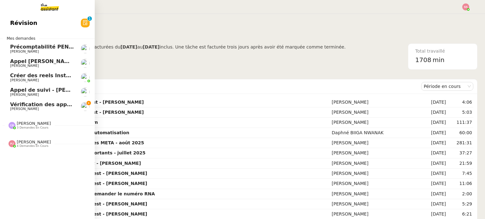
click at [44, 111] on span "[PERSON_NAME]" at bounding box center [42, 109] width 64 height 4
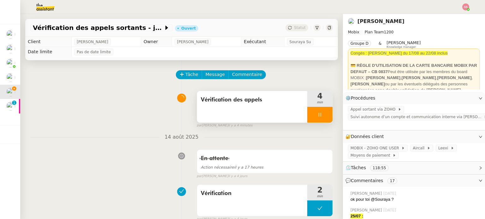
click at [323, 113] on div at bounding box center [319, 115] width 25 height 16
click at [324, 113] on icon at bounding box center [326, 114] width 5 height 5
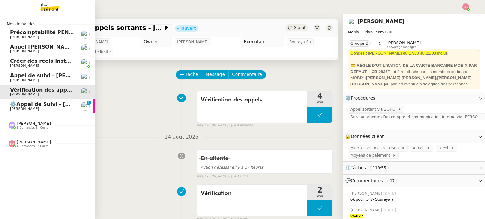
click at [28, 105] on span "⚙️Appel de Suivi - [PERSON_NAME] - UCPA VITAM" at bounding box center [80, 104] width 140 height 6
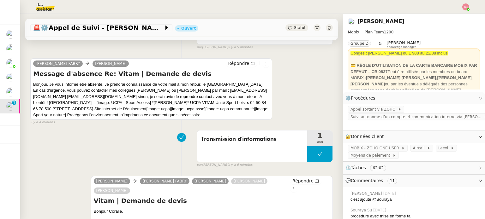
scroll to position [126, 0]
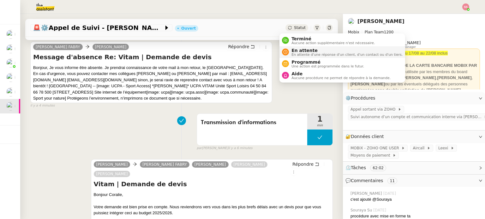
click at [290, 51] on div "En attente En attente d'une réponse d'un client, d'un contact ou d'un tiers." at bounding box center [346, 52] width 114 height 9
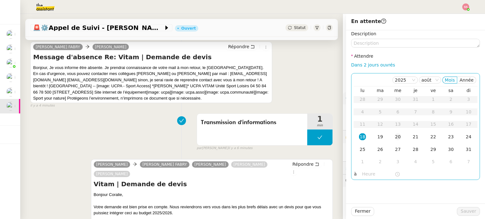
click at [394, 139] on div "20" at bounding box center [397, 137] width 7 height 7
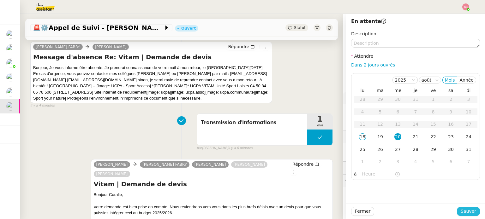
click at [466, 213] on span "Sauver" at bounding box center [468, 211] width 15 height 7
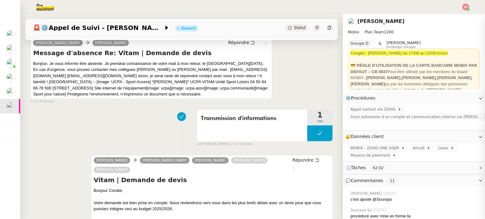
scroll to position [122, 0]
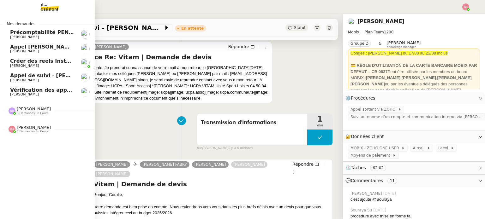
click at [31, 93] on span "Vérification des appels sortants - juillet 2025" at bounding box center [74, 90] width 129 height 6
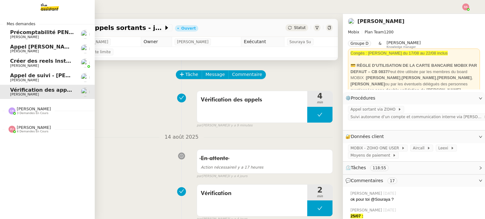
click at [51, 76] on span "Appel de suivi - [PERSON_NAME] - ISELECTION" at bounding box center [76, 76] width 132 height 6
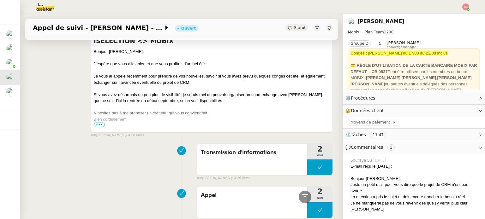
scroll to position [316, 0]
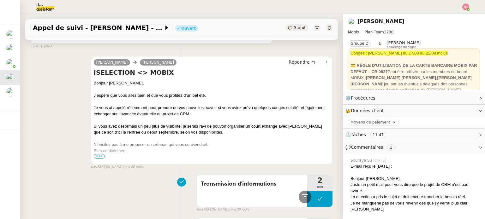
click at [100, 158] on span "•••" at bounding box center [99, 156] width 11 height 4
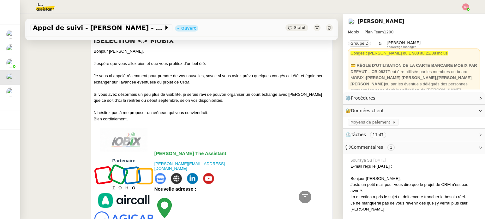
scroll to position [284, 0]
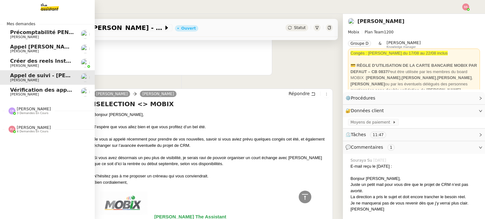
click at [62, 53] on span "[PERSON_NAME]" at bounding box center [42, 52] width 64 height 4
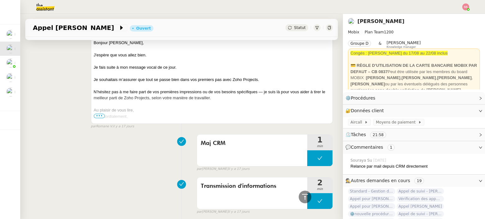
scroll to position [253, 0]
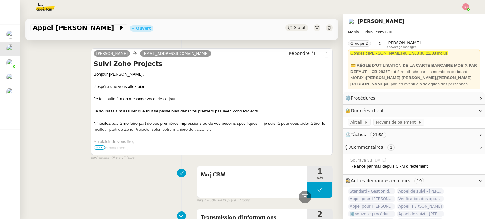
click at [99, 146] on span "•••" at bounding box center [99, 148] width 11 height 4
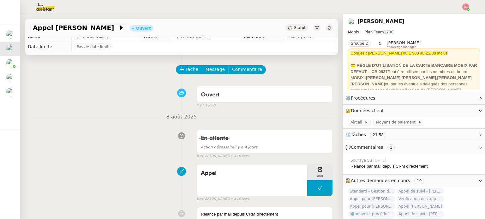
scroll to position [0, 0]
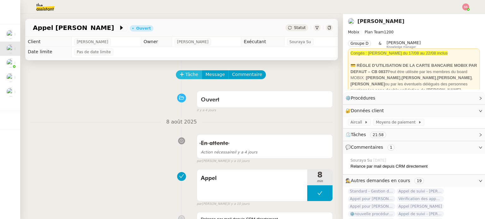
click at [185, 73] on span "Tâche" at bounding box center [191, 74] width 13 height 7
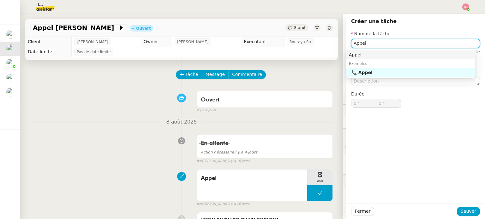
click at [360, 53] on div "Appel" at bounding box center [411, 55] width 124 height 6
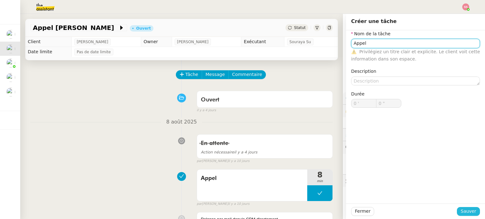
type input "Appel"
click at [463, 210] on span "Sauver" at bounding box center [468, 211] width 15 height 7
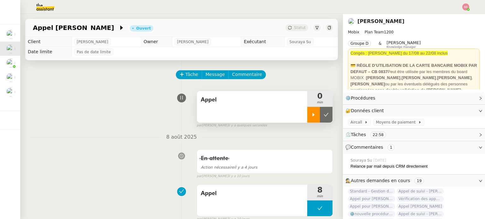
click at [307, 114] on div at bounding box center [313, 115] width 13 height 16
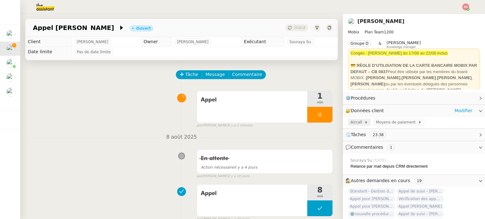
click at [352, 124] on span "Aircall" at bounding box center [358, 122] width 14 height 6
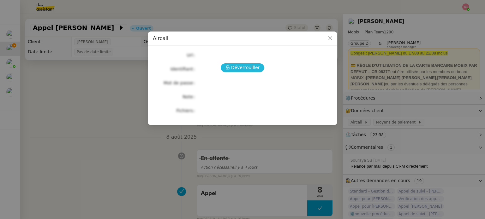
click at [229, 67] on icon at bounding box center [227, 67] width 4 height 4
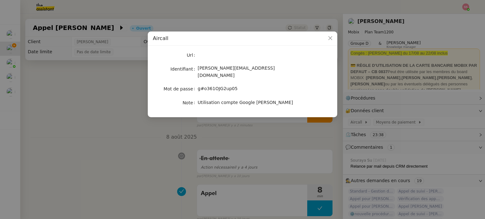
click at [215, 86] on span "g#o361OJG2up05" at bounding box center [218, 88] width 40 height 5
copy span "g#o361OJG2up05"
click at [86, 102] on nz-modal-container "Aircall Url Identifiant [PERSON_NAME][EMAIL_ADDRESS][DOMAIN_NAME] Mot de passe …" at bounding box center [242, 109] width 485 height 219
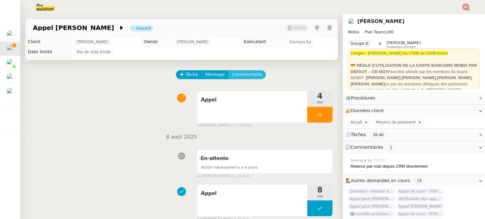
click at [243, 75] on span "Commentaire" at bounding box center [247, 74] width 30 height 7
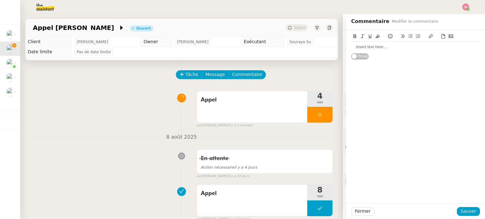
click at [395, 51] on div at bounding box center [415, 47] width 129 height 11
click at [461, 212] on span "Sauver" at bounding box center [468, 211] width 15 height 7
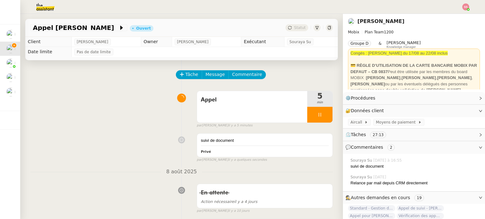
click at [147, 131] on div "suivi de document Privé false par [PERSON_NAME] il y a quelques secondes" at bounding box center [181, 147] width 303 height 32
click at [152, 132] on div "suivi de document Privé false par [PERSON_NAME] il y a quelques secondes" at bounding box center [181, 147] width 303 height 32
click at [316, 114] on div at bounding box center [319, 115] width 25 height 16
click at [324, 114] on icon at bounding box center [326, 114] width 5 height 5
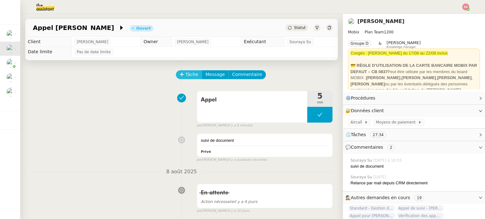
click at [190, 76] on span "Tâche" at bounding box center [191, 74] width 13 height 7
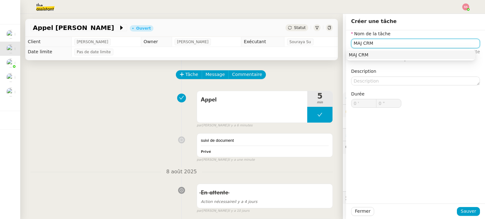
click at [418, 53] on div "MAJ CRM" at bounding box center [411, 55] width 124 height 6
type input "MAJ CRM"
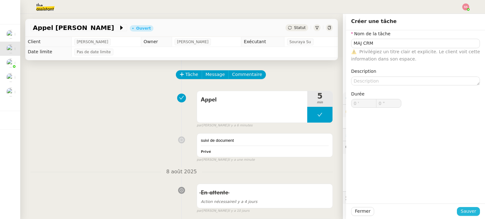
click at [468, 211] on span "Sauver" at bounding box center [468, 211] width 15 height 7
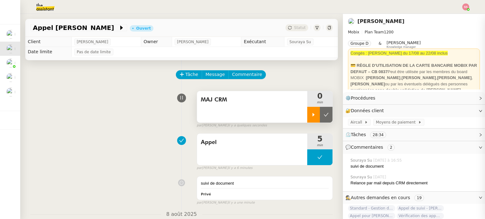
click at [307, 119] on div at bounding box center [313, 115] width 13 height 16
click at [318, 119] on div at bounding box center [319, 115] width 25 height 16
click at [320, 119] on button at bounding box center [326, 115] width 13 height 16
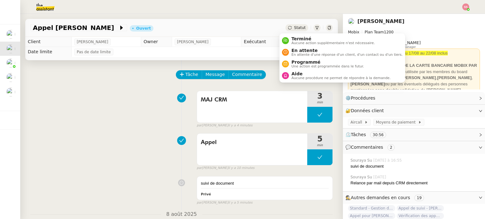
click at [294, 27] on span "Statut" at bounding box center [300, 28] width 12 height 4
click at [295, 36] on span "Terminé" at bounding box center [332, 38] width 83 height 5
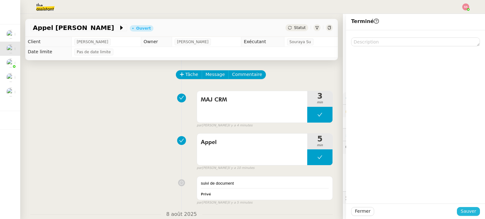
click at [472, 211] on button "Sauver" at bounding box center [468, 211] width 23 height 9
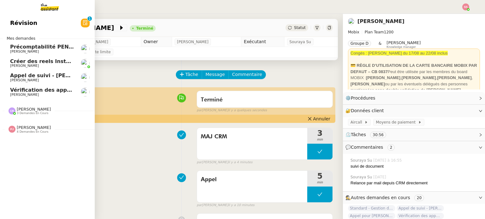
click at [41, 79] on span "[PERSON_NAME]" at bounding box center [42, 81] width 64 height 4
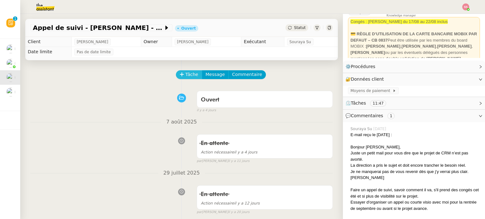
click at [180, 77] on icon at bounding box center [182, 74] width 4 height 4
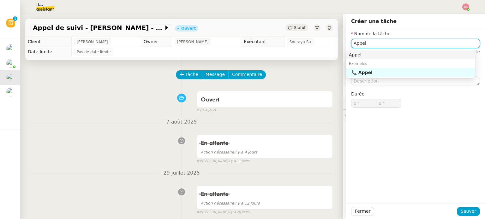
click at [358, 53] on div "Appel" at bounding box center [411, 55] width 124 height 6
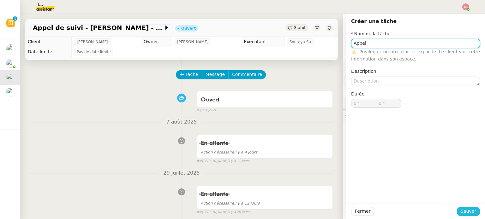
type input "Appel"
click at [466, 210] on span "Sauver" at bounding box center [468, 211] width 15 height 7
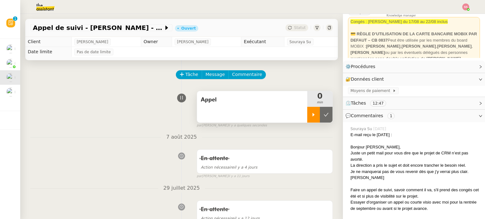
click at [307, 114] on div at bounding box center [313, 115] width 13 height 16
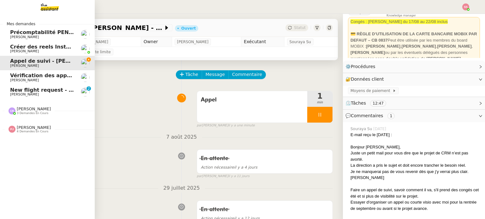
click at [56, 90] on span "New flight request - [PERSON_NAME]" at bounding box center [62, 90] width 105 height 6
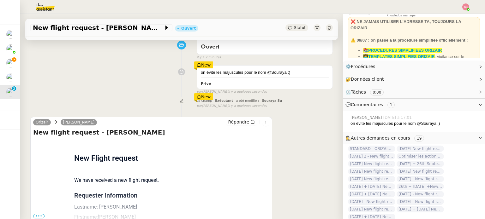
scroll to position [98, 0]
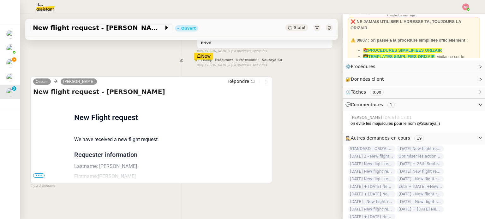
click at [39, 174] on span "•••" at bounding box center [38, 176] width 11 height 4
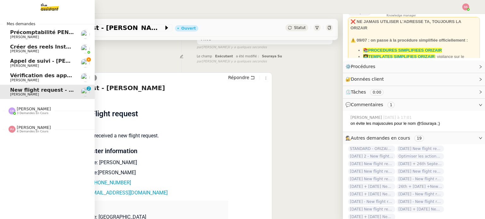
click at [39, 63] on span "Appel de suivi - [PERSON_NAME] - ISELECTION" at bounding box center [76, 61] width 132 height 6
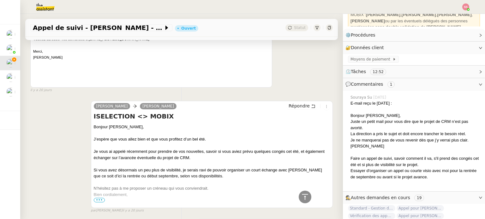
scroll to position [319, 0]
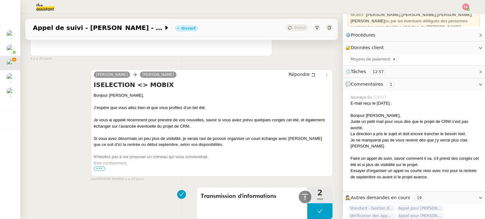
click at [464, 8] on img at bounding box center [465, 6] width 7 height 7
click at [457, 14] on li "Suivi" at bounding box center [448, 18] width 41 height 9
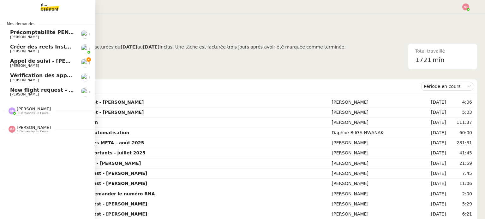
click at [40, 66] on span "[PERSON_NAME]" at bounding box center [42, 66] width 64 height 4
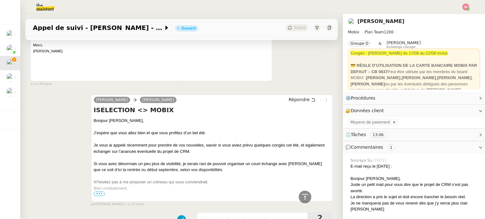
scroll to position [316, 0]
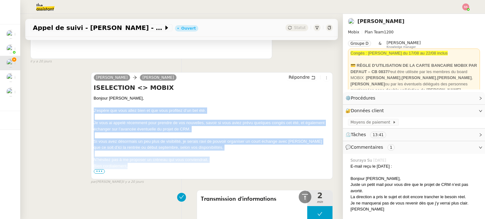
drag, startPoint x: 91, startPoint y: 112, endPoint x: 216, endPoint y: 165, distance: 135.8
click at [216, 165] on div "[PERSON_NAME] [PERSON_NAME] ISELECTION <> MOBIX Bonjour [PERSON_NAME], J’espère…" at bounding box center [212, 125] width 242 height 107
copy div "J’espère que vous allez bien et que vous profitez d’un bel été. Je vous ai appe…"
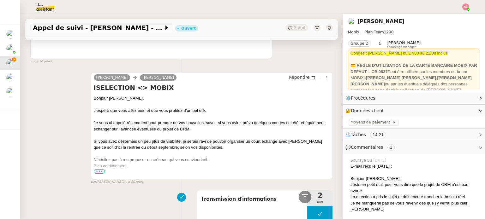
click at [146, 103] on div at bounding box center [212, 105] width 236 height 6
drag, startPoint x: 131, startPoint y: 99, endPoint x: 87, endPoint y: 97, distance: 44.3
click at [87, 97] on div "[PERSON_NAME] [PERSON_NAME] ISELECTION <> MOBIX Bonjour [PERSON_NAME], J’espère…" at bounding box center [181, 126] width 303 height 118
copy div "Bonjour [PERSON_NAME]"
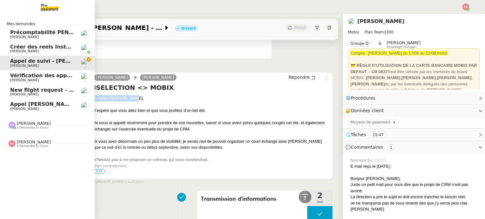
click at [41, 103] on span "Appel [PERSON_NAME]" at bounding box center [42, 104] width 65 height 6
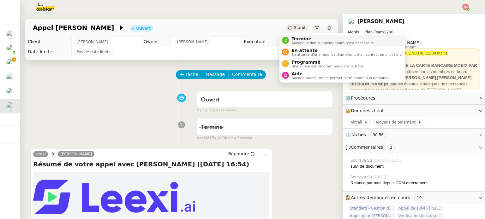
click at [294, 39] on span "Terminé" at bounding box center [332, 38] width 83 height 5
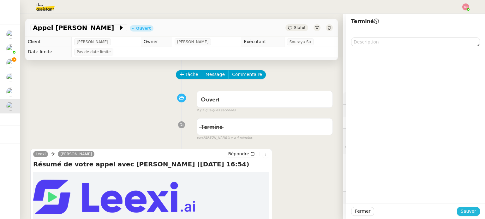
click at [470, 212] on span "Sauver" at bounding box center [468, 211] width 15 height 7
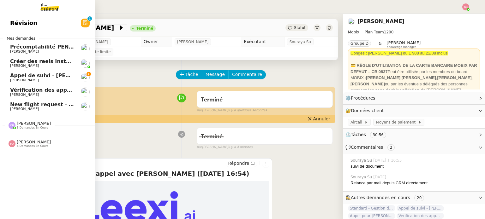
click at [38, 74] on span "Appel de suivi - [PERSON_NAME] - ISELECTION" at bounding box center [76, 76] width 132 height 6
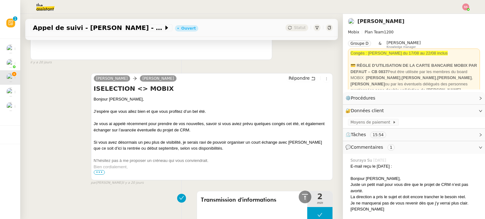
scroll to position [316, 0]
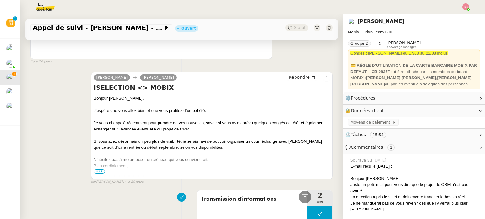
click at [96, 174] on span "•••" at bounding box center [99, 172] width 11 height 4
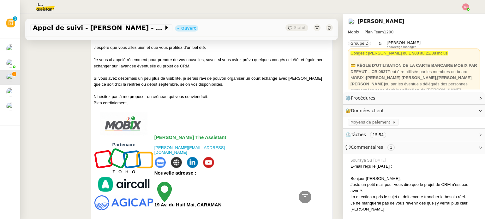
scroll to position [410, 0]
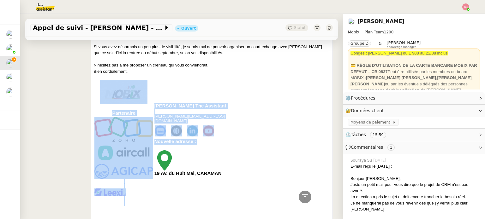
drag, startPoint x: 214, startPoint y: 149, endPoint x: 104, endPoint y: 94, distance: 122.9
click at [104, 94] on tr "Partenaire [PERSON_NAME] The Assistant" at bounding box center [163, 141] width 138 height 132
click at [226, 131] on td at bounding box center [193, 131] width 78 height 13
drag, startPoint x: 221, startPoint y: 173, endPoint x: 100, endPoint y: 93, distance: 145.5
click at [100, 93] on tr "Partenaire [PERSON_NAME] The Assistant" at bounding box center [163, 141] width 138 height 132
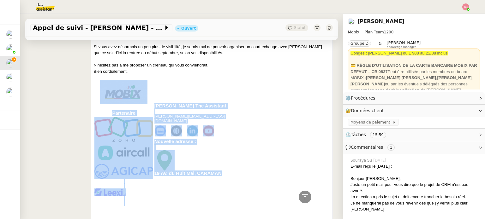
copy tr "Partenaire [PERSON_NAME] The Assistant [EMAIL_ADDRESS][DOMAIN_NAME] Nouvelle ad…"
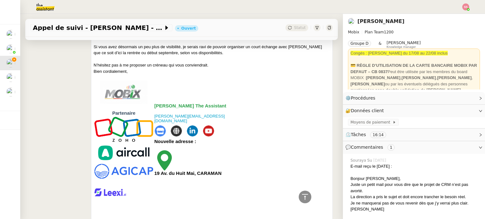
click at [230, 85] on td "[PERSON_NAME] The Assistant [PERSON_NAME][EMAIL_ADDRESS][DOMAIN_NAME]" at bounding box center [193, 141] width 79 height 132
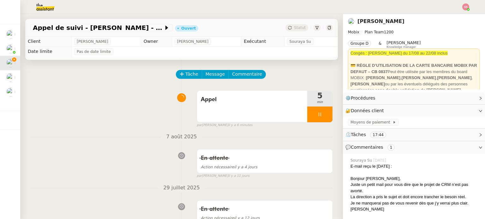
scroll to position [0, 0]
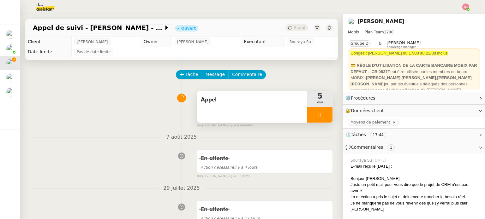
click at [317, 117] on div at bounding box center [319, 115] width 25 height 16
click at [324, 117] on icon at bounding box center [326, 114] width 5 height 5
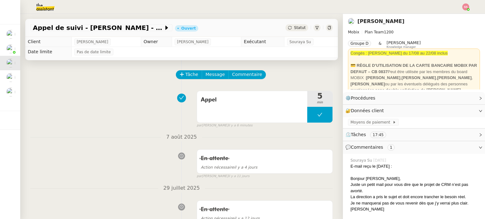
click at [287, 30] on div "Statut" at bounding box center [296, 27] width 23 height 7
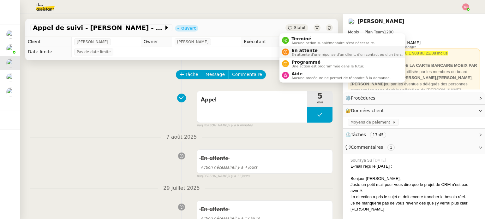
click at [304, 50] on span "En attente" at bounding box center [346, 50] width 111 height 5
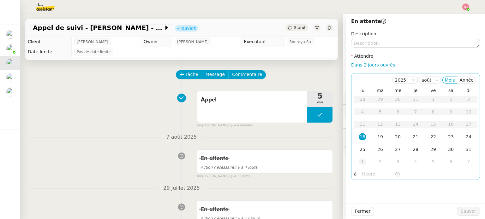
click at [361, 161] on div "1" at bounding box center [362, 162] width 7 height 7
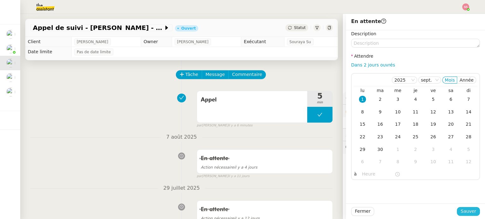
drag, startPoint x: 459, startPoint y: 209, endPoint x: 436, endPoint y: 198, distance: 25.3
click at [461, 209] on span "Sauver" at bounding box center [468, 211] width 15 height 7
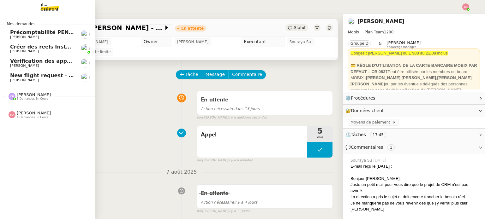
click at [44, 69] on link "Vérification des appels sortants - [DATE] [PERSON_NAME]" at bounding box center [47, 63] width 95 height 15
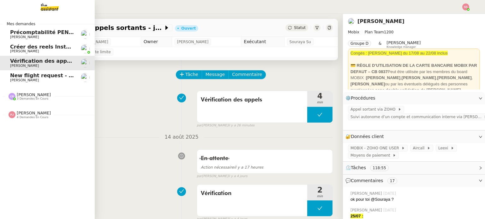
click at [50, 73] on span "New flight request - [PERSON_NAME]" at bounding box center [62, 76] width 105 height 6
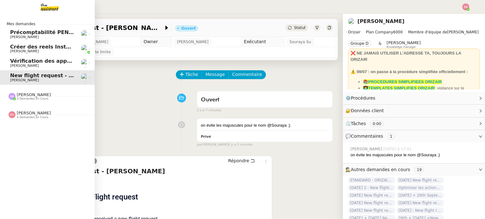
click at [45, 116] on nz-divider "[PERSON_NAME] 4 demandes en cours" at bounding box center [50, 115] width 95 height 8
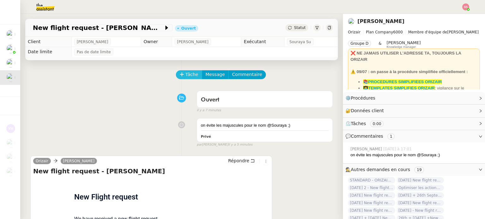
click at [185, 74] on span "Tâche" at bounding box center [191, 74] width 13 height 7
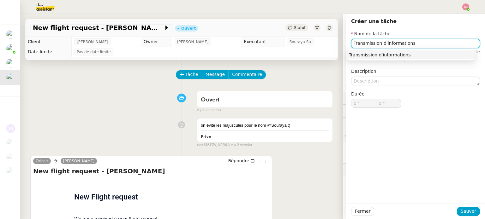
click at [391, 57] on div "Transmission d'informations" at bounding box center [411, 55] width 124 height 6
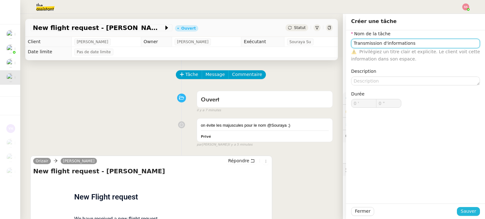
type input "Transmission d'informations"
click at [461, 212] on span "Sauver" at bounding box center [468, 211] width 15 height 7
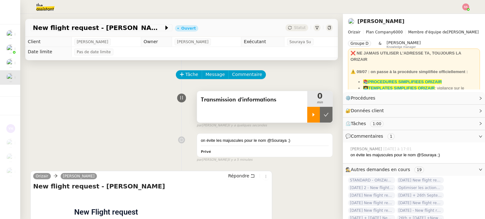
click at [307, 118] on div at bounding box center [313, 115] width 13 height 16
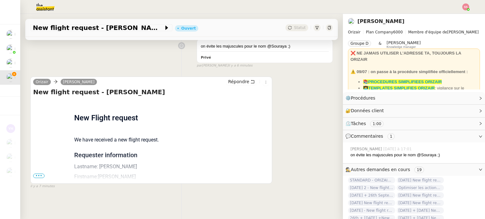
scroll to position [99, 0]
click at [40, 174] on span "•••" at bounding box center [38, 176] width 11 height 4
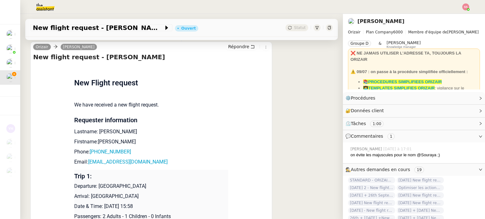
scroll to position [162, 0]
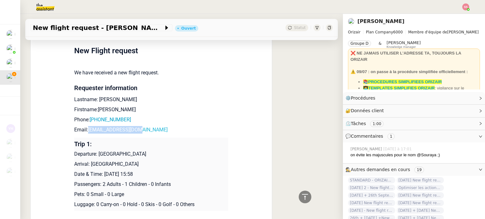
drag, startPoint x: 144, startPoint y: 126, endPoint x: 86, endPoint y: 128, distance: 58.1
click at [86, 128] on td "New Flight request We have received a new flight request. Requester information…" at bounding box center [151, 137] width 154 height 208
copy link "[EMAIL_ADDRESS][DOMAIN_NAME]"
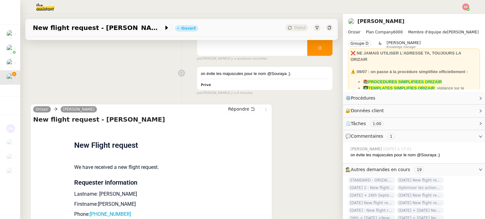
scroll to position [0, 0]
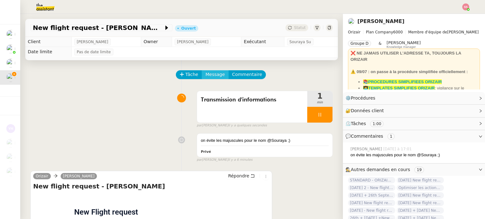
click at [207, 76] on span "Message" at bounding box center [215, 74] width 19 height 7
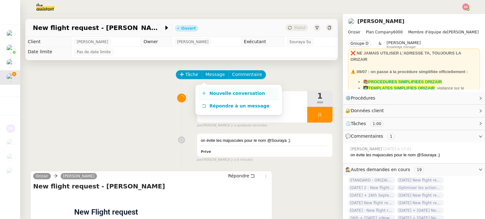
click at [219, 91] on span "Nouvelle conversation" at bounding box center [237, 93] width 56 height 5
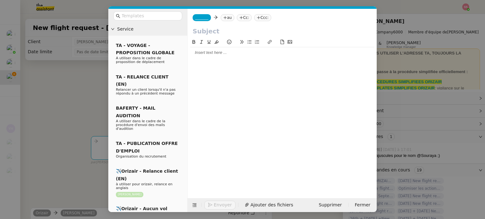
click at [225, 16] on icon at bounding box center [225, 17] width 0 height 3
paste input "[EMAIL_ADDRESS][DOMAIN_NAME]"
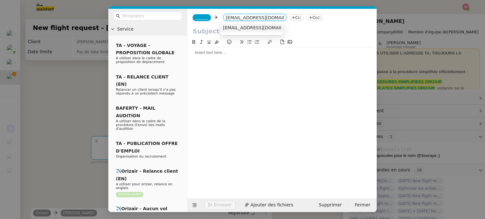
type input "[EMAIL_ADDRESS][DOMAIN_NAME]"
click at [247, 31] on nz-option-item "[EMAIL_ADDRESS][DOMAIN_NAME]" at bounding box center [251, 28] width 63 height 9
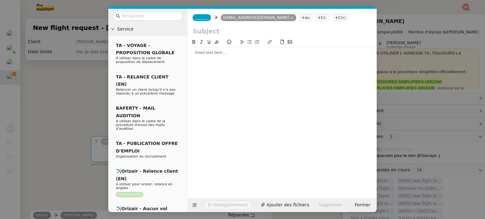
click at [197, 21] on nz-tag "_______" at bounding box center [202, 17] width 18 height 7
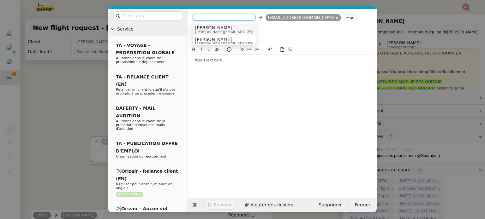
click at [221, 26] on span "[PERSON_NAME]" at bounding box center [240, 27] width 90 height 5
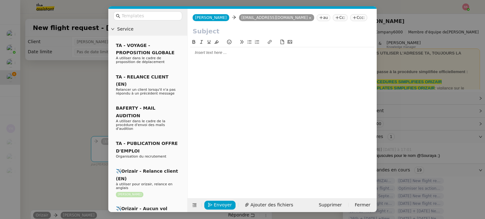
click at [350, 15] on nz-tag "Ccc:" at bounding box center [358, 17] width 17 height 7
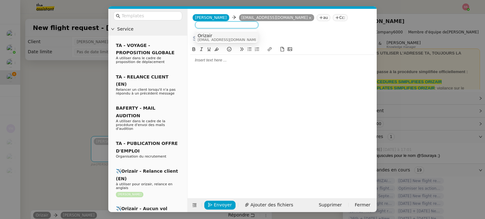
type input "M"
type input "[PERSON_NAME]"
click at [246, 34] on div "[PERSON_NAME] [PERSON_NAME][EMAIL_ADDRESS][DOMAIN_NAME]" at bounding box center [227, 37] width 58 height 9
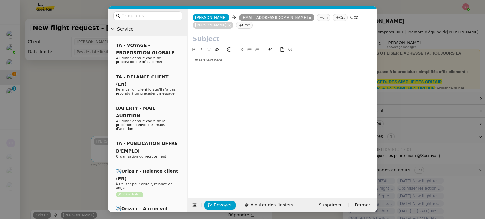
click at [66, 86] on nz-modal-container "Service TA - VOYAGE - PROPOSITION GLOBALE A utiliser dans le cadre de propositi…" at bounding box center [242, 109] width 485 height 219
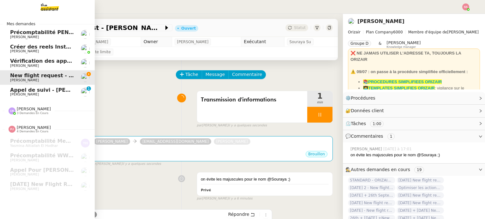
click at [14, 91] on span "Appel de suivi - [PERSON_NAME] - ISELECTION" at bounding box center [76, 90] width 132 height 6
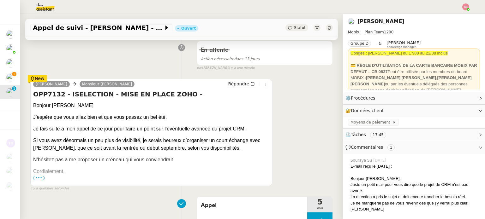
scroll to position [95, 0]
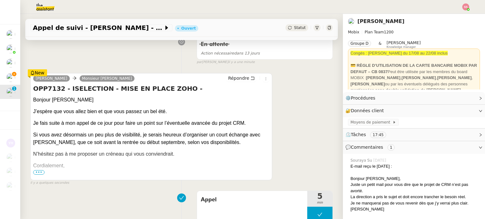
click at [40, 174] on span "•••" at bounding box center [38, 173] width 11 height 4
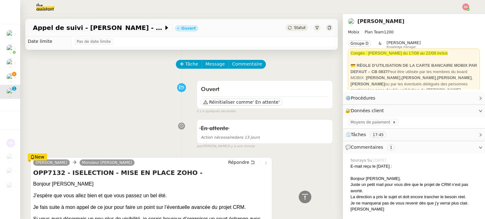
scroll to position [0, 0]
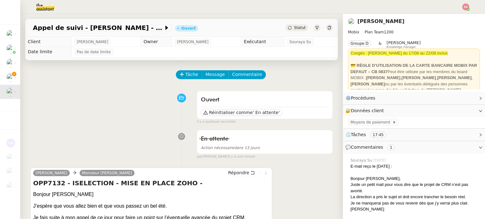
click at [294, 29] on span "Statut" at bounding box center [300, 28] width 12 height 4
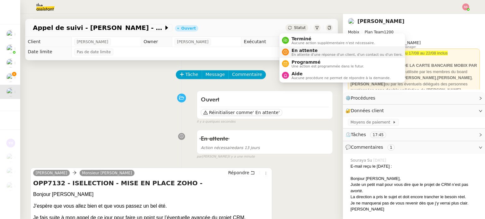
click at [294, 49] on span "En attente" at bounding box center [346, 50] width 111 height 5
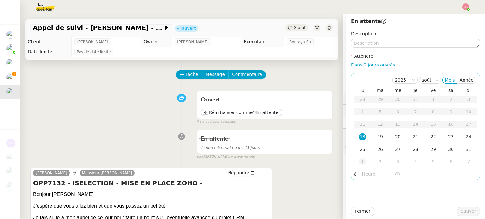
click at [359, 162] on div "1" at bounding box center [362, 162] width 7 height 7
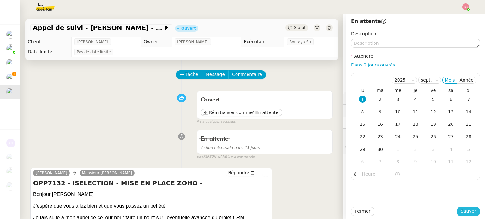
click at [467, 213] on span "Sauver" at bounding box center [468, 211] width 15 height 7
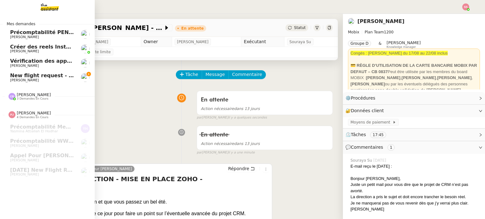
click at [37, 77] on span "New flight request - [PERSON_NAME]" at bounding box center [62, 76] width 105 height 6
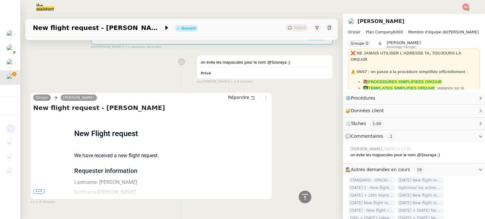
scroll to position [106, 0]
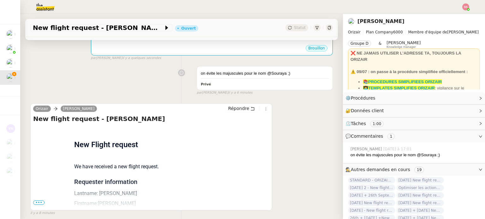
click at [41, 205] on span "•••" at bounding box center [38, 203] width 11 height 4
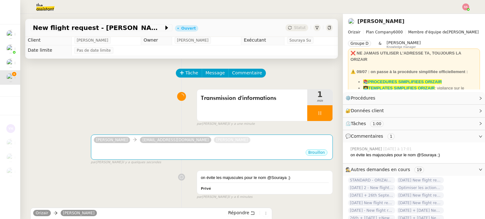
scroll to position [0, 0]
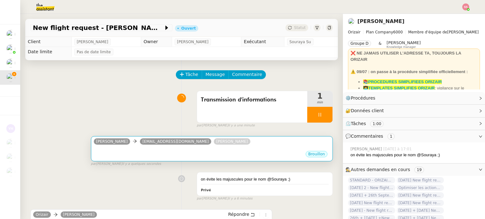
click at [174, 139] on div "[PERSON_NAME] [EMAIL_ADDRESS][DOMAIN_NAME] [PERSON_NAME]" at bounding box center [173, 142] width 159 height 9
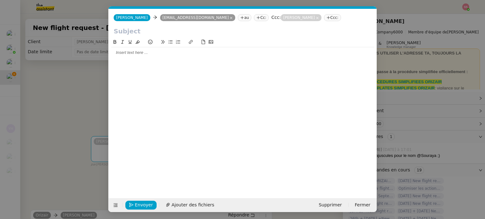
scroll to position [0, 13]
click at [114, 208] on button at bounding box center [115, 205] width 9 height 9
click at [114, 206] on icon at bounding box center [116, 205] width 4 height 3
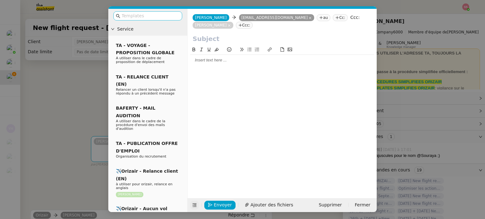
click at [131, 15] on input "text" at bounding box center [150, 15] width 57 height 7
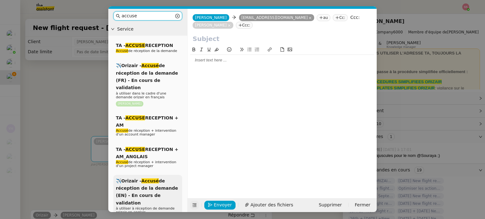
type input "accuse"
click at [146, 179] on span "✈️Orizair - Accusé de réception de la demande (EN) - En cours de validation" at bounding box center [147, 192] width 62 height 27
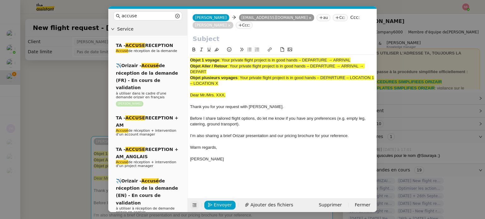
drag, startPoint x: 221, startPoint y: 53, endPoint x: 361, endPoint y: 50, distance: 139.9
click at [361, 57] on div "Objet 1 voyage : Your private flight project is in good hands – DEPARTURE → ARR…" at bounding box center [282, 60] width 184 height 6
copy span "Your private flight project is in good hands – DEPARTURE → ARRIVAL"
click at [261, 34] on input "text" at bounding box center [282, 38] width 179 height 9
paste input "Your private flight project is in good hands – DEPARTURE → ARRIVAL"
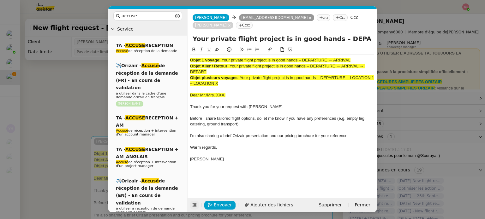
scroll to position [0, 29]
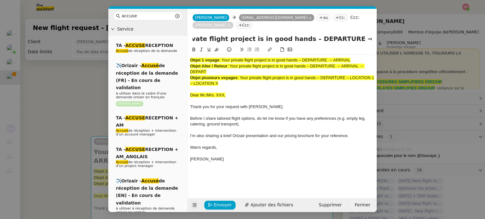
type input "Your private flight project is in good hands – DEPARTURE → ARRIVAL"
click at [45, 107] on nz-modal-container "accuse Service TA - ACCUSE RECEPTION Accusé de réception de la demande ✈️Orizai…" at bounding box center [242, 109] width 485 height 219
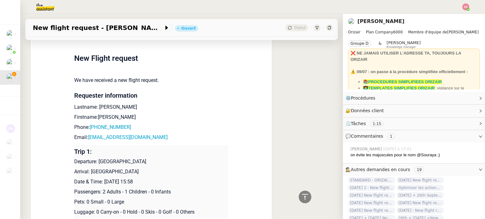
scroll to position [354, 0]
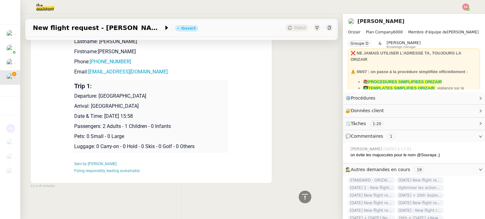
drag, startPoint x: 96, startPoint y: 92, endPoint x: 160, endPoint y: 89, distance: 64.8
click at [160, 89] on td "Trip 1: Departure: [GEOGRAPHIC_DATA] Arrival: Malaga Date & Time: [DATE] 15:58 …" at bounding box center [151, 116] width 154 height 73
copy p "[GEOGRAPHIC_DATA]"
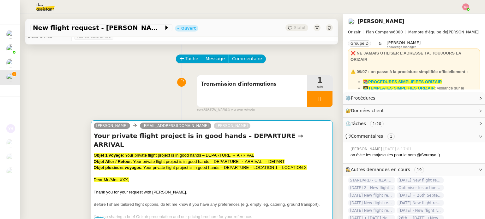
scroll to position [0, 0]
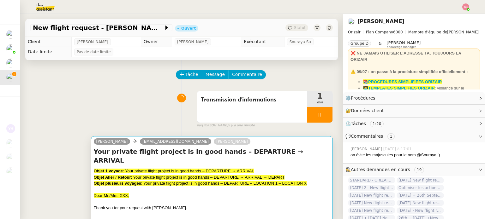
click at [234, 175] on span ": Your private flight project is in good hands – DEPARTURE → ARRIVAL → DEPART" at bounding box center [208, 177] width 154 height 5
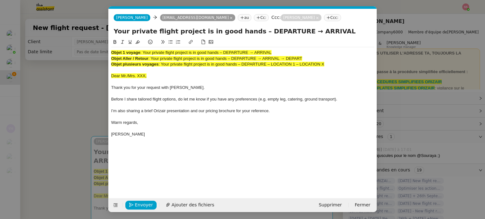
scroll to position [0, 26]
drag, startPoint x: 284, startPoint y: 30, endPoint x: 248, endPoint y: 30, distance: 36.3
click at [248, 30] on input "Your private flight project is in good hands – DEPARTURE → ARRIVAL" at bounding box center [243, 31] width 258 height 9
paste input "[GEOGRAPHIC_DATA]"
click at [247, 32] on input "Your private flight project is in good hands –[GEOGRAPHIC_DATA] → ARRIVAL" at bounding box center [243, 31] width 258 height 9
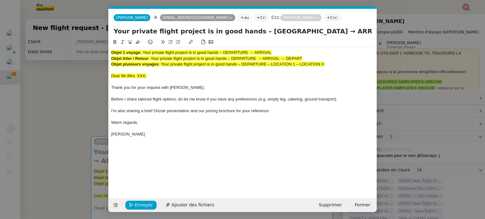
drag, startPoint x: 349, startPoint y: 29, endPoint x: 323, endPoint y: 29, distance: 25.9
click at [323, 29] on input "Your private flight project is in good hands – [GEOGRAPHIC_DATA] → ARRIVAL" at bounding box center [243, 31] width 258 height 9
type input "Your private flight project is in good hands – [GEOGRAPHIC_DATA] → [GEOGRAPHIC_…"
drag, startPoint x: 337, startPoint y: 66, endPoint x: 82, endPoint y: 47, distance: 256.1
click at [81, 48] on nz-modal-container "accuse Service TA - ACCUSE RECEPTION Accusé de réception de la demande ✈️Orizai…" at bounding box center [242, 109] width 485 height 219
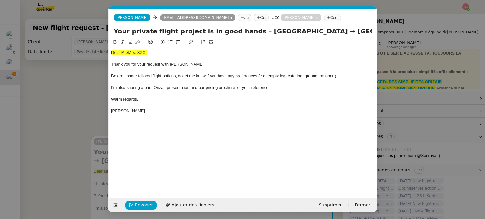
click at [247, 145] on div "Dear Mr./Mrs. XXX, Thank you for your request with [PERSON_NAME]. Before I shar…" at bounding box center [242, 114] width 263 height 150
click at [75, 124] on nz-modal-container "accuse Service TA - ACCUSE RECEPTION Accusé de réception de la demande ✈️Orizai…" at bounding box center [242, 109] width 485 height 219
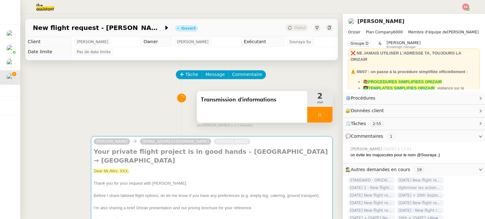
click at [317, 114] on icon at bounding box center [319, 114] width 5 height 5
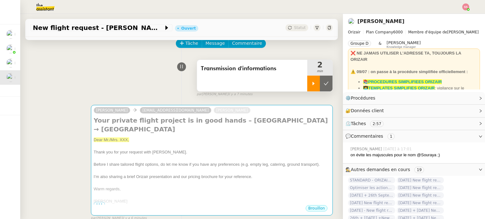
scroll to position [32, 0]
click at [310, 82] on div at bounding box center [313, 83] width 13 height 16
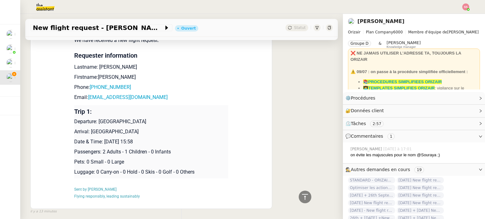
scroll to position [308, 0]
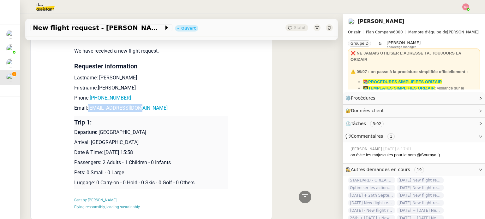
drag, startPoint x: 142, startPoint y: 99, endPoint x: 85, endPoint y: 103, distance: 56.9
click at [85, 105] on p "Email: [EMAIL_ADDRESS][DOMAIN_NAME]" at bounding box center [151, 109] width 154 height 8
drag, startPoint x: 131, startPoint y: 70, endPoint x: 96, endPoint y: 72, distance: 35.7
click at [96, 74] on p "Lastname: [PERSON_NAME]" at bounding box center [151, 78] width 154 height 8
copy p "SUTHERAN"
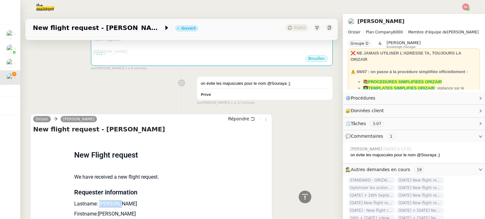
scroll to position [118, 0]
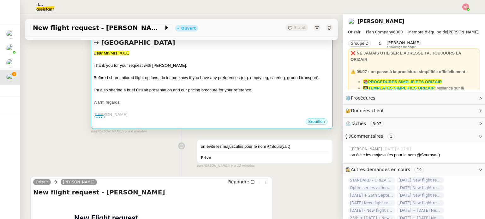
click at [201, 81] on div at bounding box center [212, 84] width 236 height 6
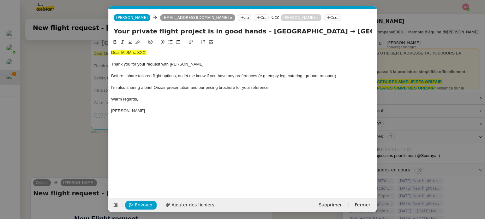
scroll to position [0, 26]
drag, startPoint x: 154, startPoint y: 56, endPoint x: 107, endPoint y: 50, distance: 47.7
click at [107, 50] on nz-modal-container "accuse Service TA - ACCUSE RECEPTION Accusé de réception de la demande ✈️Orizai…" at bounding box center [242, 109] width 485 height 219
click at [137, 44] on icon at bounding box center [137, 41] width 4 height 3
click at [153, 46] on div at bounding box center [242, 43] width 263 height 9
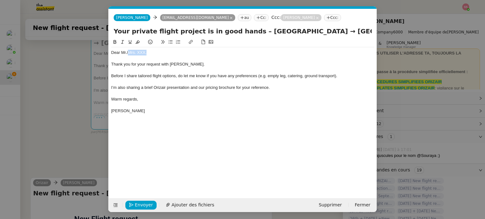
drag, startPoint x: 148, startPoint y: 53, endPoint x: 129, endPoint y: 54, distance: 19.3
click at [129, 54] on div "Dear Mr./Mrs. XXX," at bounding box center [242, 53] width 263 height 6
drag, startPoint x: 156, startPoint y: 50, endPoint x: 130, endPoint y: 52, distance: 25.4
click at [130, 52] on div "Dear Mr.SUTHERAN Thank you for your request with [PERSON_NAME]. Before I share …" at bounding box center [242, 81] width 263 height 69
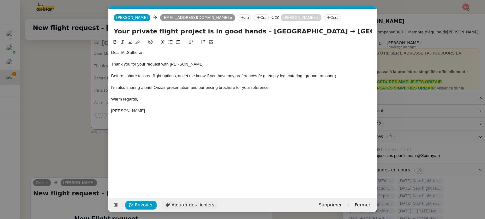
click at [188, 206] on span "Ajouter des fichiers" at bounding box center [192, 205] width 43 height 7
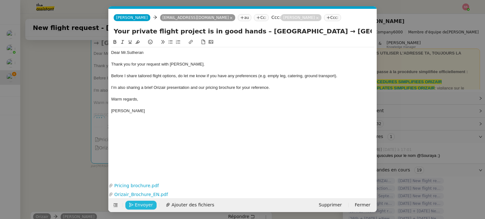
click at [134, 203] on button "Envoyer" at bounding box center [140, 205] width 31 height 9
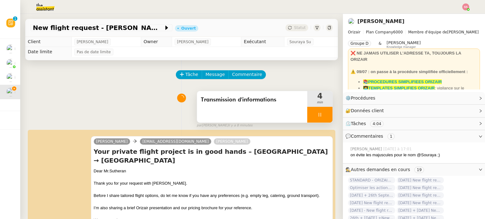
click at [317, 115] on icon at bounding box center [319, 114] width 5 height 5
click at [320, 115] on button at bounding box center [326, 115] width 13 height 16
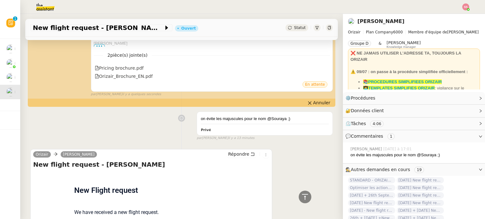
scroll to position [379, 0]
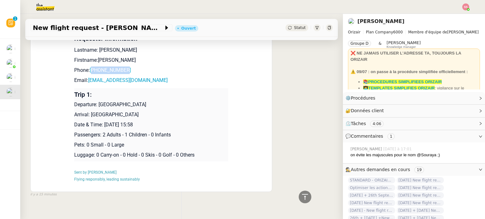
drag, startPoint x: 134, startPoint y: 63, endPoint x: 91, endPoint y: 62, distance: 43.3
click at [91, 67] on p "Phone: [PHONE_NUMBER]" at bounding box center [151, 71] width 154 height 8
copy link "447747185242"
drag, startPoint x: 138, startPoint y: 71, endPoint x: 86, endPoint y: 73, distance: 52.1
click at [86, 77] on p "Email: [EMAIL_ADDRESS][DOMAIN_NAME]" at bounding box center [151, 81] width 154 height 8
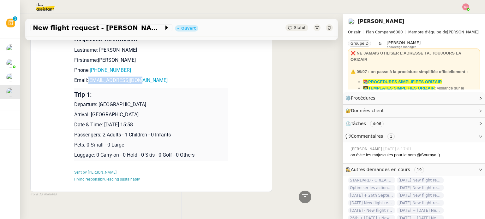
copy link "[EMAIL_ADDRESS][DOMAIN_NAME]"
drag, startPoint x: 147, startPoint y: 100, endPoint x: 96, endPoint y: 96, distance: 51.7
click at [96, 101] on p "Departure: [GEOGRAPHIC_DATA]" at bounding box center [151, 105] width 154 height 8
drag, startPoint x: 77, startPoint y: 105, endPoint x: 88, endPoint y: 105, distance: 10.7
click at [88, 111] on p "Arrival: [GEOGRAPHIC_DATA]" at bounding box center [151, 115] width 154 height 8
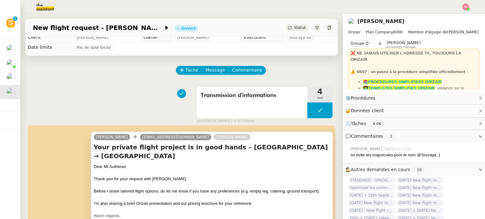
scroll to position [4, 0]
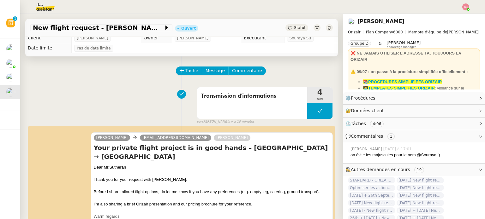
click at [287, 26] on div "Statut" at bounding box center [296, 27] width 23 height 7
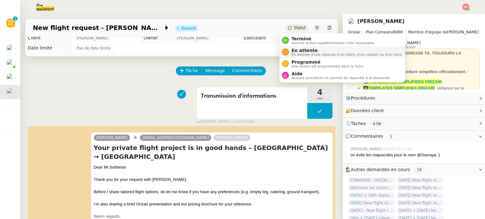
click at [293, 51] on span "En attente" at bounding box center [346, 50] width 111 height 5
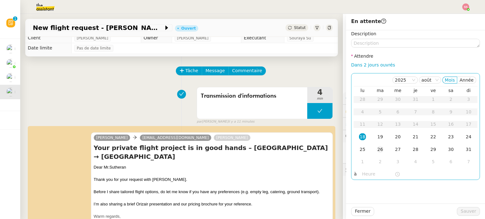
click at [374, 144] on td "26" at bounding box center [380, 150] width 18 height 13
click at [377, 137] on div "19" at bounding box center [380, 137] width 7 height 7
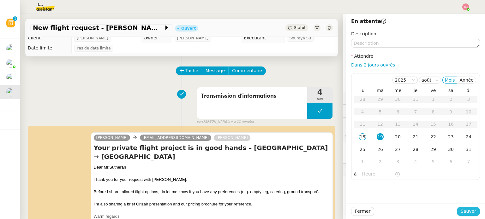
click at [467, 215] on span "Sauver" at bounding box center [468, 211] width 15 height 7
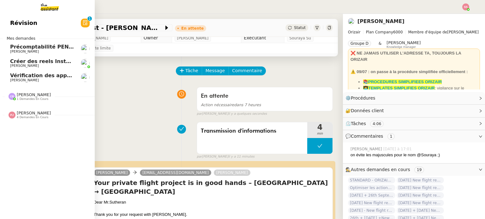
drag, startPoint x: 39, startPoint y: 76, endPoint x: 264, endPoint y: 43, distance: 228.2
click at [39, 76] on span "Vérification des appels sortants - juillet 2025" at bounding box center [74, 76] width 129 height 6
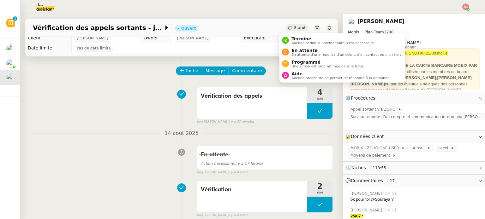
click at [294, 27] on span "Statut" at bounding box center [300, 28] width 12 height 4
drag, startPoint x: 292, startPoint y: 49, endPoint x: 299, endPoint y: 53, distance: 7.6
click at [292, 49] on span "En attente" at bounding box center [346, 50] width 111 height 5
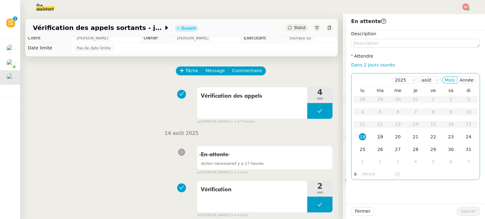
click at [377, 137] on div "19" at bounding box center [380, 137] width 7 height 7
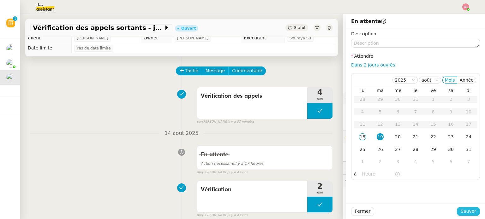
click at [470, 214] on span "Sauver" at bounding box center [468, 211] width 15 height 7
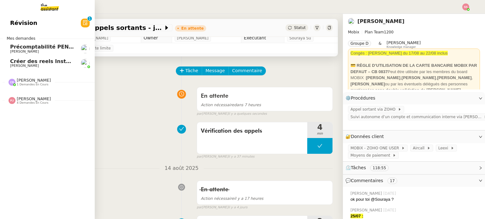
click at [36, 60] on span "Créer des reels Instagram" at bounding box center [47, 61] width 74 height 6
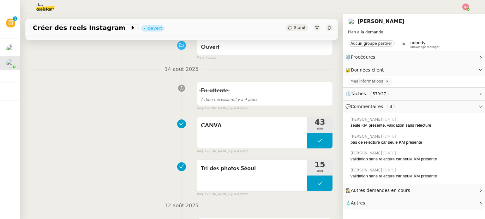
scroll to position [162, 0]
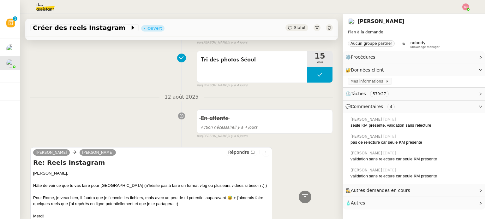
click at [465, 9] on img at bounding box center [465, 6] width 7 height 7
click at [454, 17] on li "Suivi" at bounding box center [448, 18] width 41 height 9
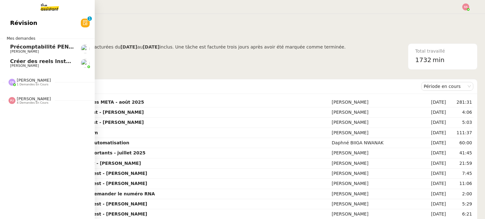
click at [49, 62] on span "Créer des reels Instagram" at bounding box center [47, 61] width 74 height 6
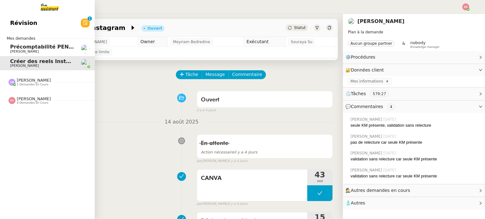
click at [39, 96] on span "[PERSON_NAME] 4 demandes en cours" at bounding box center [50, 98] width 95 height 13
click at [41, 79] on span "[PERSON_NAME] 1 demandes en cours" at bounding box center [30, 82] width 50 height 8
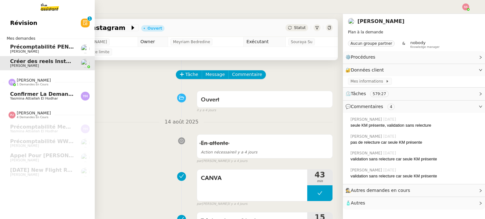
click at [54, 97] on span "Yasmina Attiallah El Hodhar" at bounding box center [42, 99] width 64 height 4
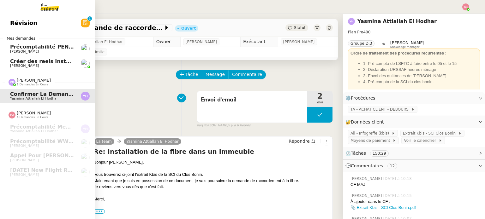
click at [32, 44] on link "Précomptabilité PENNYLANE - [DATE] [PERSON_NAME]" at bounding box center [47, 49] width 95 height 15
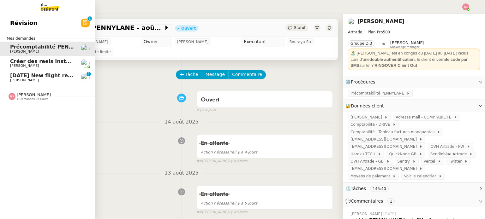
click at [48, 77] on span "[DATE] New flight request - Hb Vv" at bounding box center [58, 76] width 96 height 6
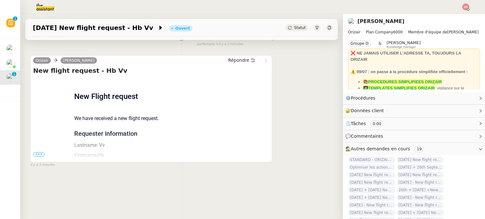
scroll to position [85, 0]
click at [38, 153] on span "•••" at bounding box center [38, 155] width 11 height 4
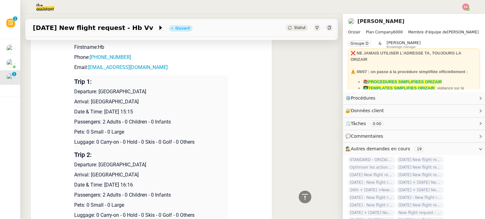
scroll to position [104, 0]
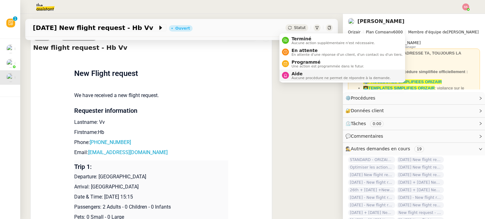
click at [291, 74] on div "Aide Aucune procédure ne permet de répondre à la demande." at bounding box center [340, 75] width 102 height 9
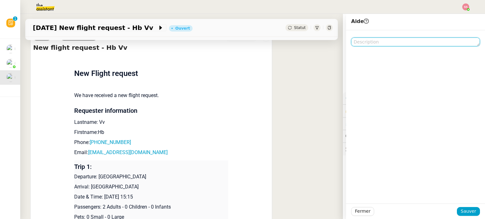
click at [378, 42] on textarea at bounding box center [415, 42] width 129 height 9
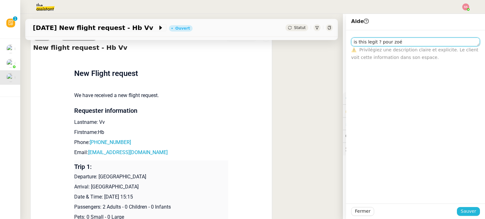
type textarea "is this legit ? pour zoé"
click at [461, 210] on span "Sauver" at bounding box center [468, 211] width 15 height 7
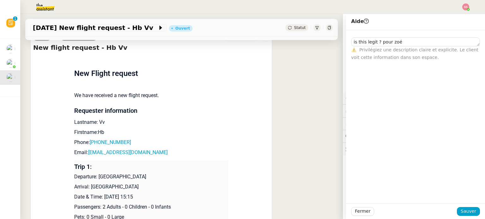
scroll to position [111, 0]
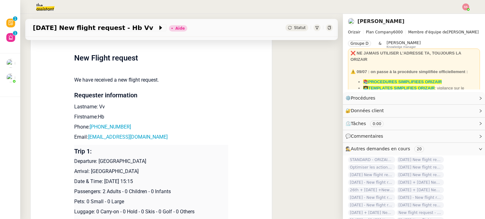
scroll to position [32, 0]
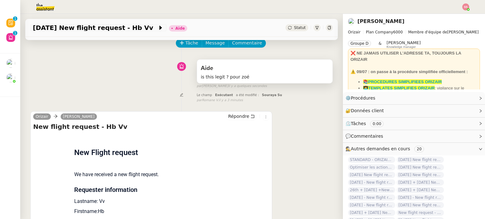
click at [259, 67] on div "Aide" at bounding box center [265, 68] width 128 height 10
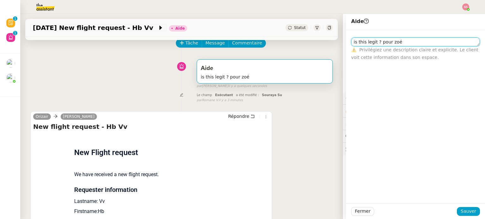
click at [405, 41] on textarea "is this legit ? pour zoé" at bounding box center [415, 42] width 129 height 9
type textarea "is this legit ? pour [PERSON_NAME] nom + prénom"
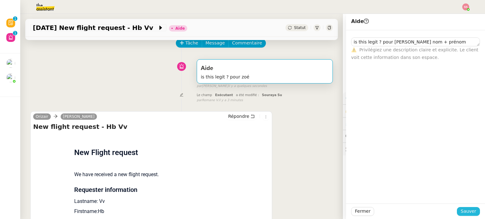
click at [464, 214] on span "Sauver" at bounding box center [468, 211] width 15 height 7
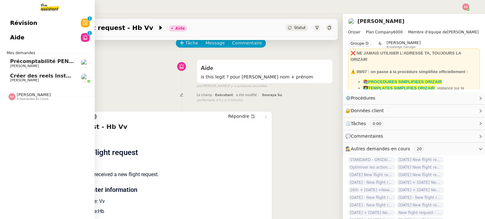
click at [36, 77] on span "Créer des reels Instagram" at bounding box center [47, 76] width 74 height 6
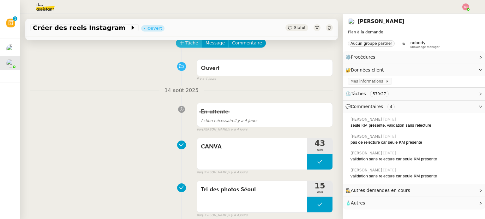
click at [180, 43] on icon at bounding box center [182, 43] width 4 height 4
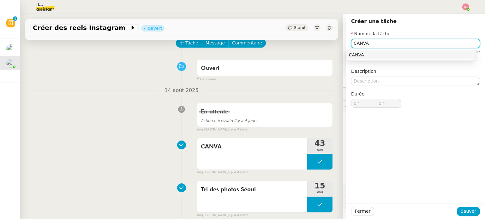
click at [376, 57] on div "CANVA" at bounding box center [411, 55] width 124 height 6
type input "CANVA"
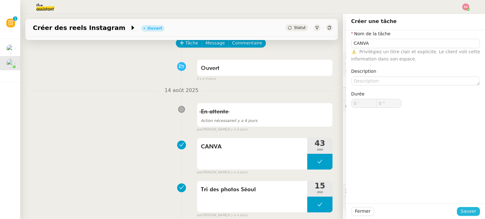
click at [461, 210] on span "Sauver" at bounding box center [468, 211] width 15 height 7
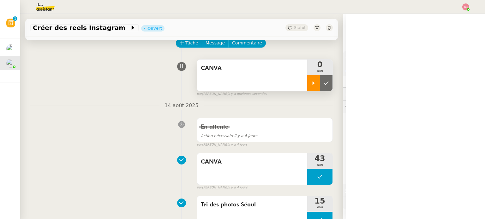
click at [307, 88] on div at bounding box center [313, 83] width 13 height 16
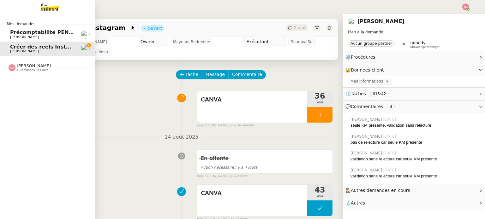
click at [25, 70] on span "4 demandes en cours" at bounding box center [33, 70] width 32 height 3
